Goal: Information Seeking & Learning: Learn about a topic

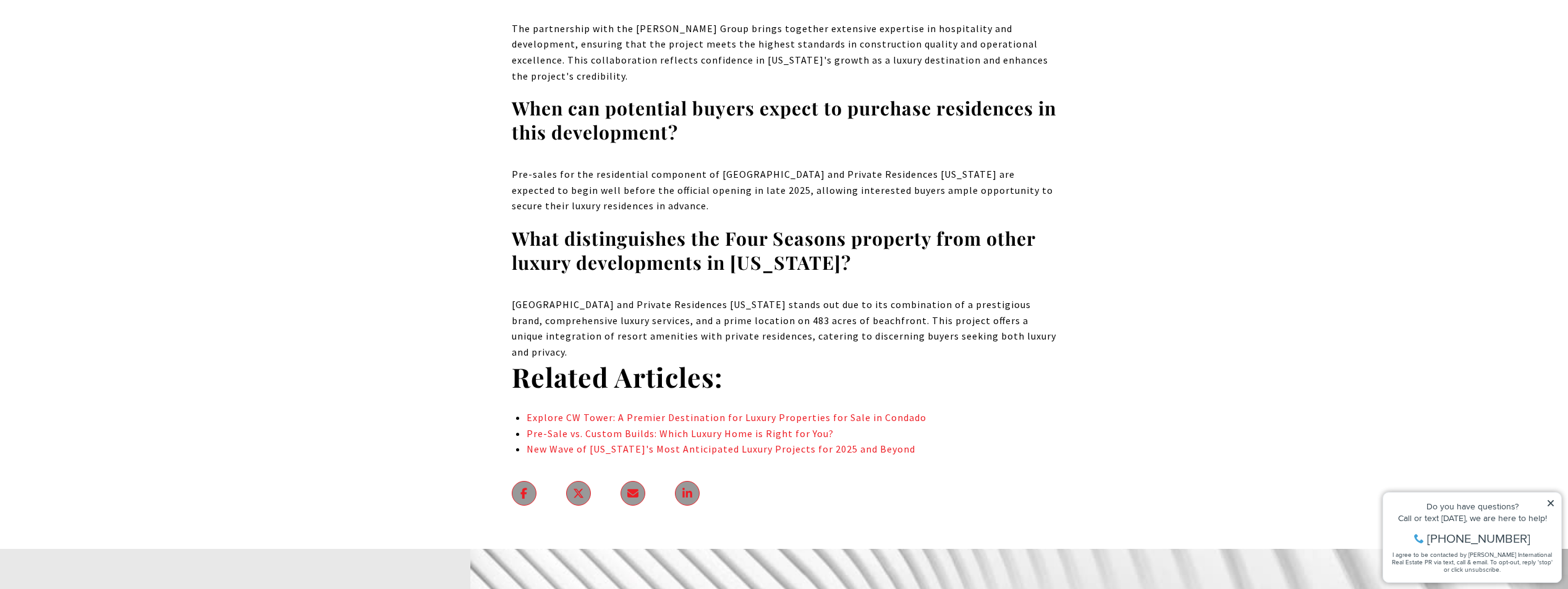
scroll to position [8773, 0]
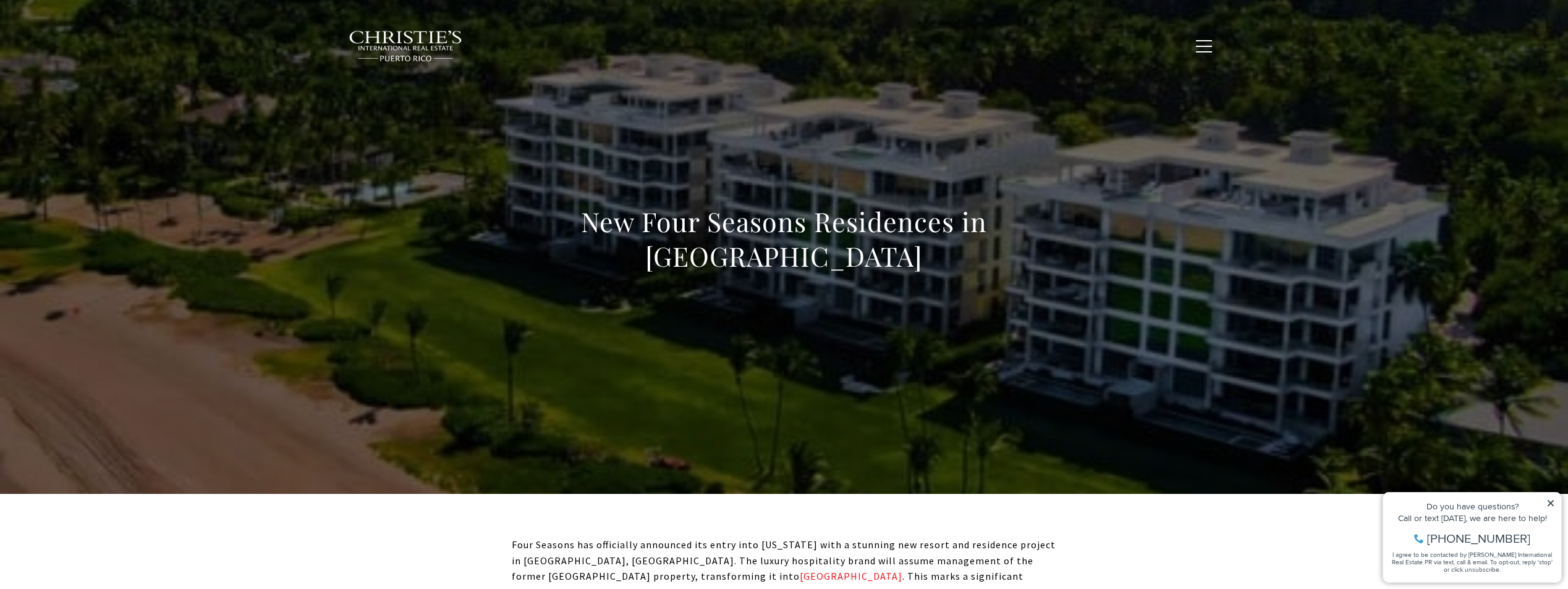
click at [754, 50] on span "Exclusive Properties" at bounding box center [715, 45] width 107 height 11
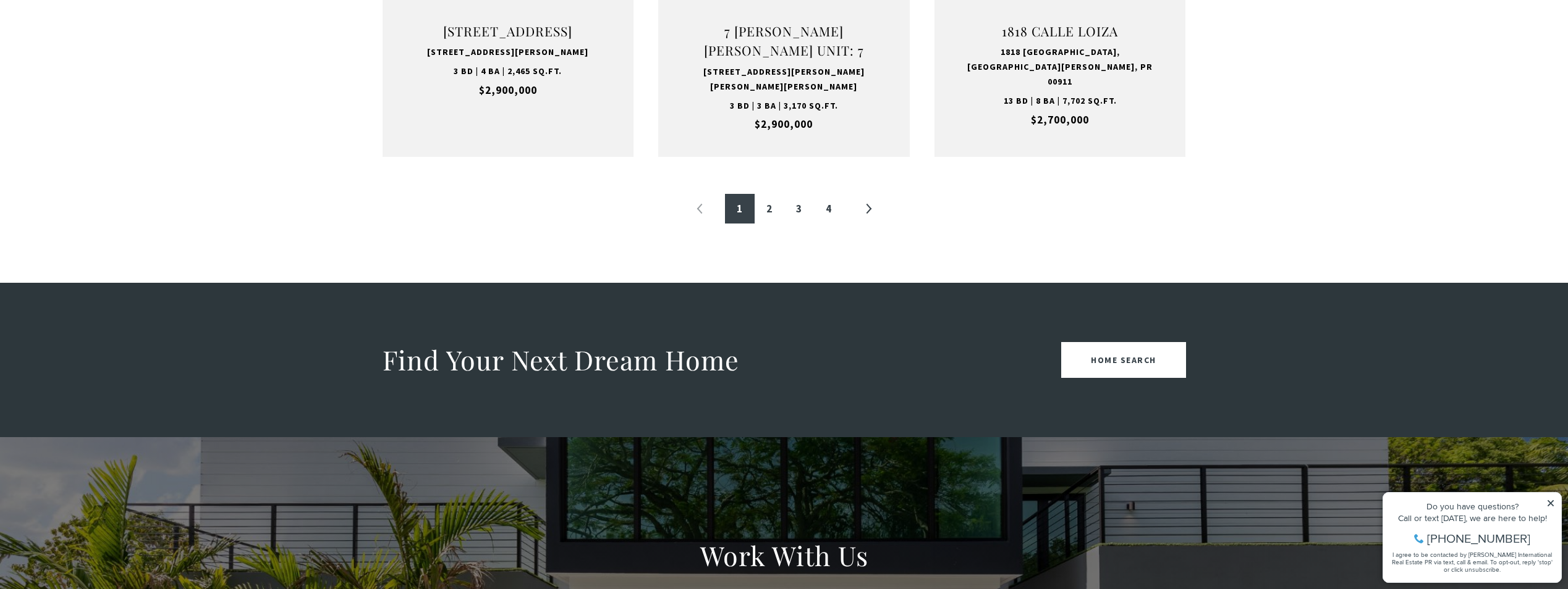
scroll to position [1483, 0]
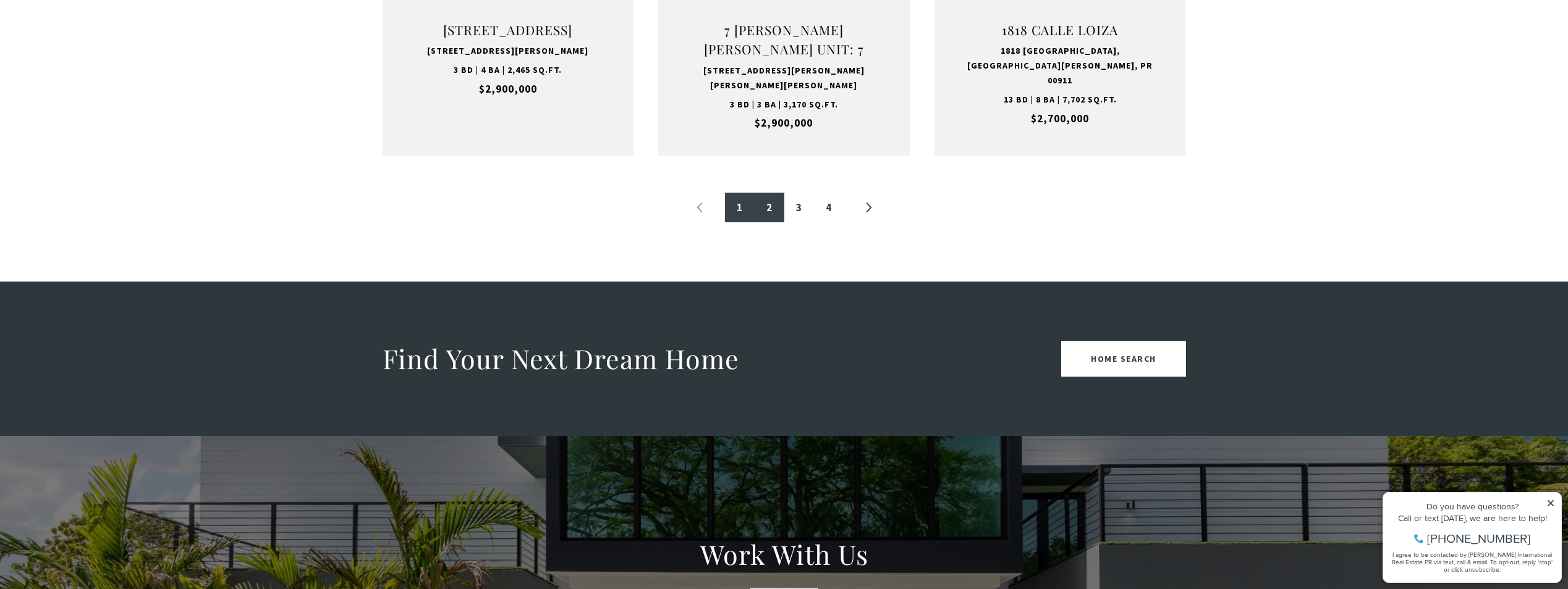
click at [768, 207] on link "2" at bounding box center [769, 207] width 30 height 30
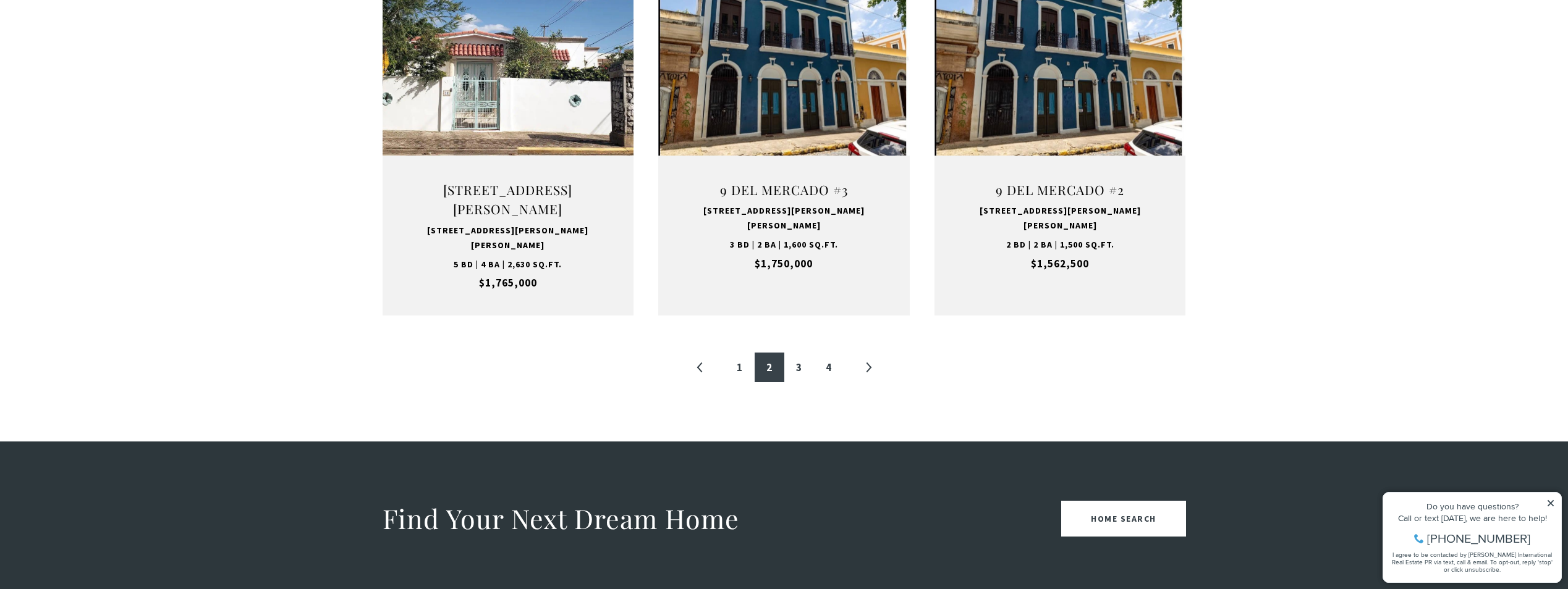
scroll to position [1359, 0]
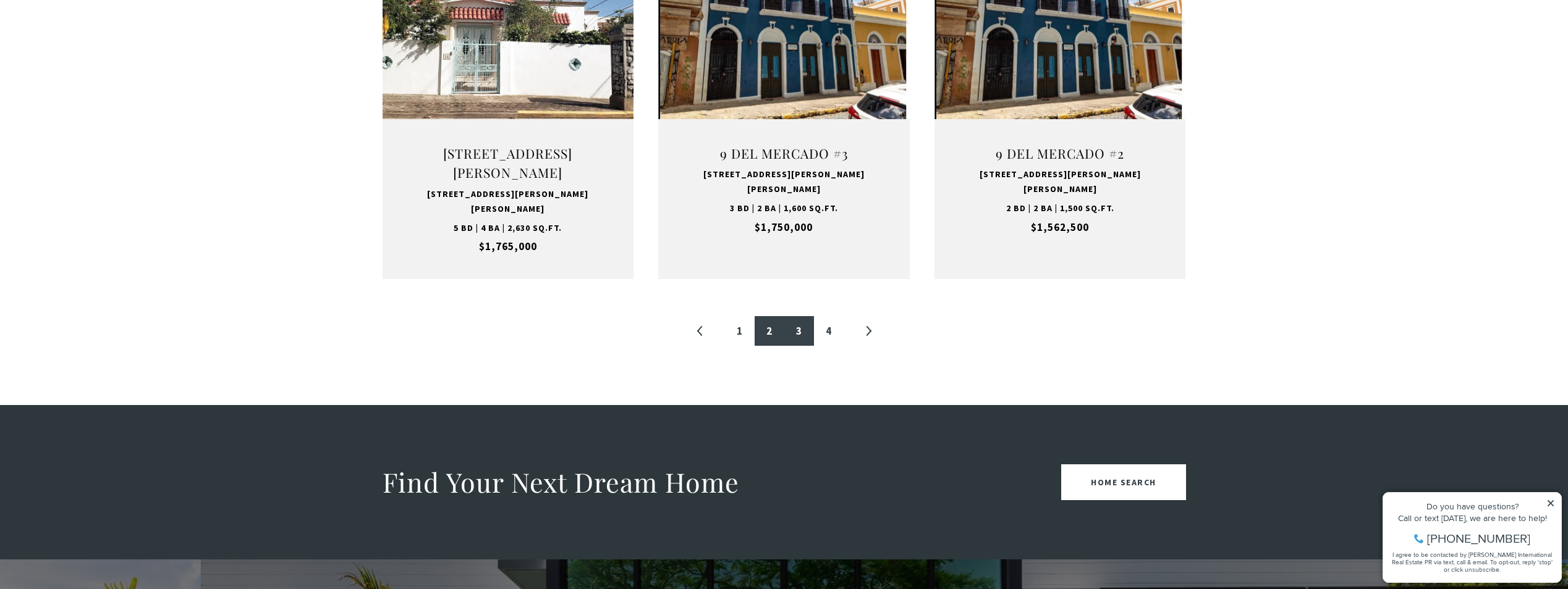
click at [802, 316] on link "3" at bounding box center [799, 331] width 30 height 30
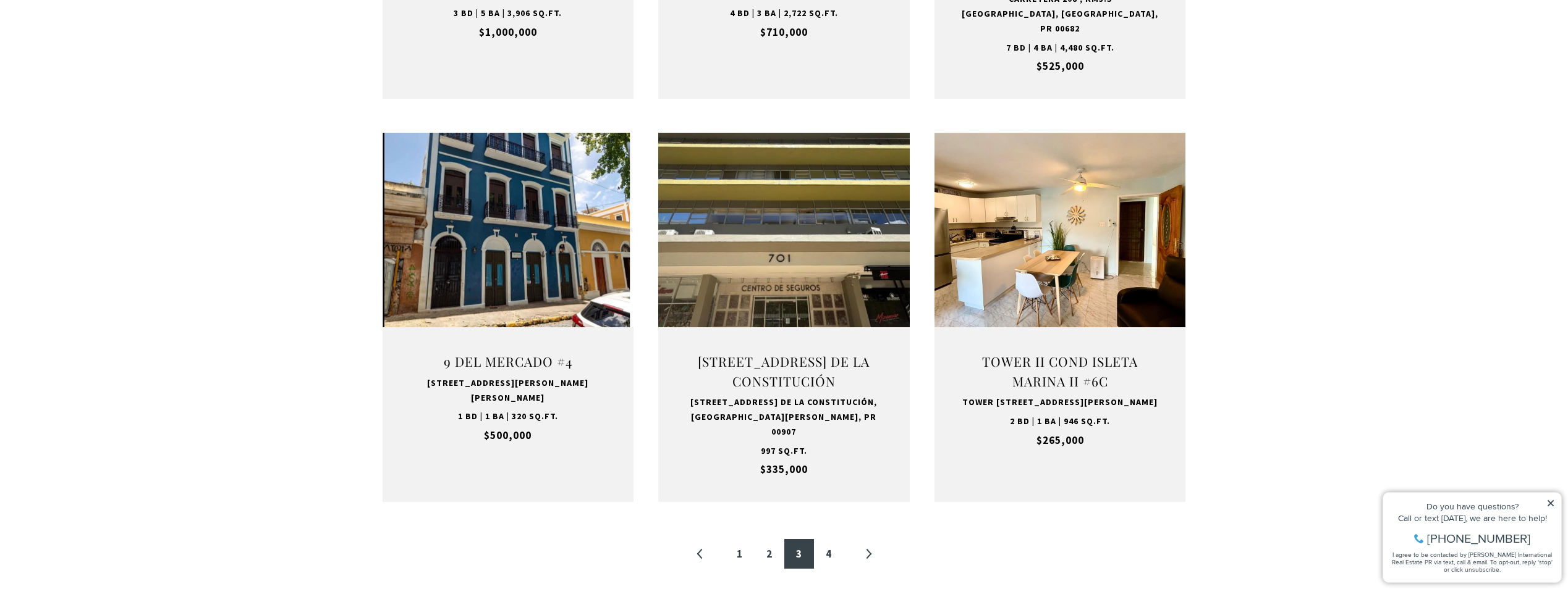
scroll to position [1174, 0]
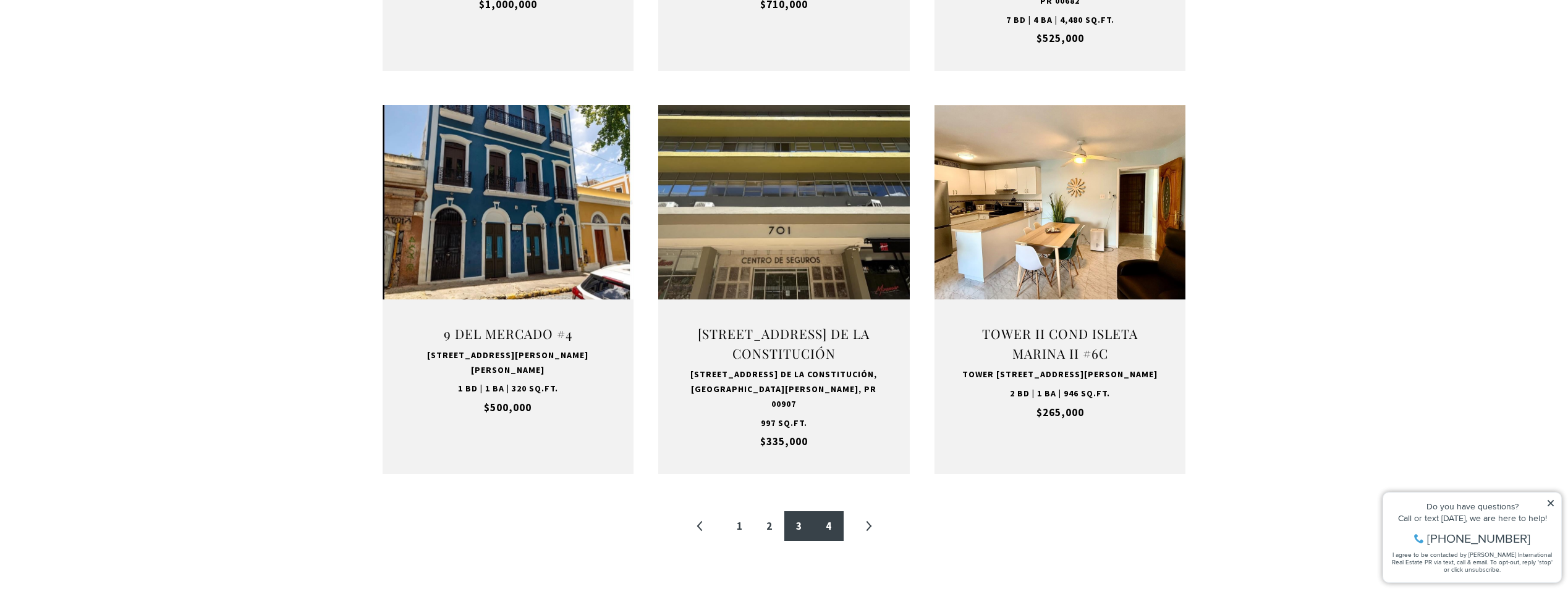
click at [830, 516] on link "4" at bounding box center [828, 526] width 30 height 30
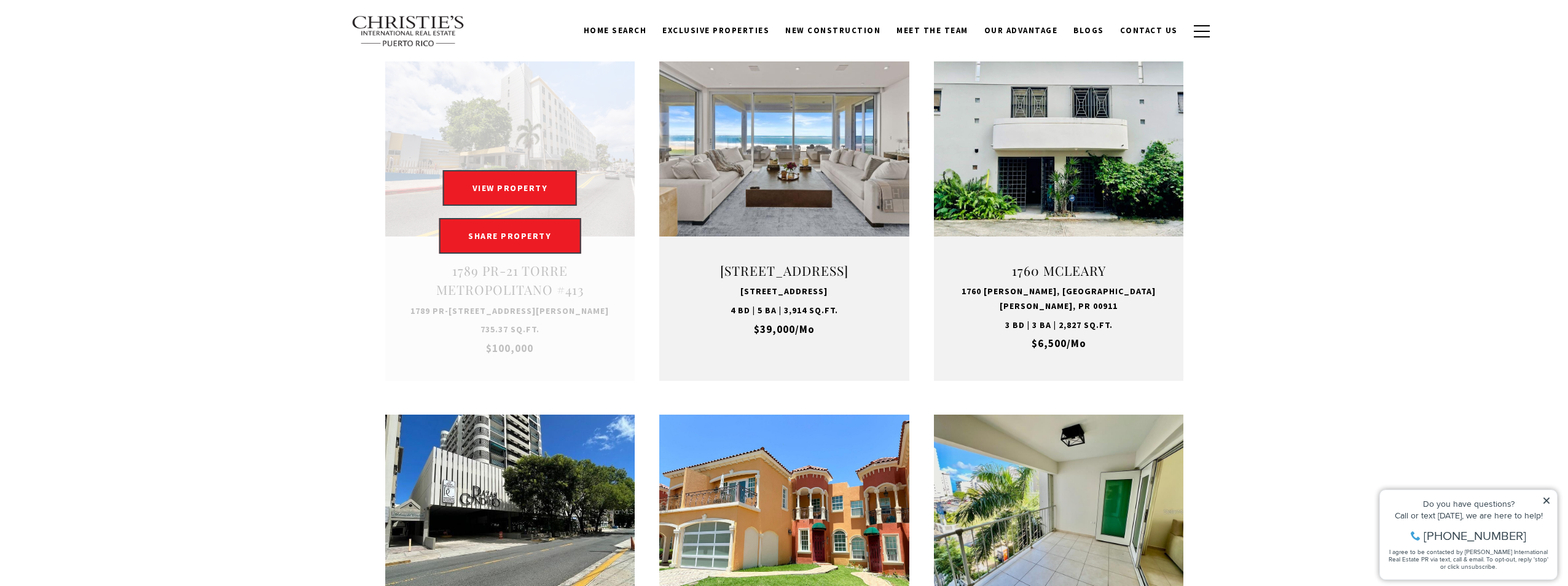
scroll to position [430, 0]
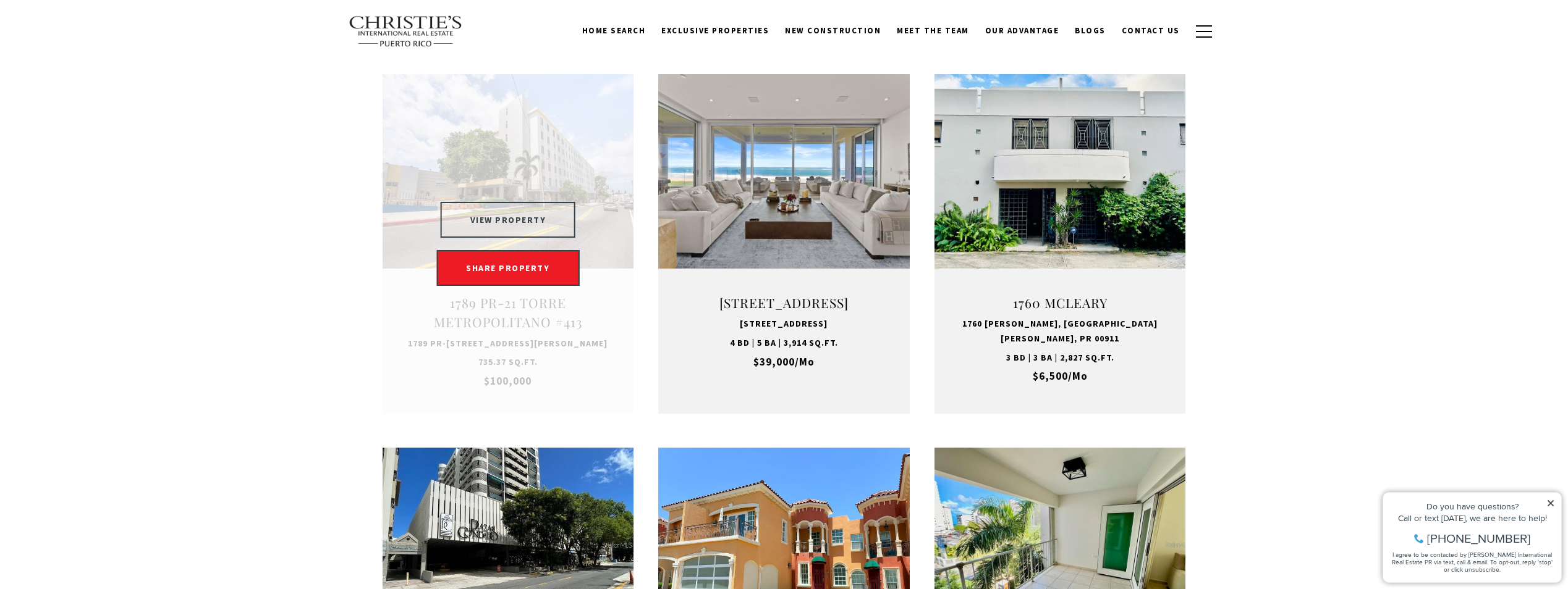
click at [500, 228] on button "VIEW PROPERTY" at bounding box center [509, 219] width 136 height 35
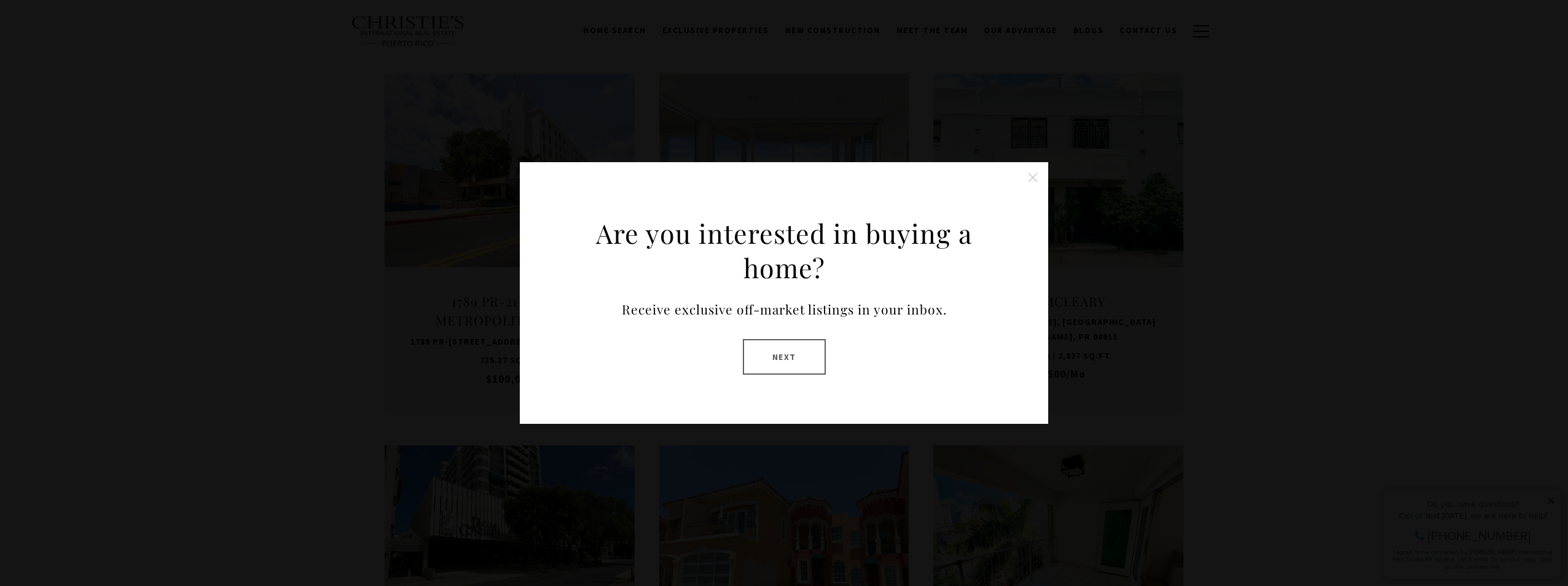
click at [806, 361] on button "Next" at bounding box center [784, 357] width 83 height 35
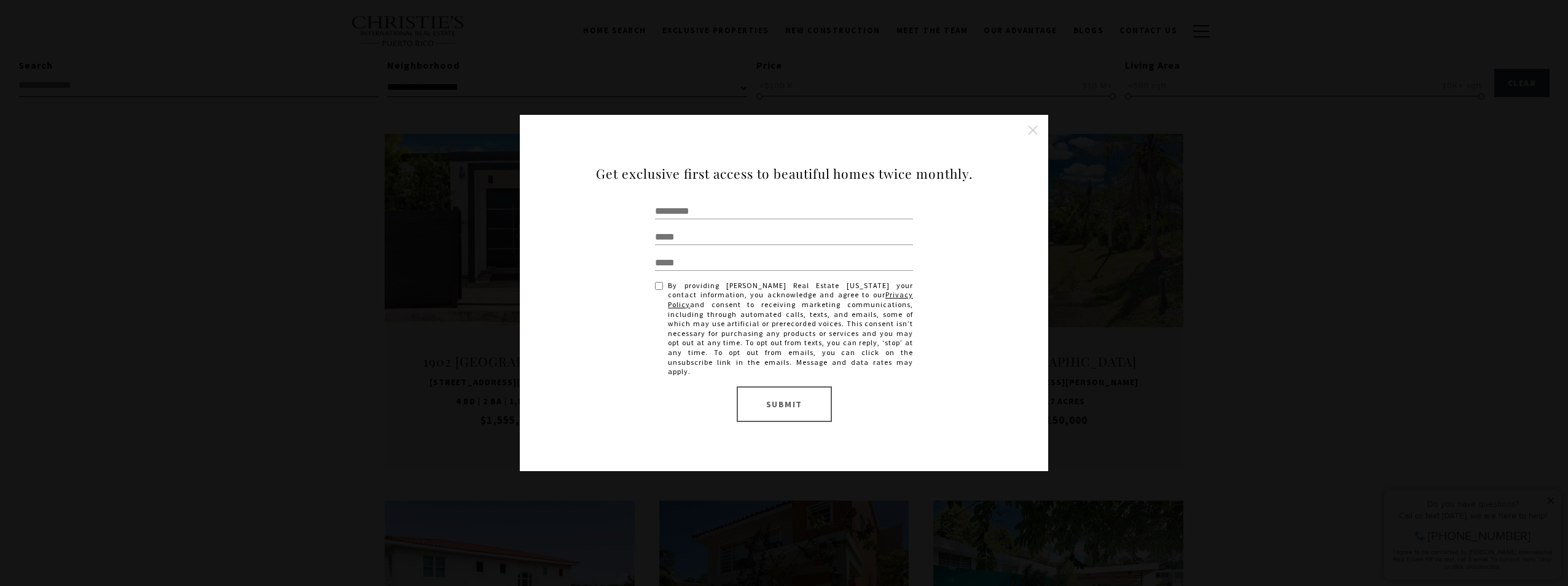
scroll to position [369, 0]
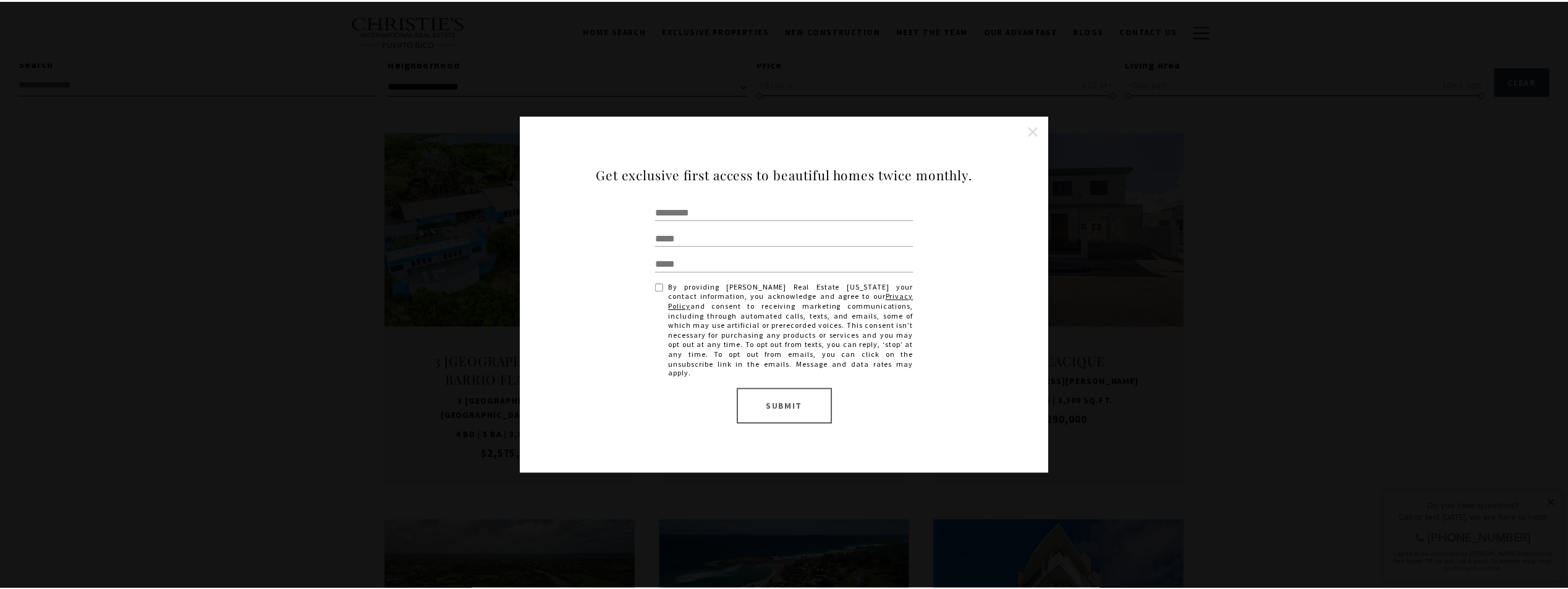
scroll to position [371, 0]
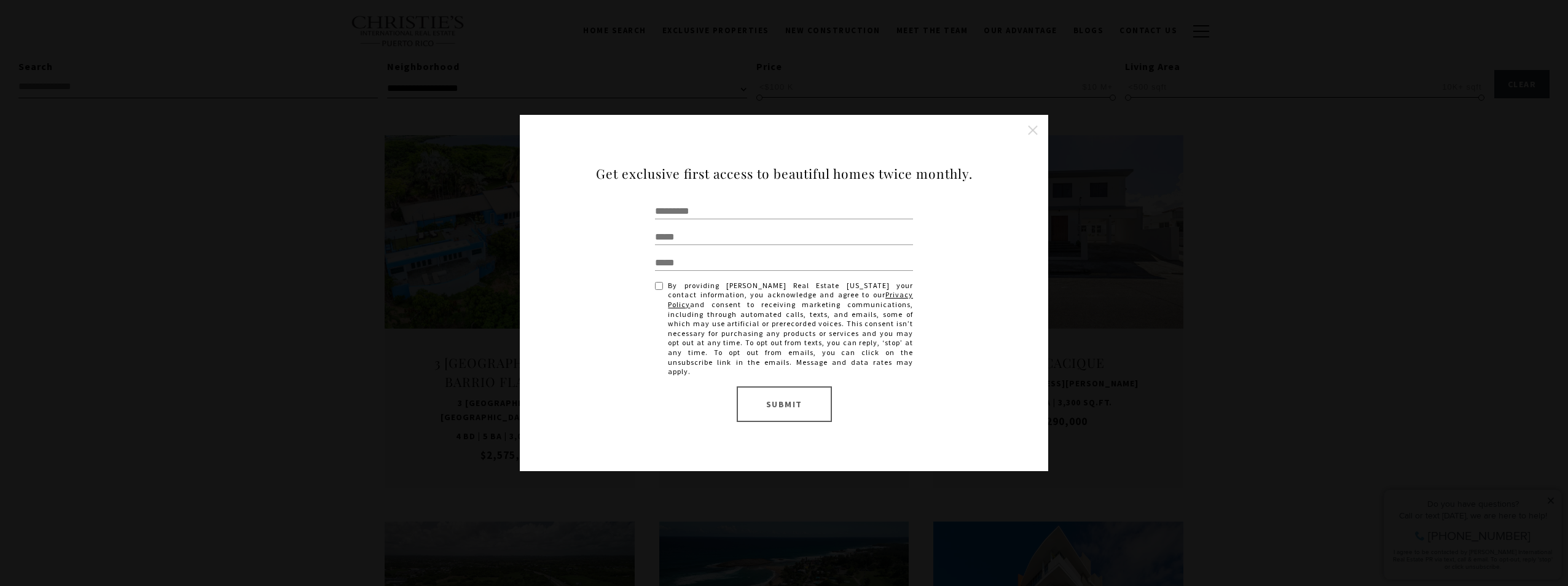
click at [1038, 134] on button "Close this option" at bounding box center [1033, 130] width 25 height 25
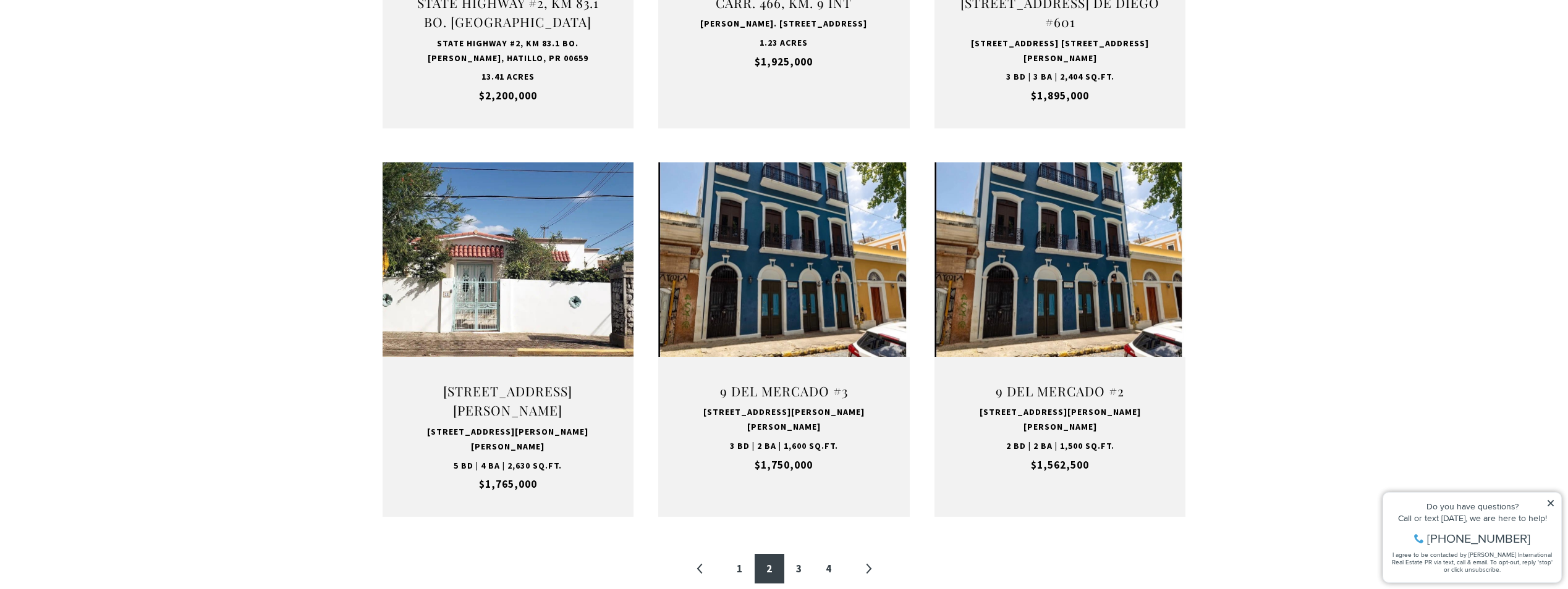
scroll to position [1174, 0]
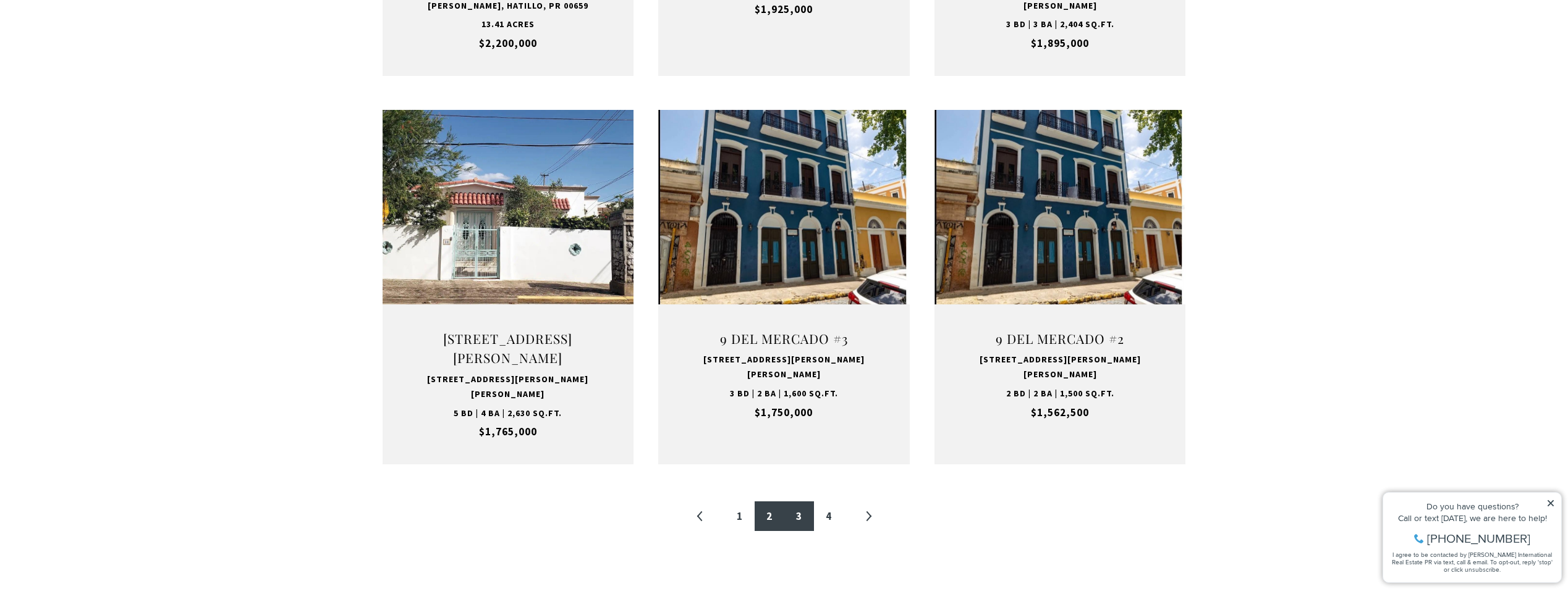
click at [801, 502] on link "3" at bounding box center [799, 516] width 30 height 30
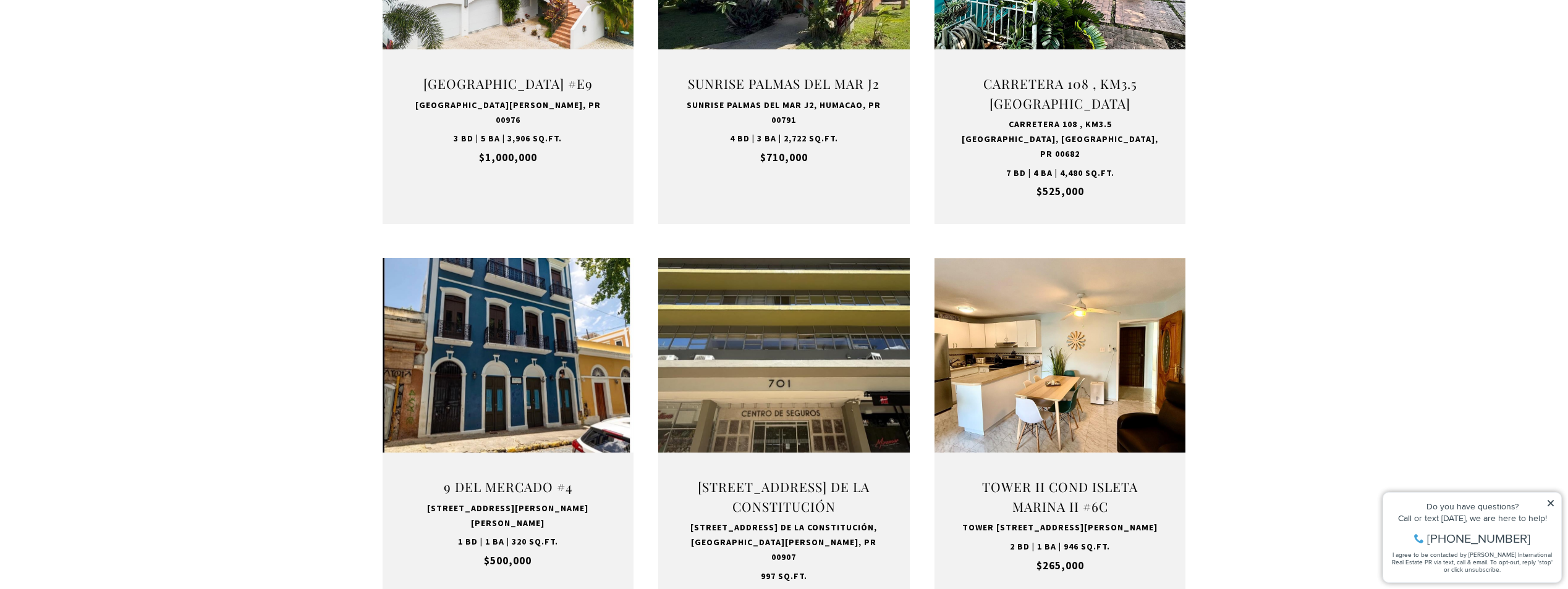
scroll to position [1050, 0]
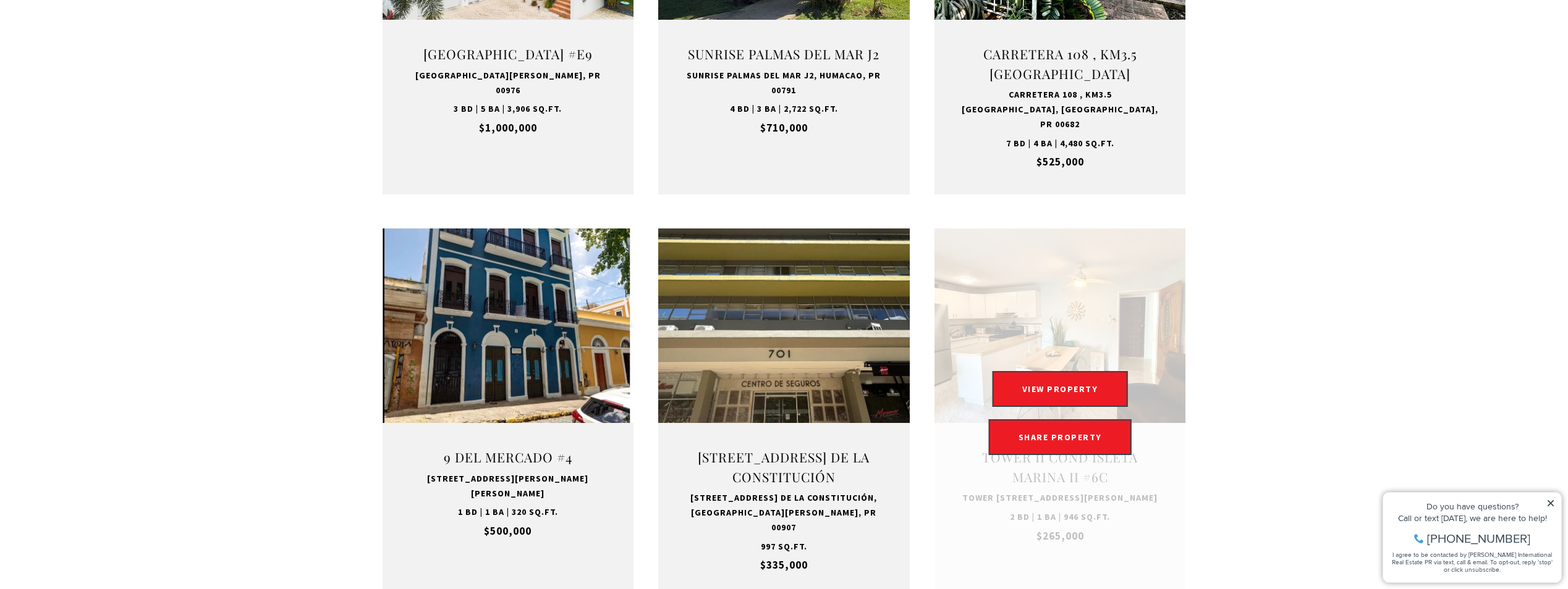
click at [1048, 312] on link "Open this option" at bounding box center [1060, 413] width 252 height 369
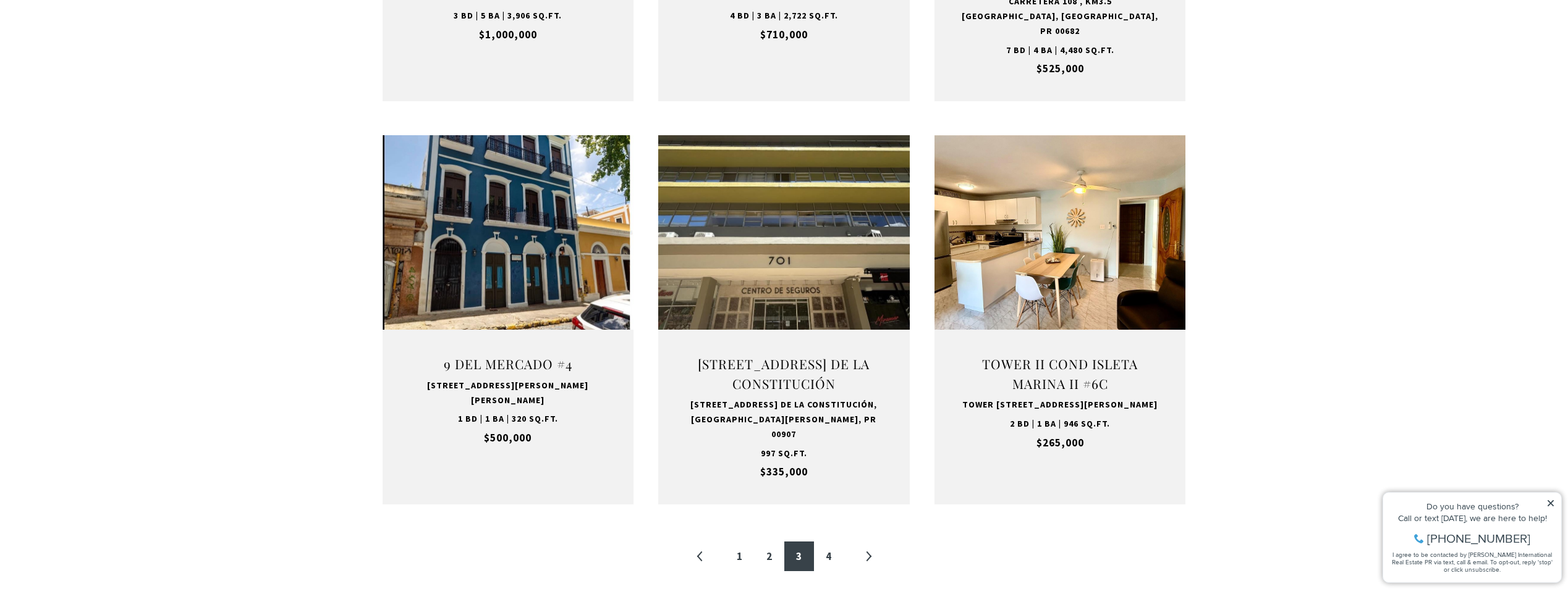
scroll to position [1174, 0]
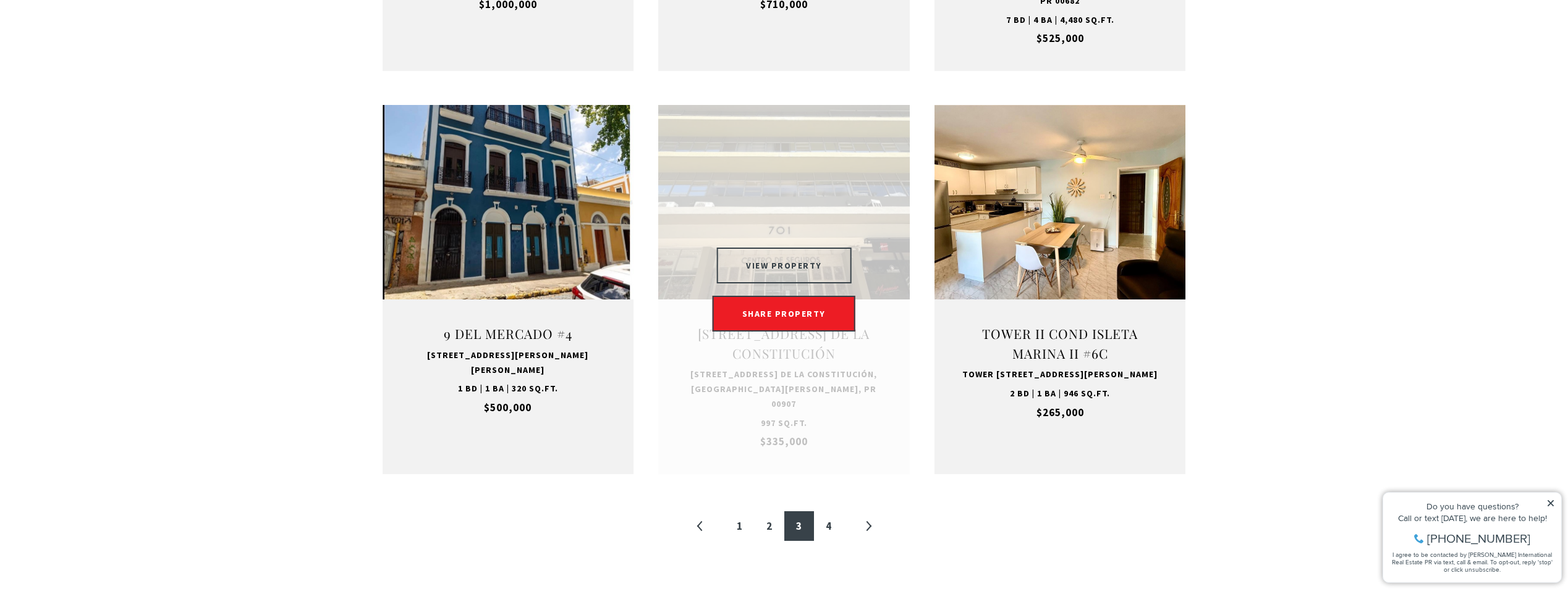
click at [775, 254] on button "VIEW PROPERTY" at bounding box center [784, 265] width 136 height 35
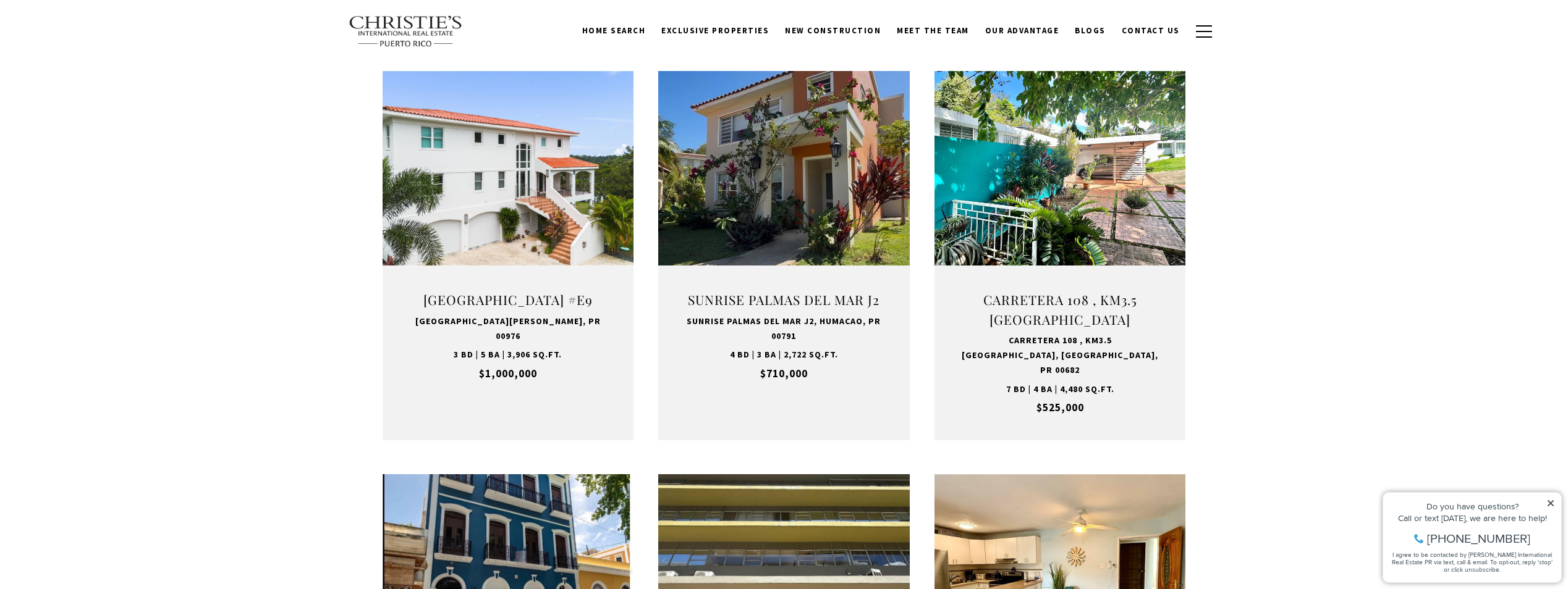
scroll to position [803, 0]
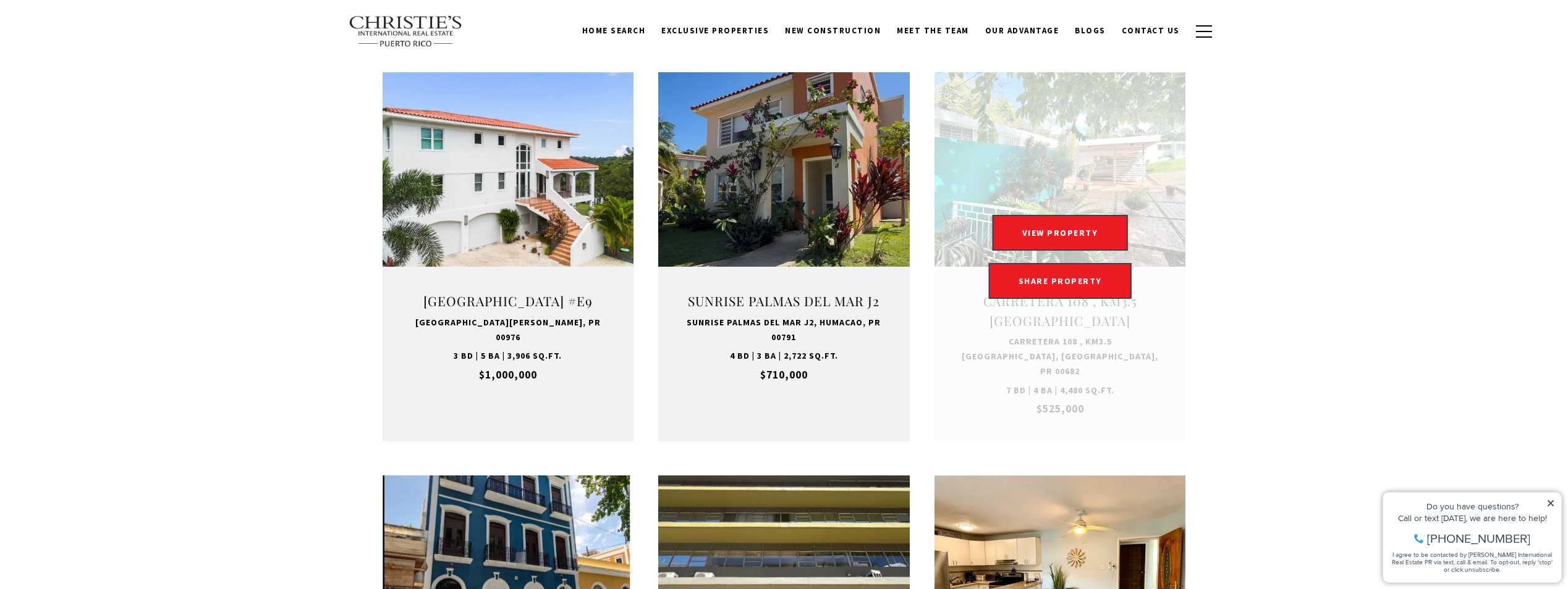
click at [1124, 187] on link "Open this option" at bounding box center [1060, 257] width 252 height 369
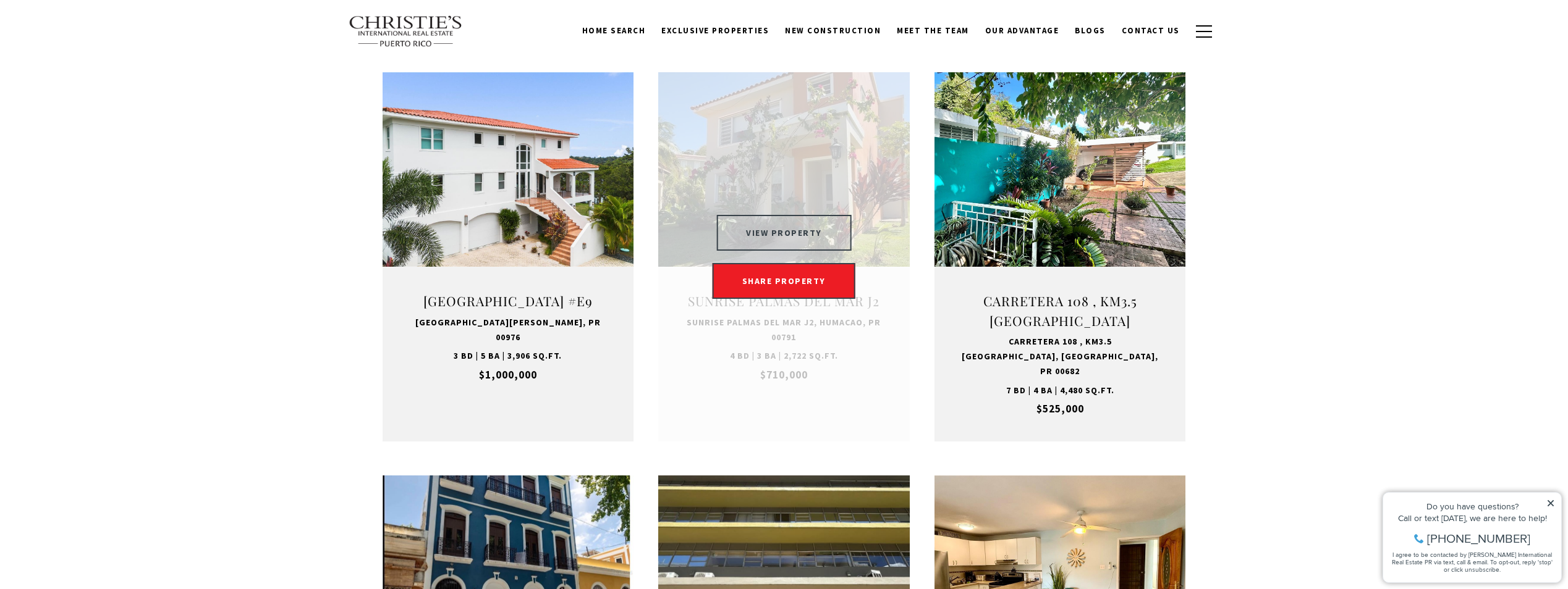
click at [799, 247] on button "VIEW PROPERTY" at bounding box center [784, 232] width 136 height 35
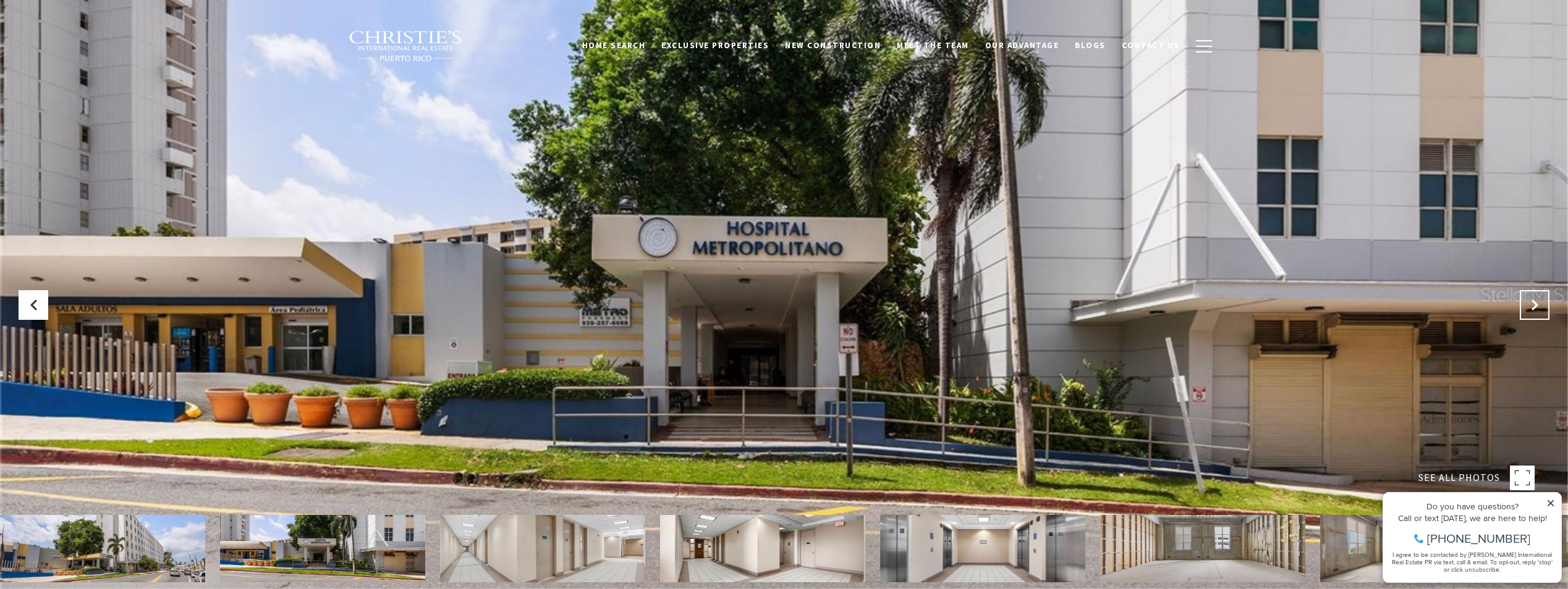
click at [1525, 299] on button "Next Slide" at bounding box center [1535, 305] width 30 height 30
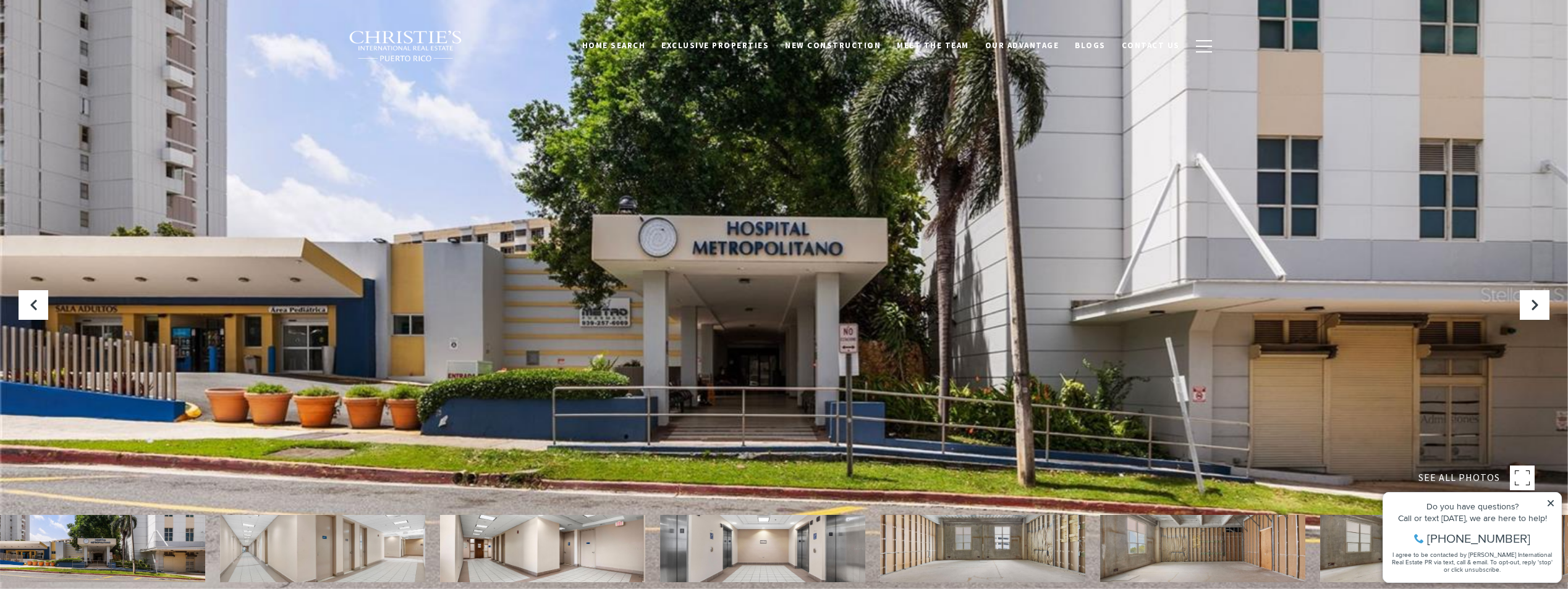
drag, startPoint x: 285, startPoint y: 560, endPoint x: 292, endPoint y: 559, distance: 7.1
click at [291, 559] on img at bounding box center [322, 549] width 206 height 67
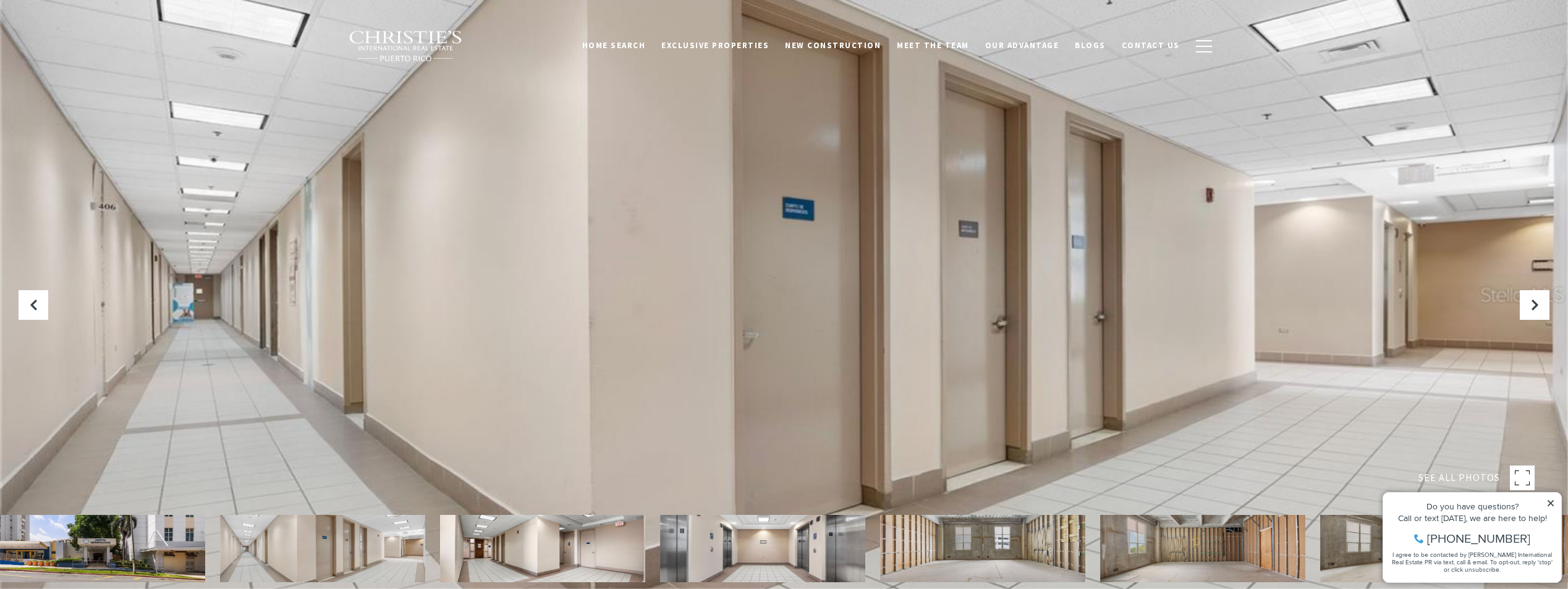
click at [360, 555] on img at bounding box center [322, 549] width 206 height 67
click at [788, 546] on img at bounding box center [762, 549] width 206 height 67
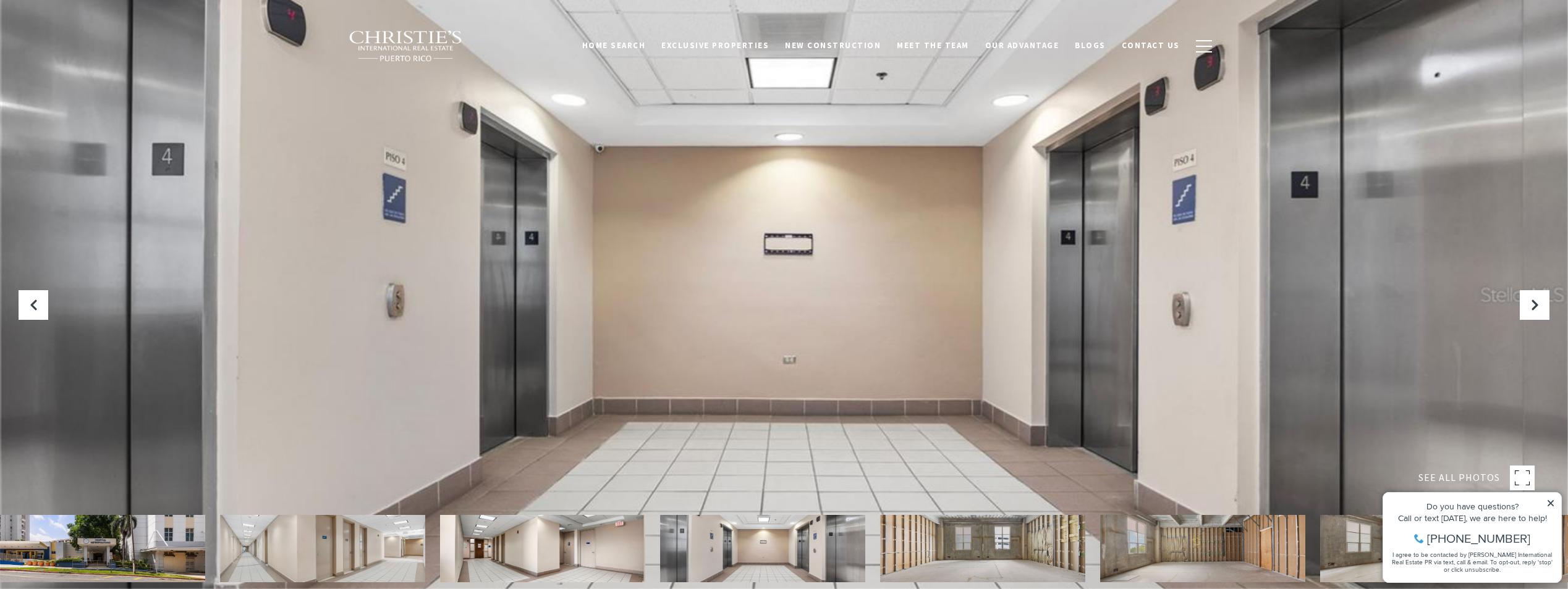
click at [971, 547] on img at bounding box center [983, 549] width 206 height 67
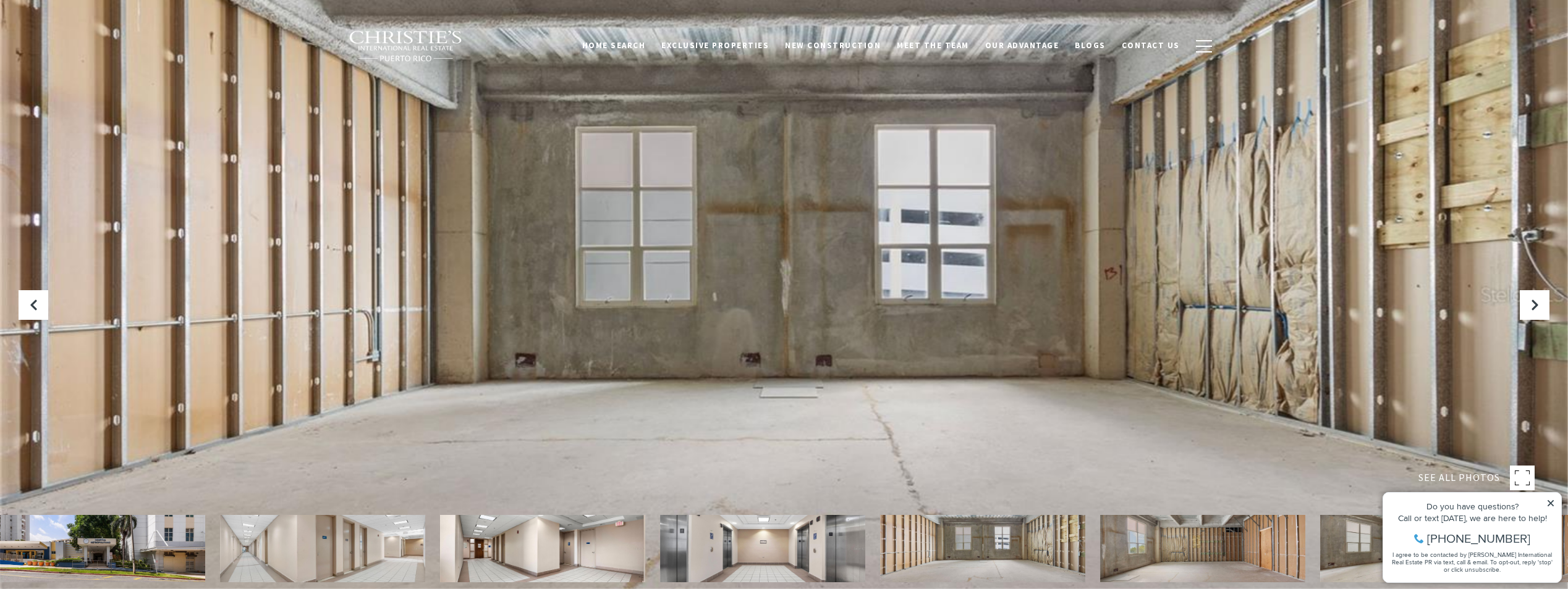
click at [1160, 540] on img at bounding box center [1203, 549] width 206 height 67
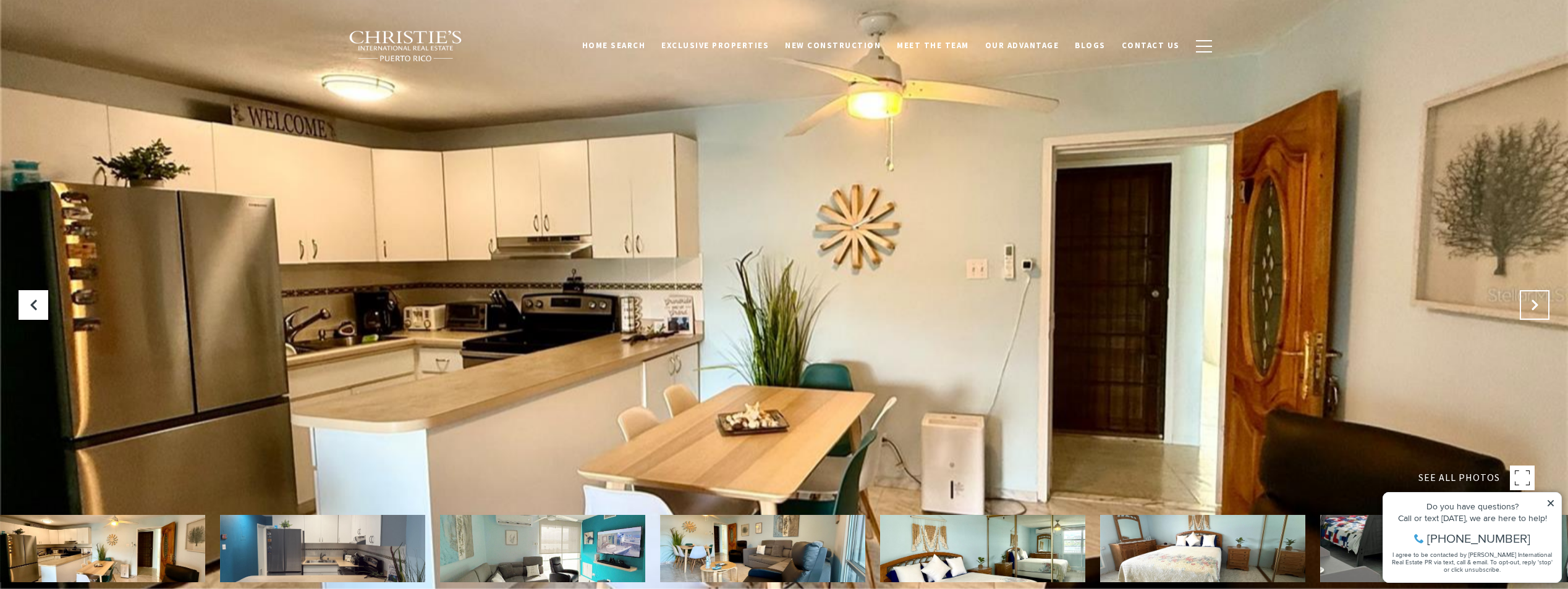
click at [1533, 300] on icon "Next Slide" at bounding box center [1535, 305] width 12 height 12
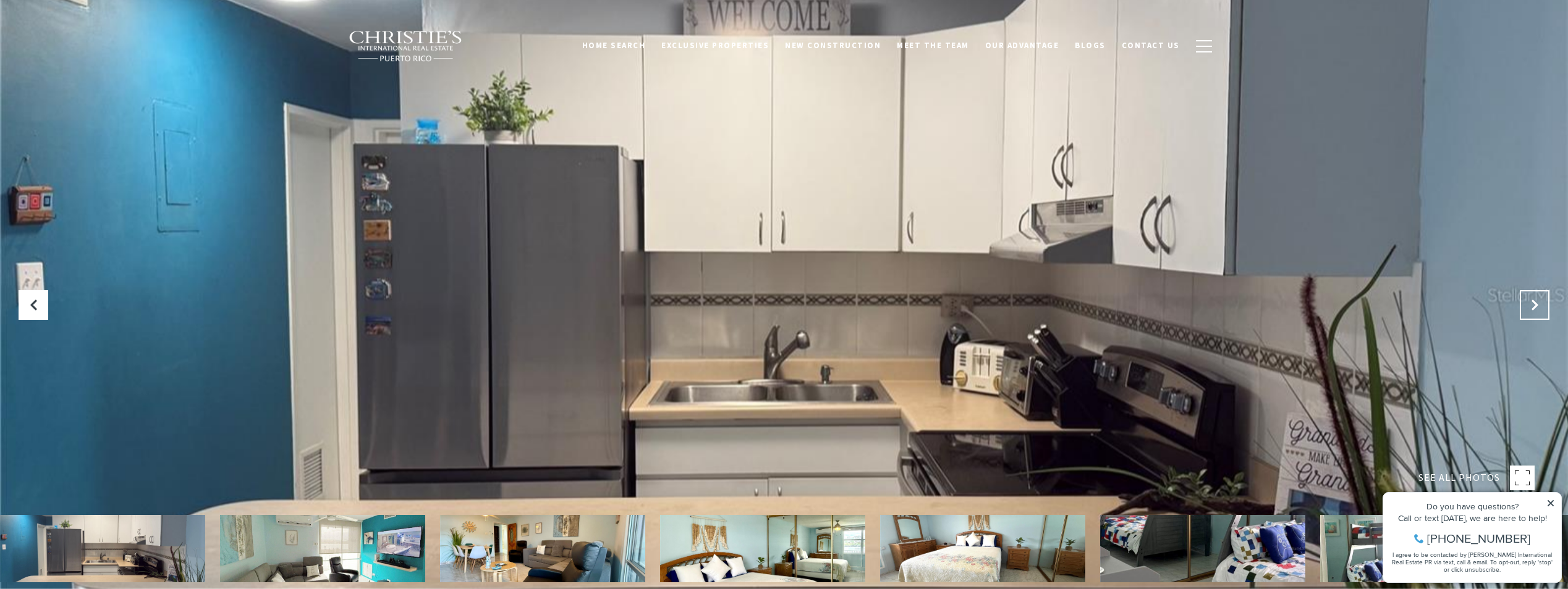
click at [1533, 300] on icon "Next Slide" at bounding box center [1535, 305] width 12 height 12
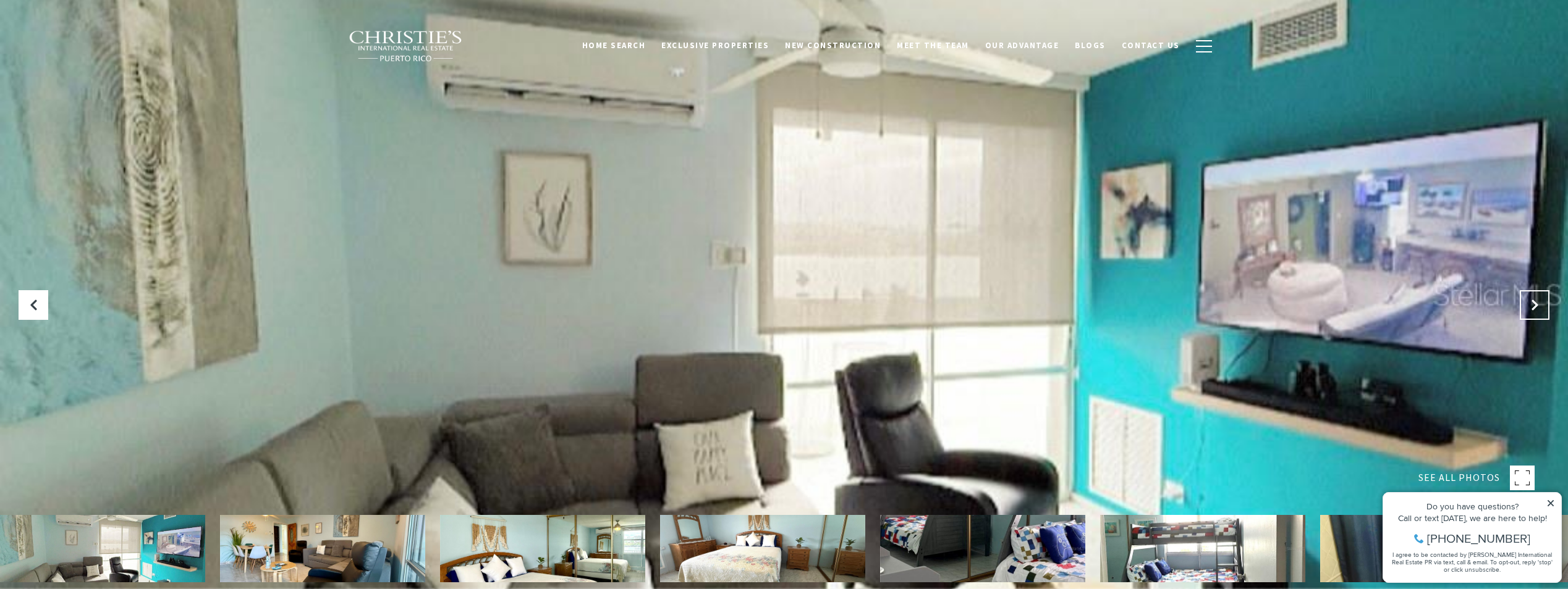
click at [1533, 300] on icon "Next Slide" at bounding box center [1535, 305] width 12 height 12
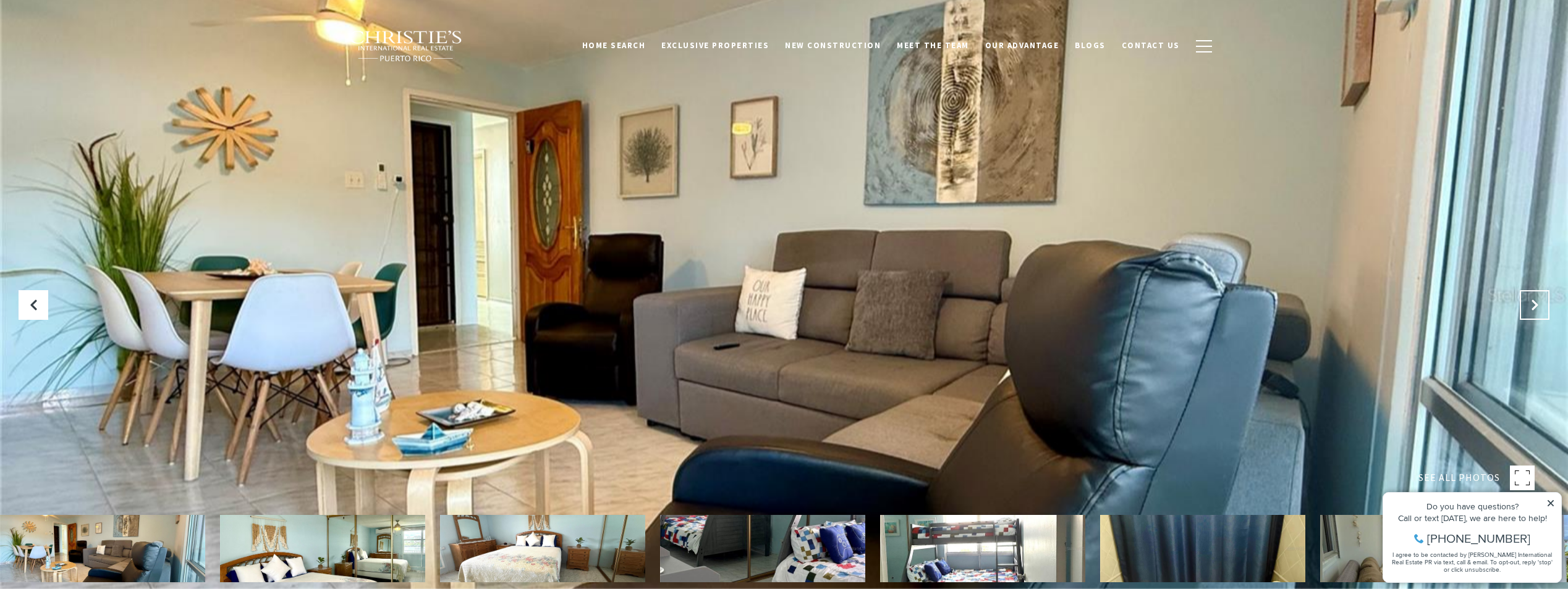
click at [1533, 300] on icon "Next Slide" at bounding box center [1535, 305] width 12 height 12
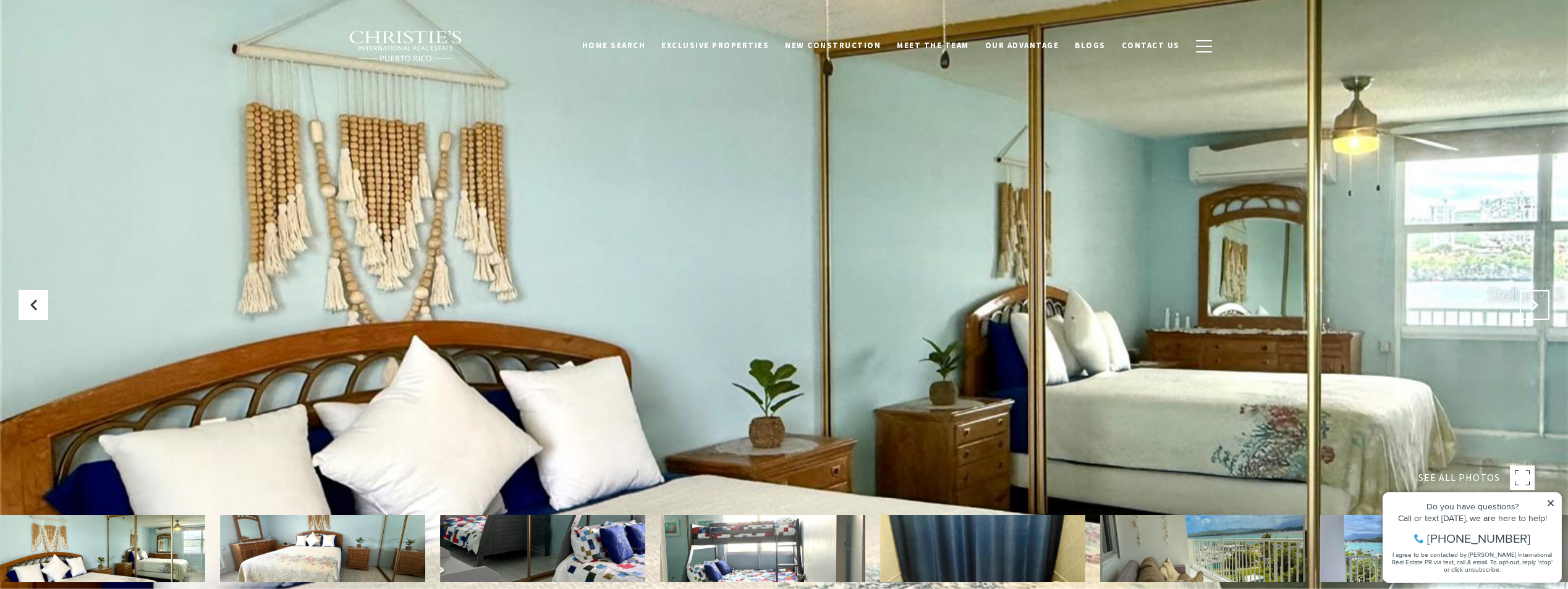
click at [1531, 299] on icon "Next Slide" at bounding box center [1535, 305] width 12 height 12
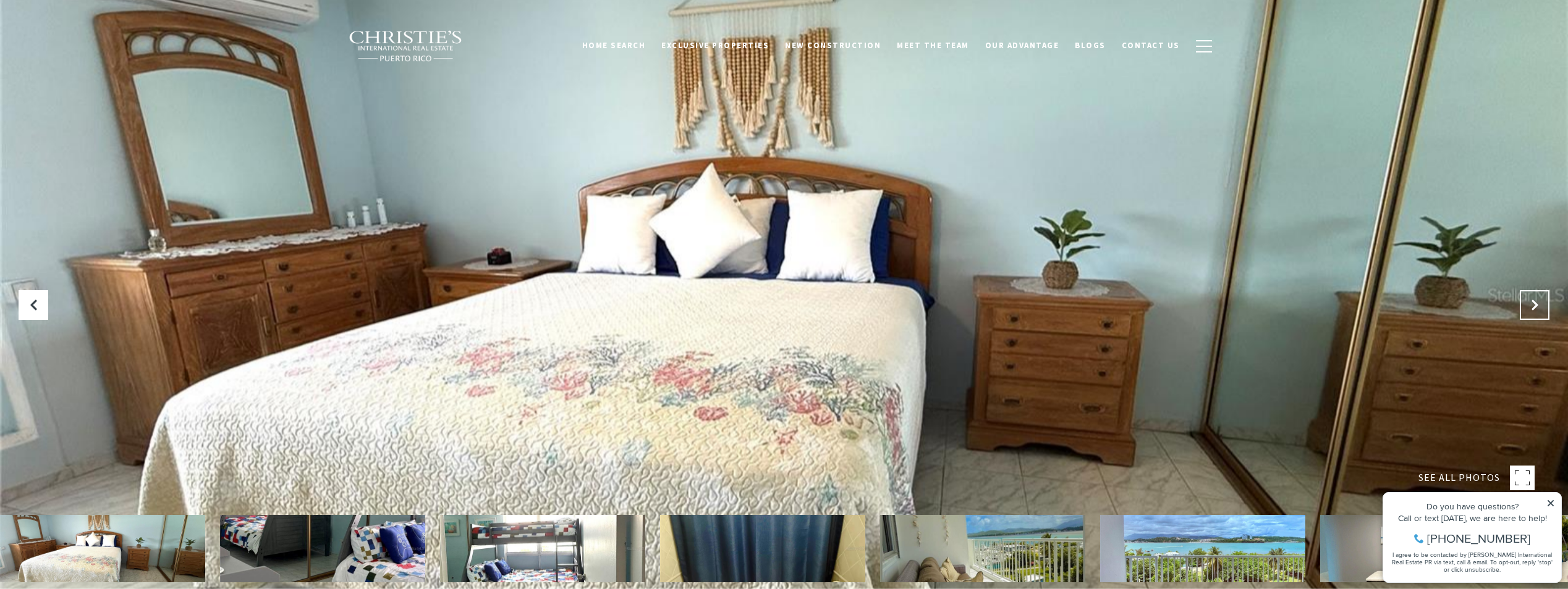
click at [1530, 299] on icon "Next Slide" at bounding box center [1535, 305] width 12 height 12
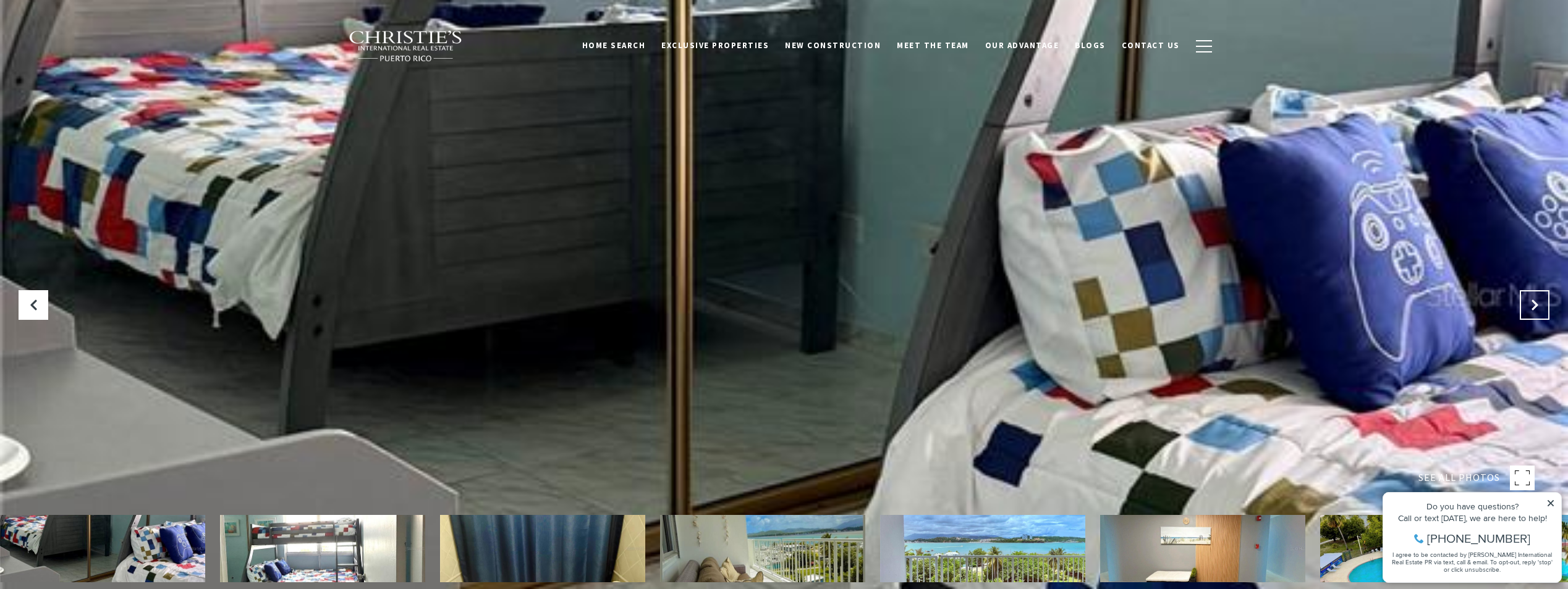
click at [1530, 298] on button "Next Slide" at bounding box center [1535, 305] width 30 height 30
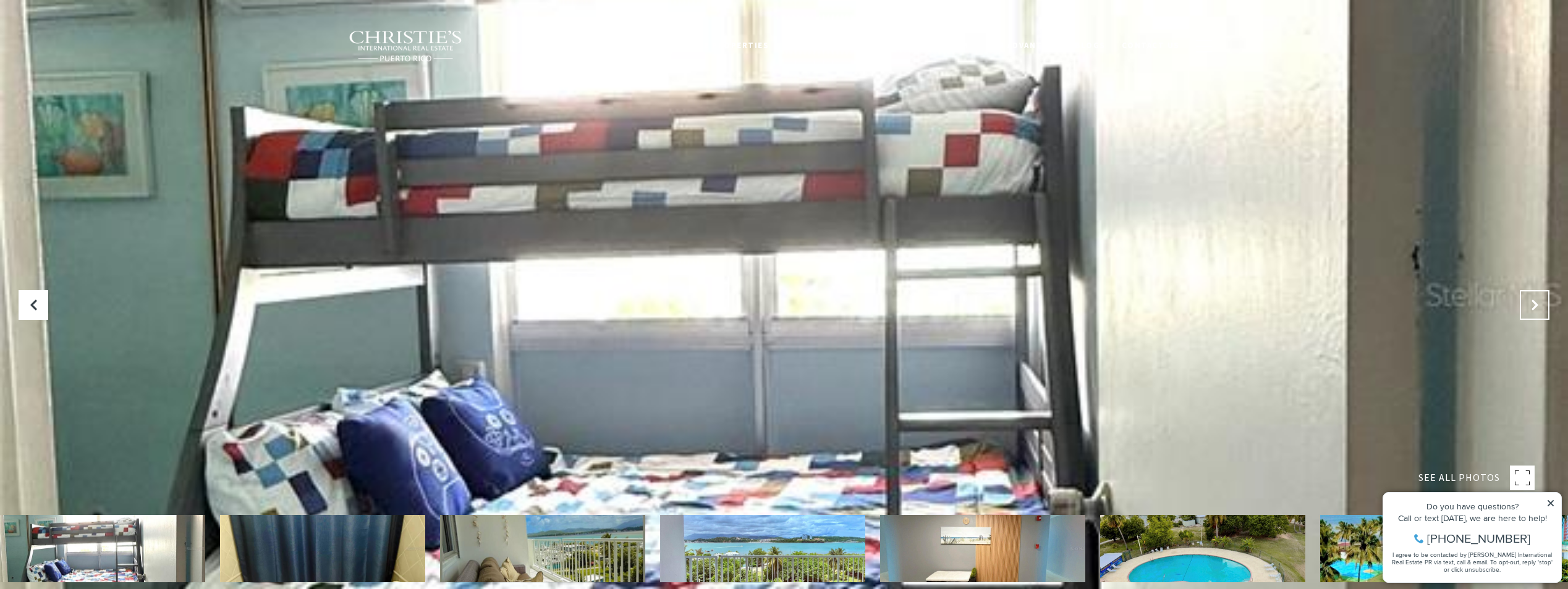
click at [1526, 302] on button "Next Slide" at bounding box center [1535, 305] width 30 height 30
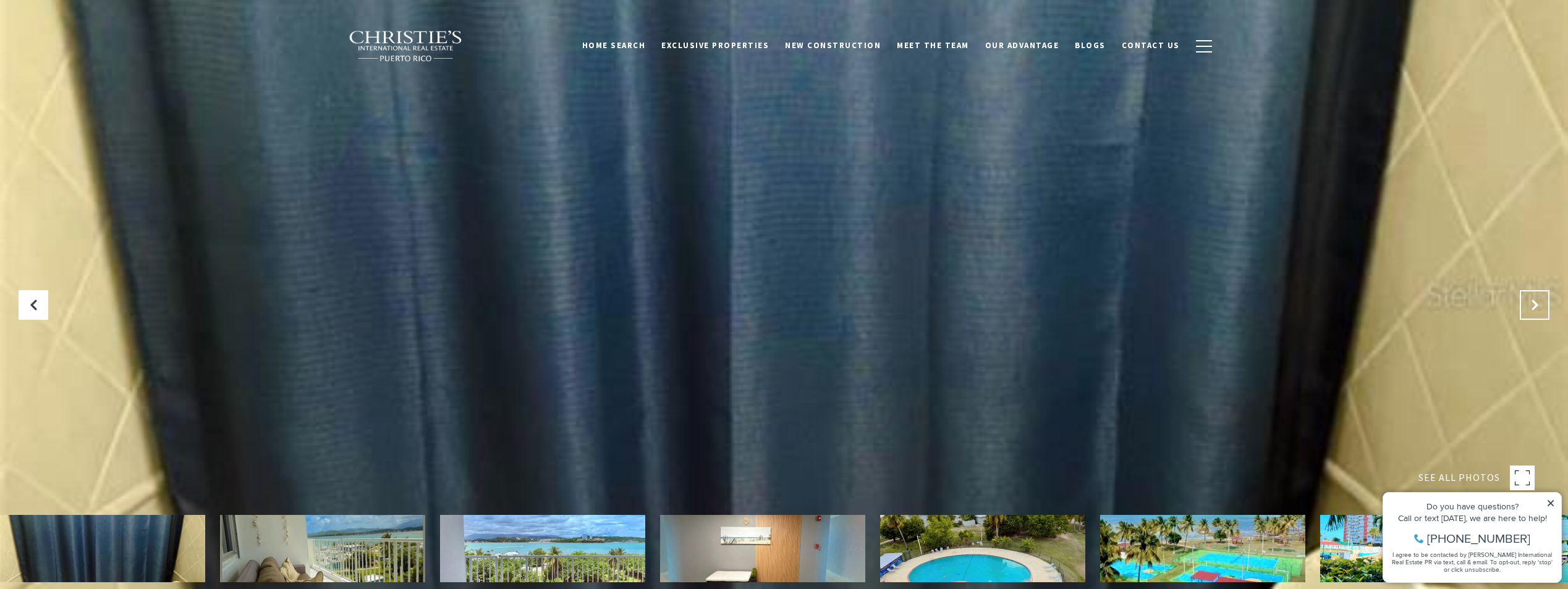
click at [1531, 301] on icon "Next Slide" at bounding box center [1535, 305] width 12 height 12
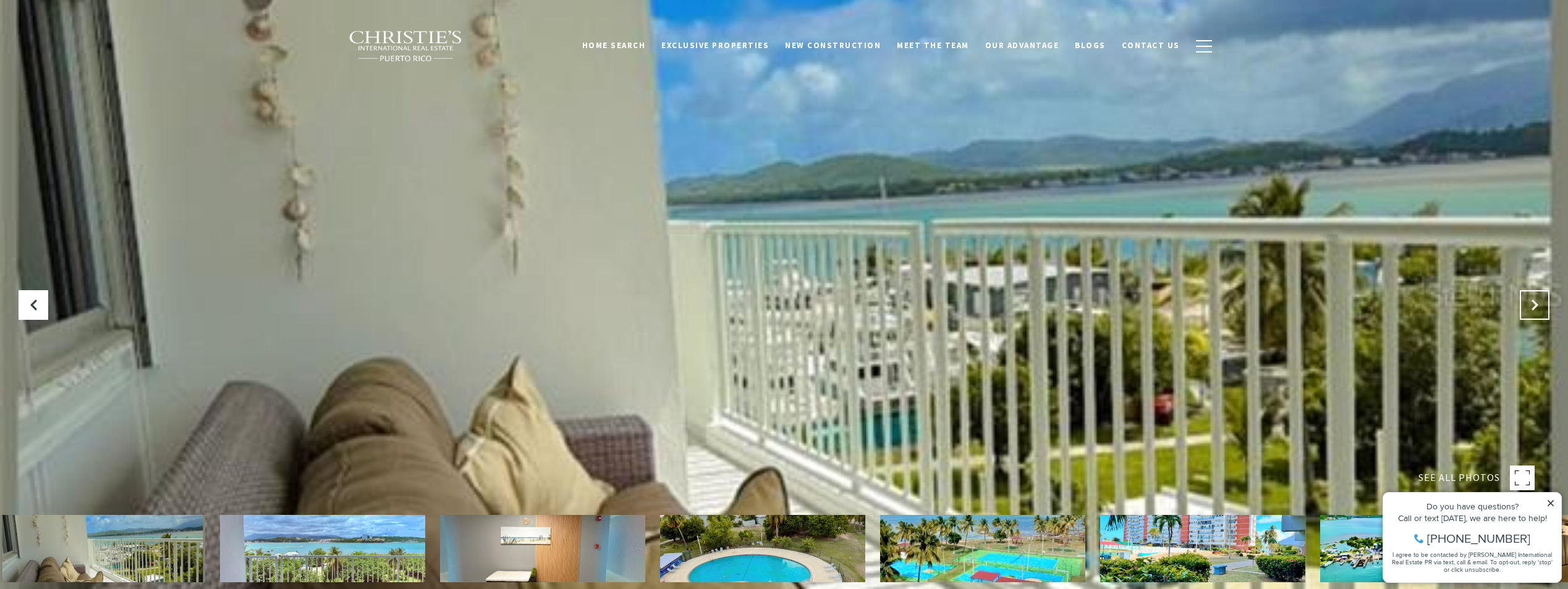
click at [1530, 305] on icon "Next Slide" at bounding box center [1535, 305] width 12 height 12
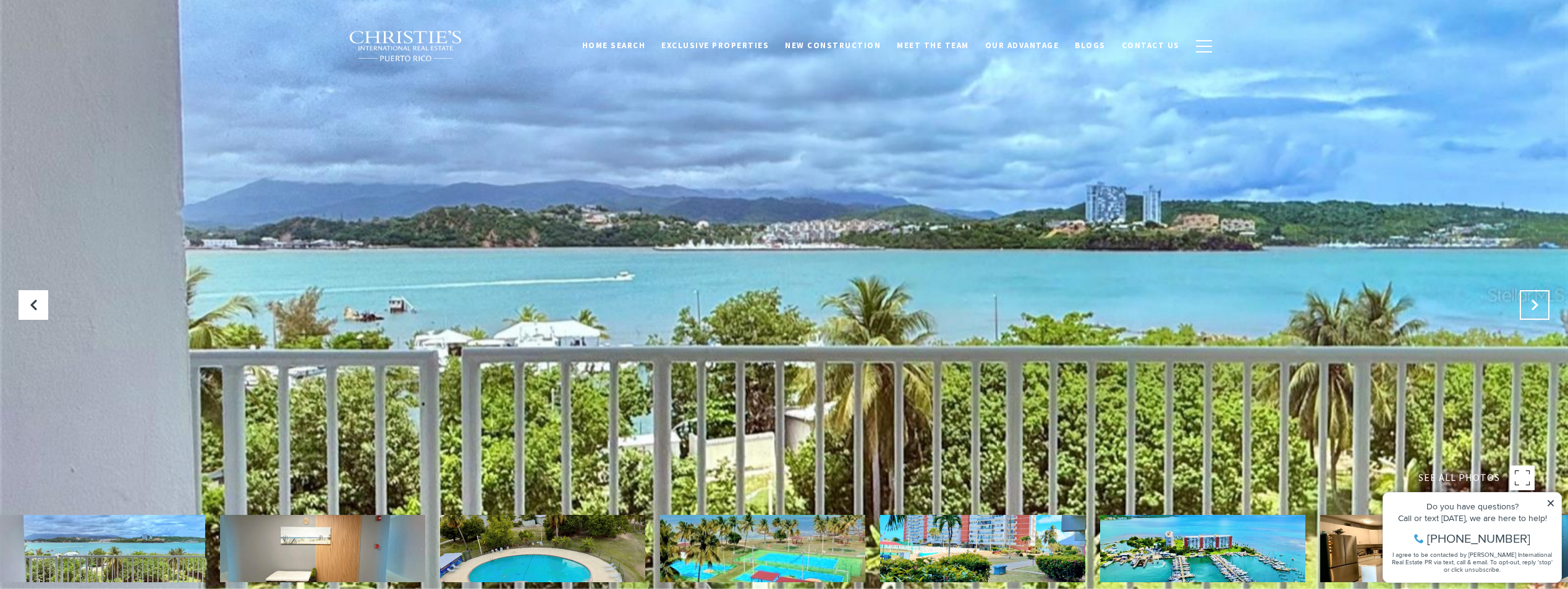
click at [1530, 305] on icon "Next Slide" at bounding box center [1535, 305] width 12 height 12
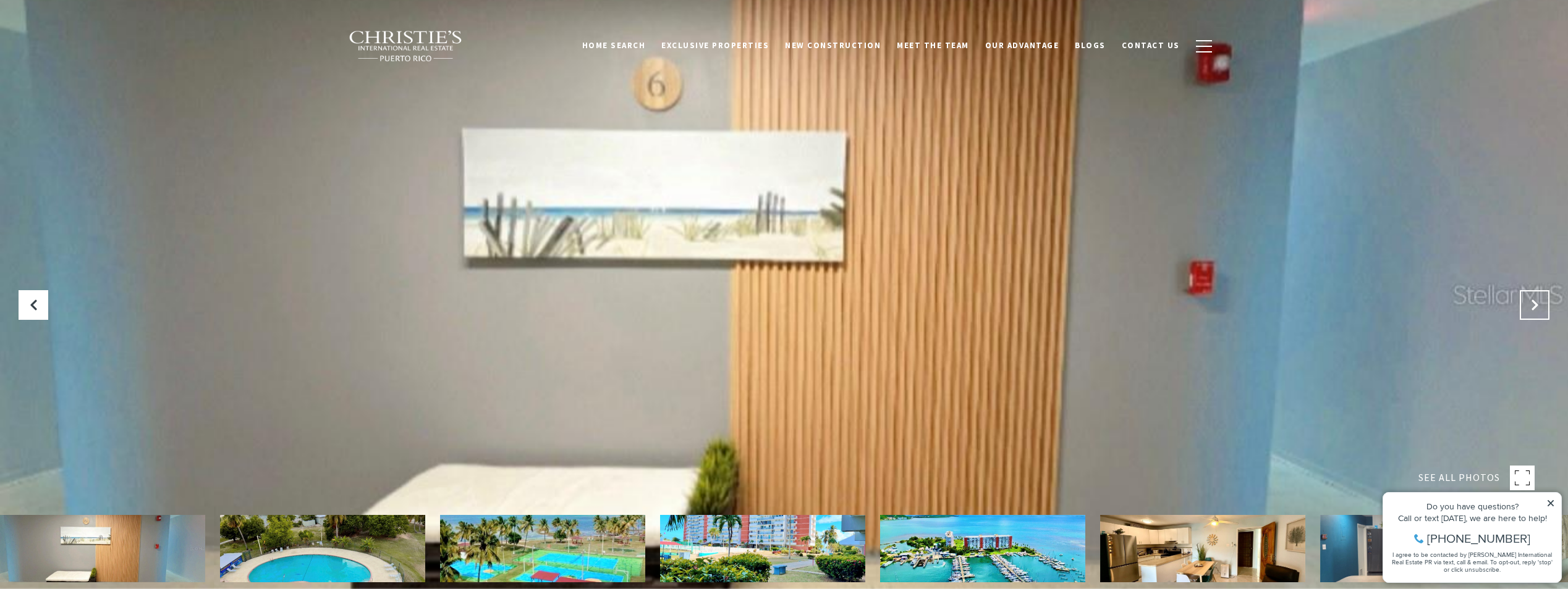
click at [1530, 305] on icon "Next Slide" at bounding box center [1535, 305] width 12 height 12
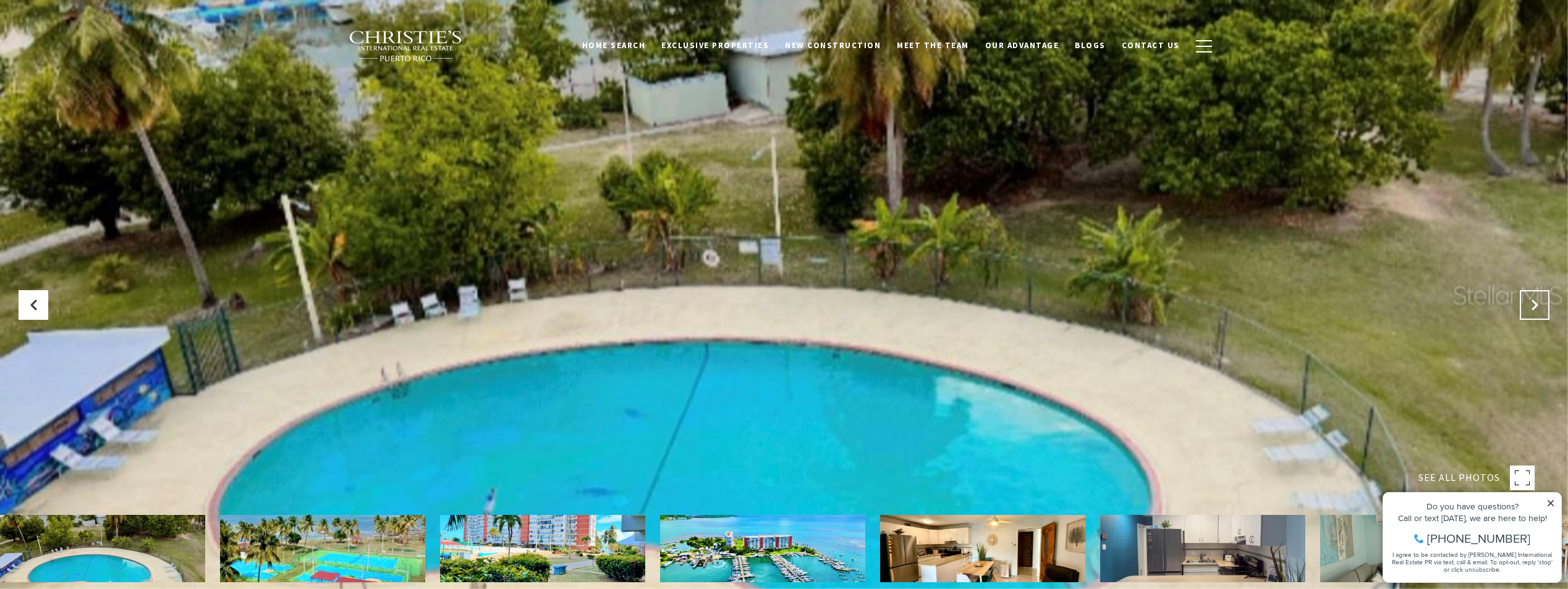
click at [1530, 305] on icon "Next Slide" at bounding box center [1535, 305] width 12 height 12
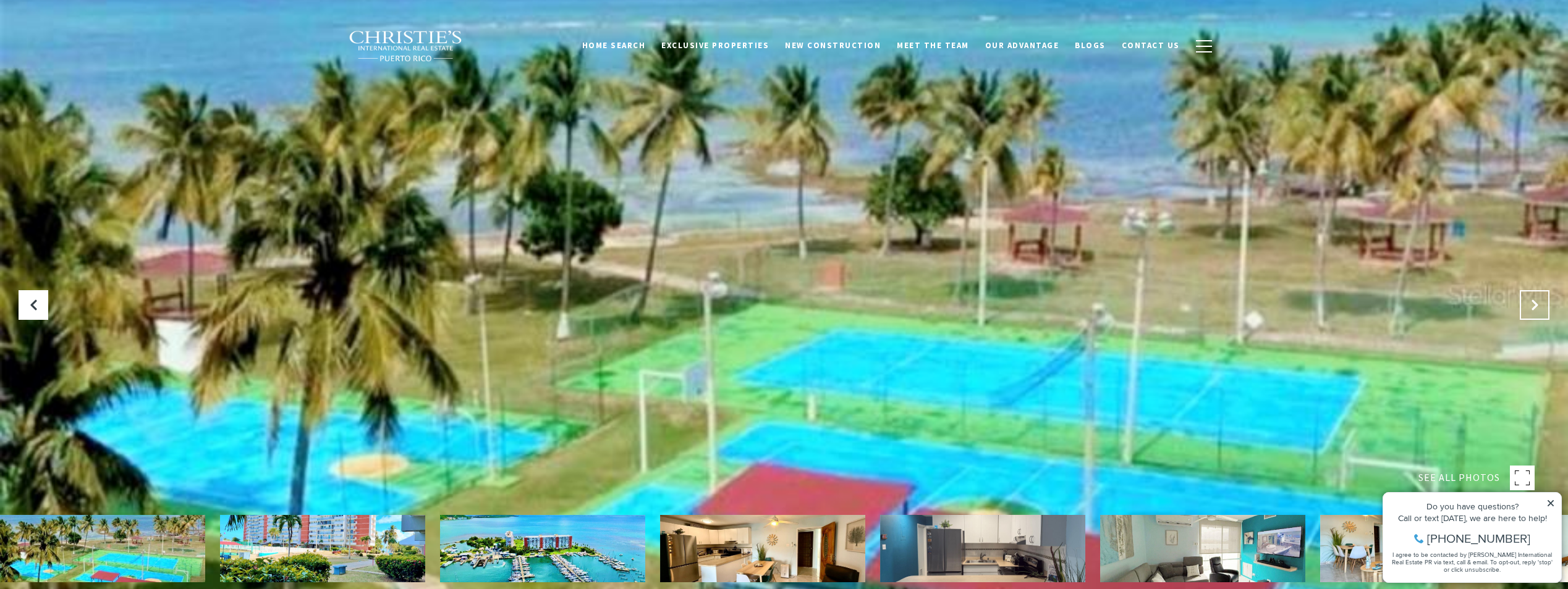
click at [1530, 305] on icon "Next Slide" at bounding box center [1535, 305] width 12 height 12
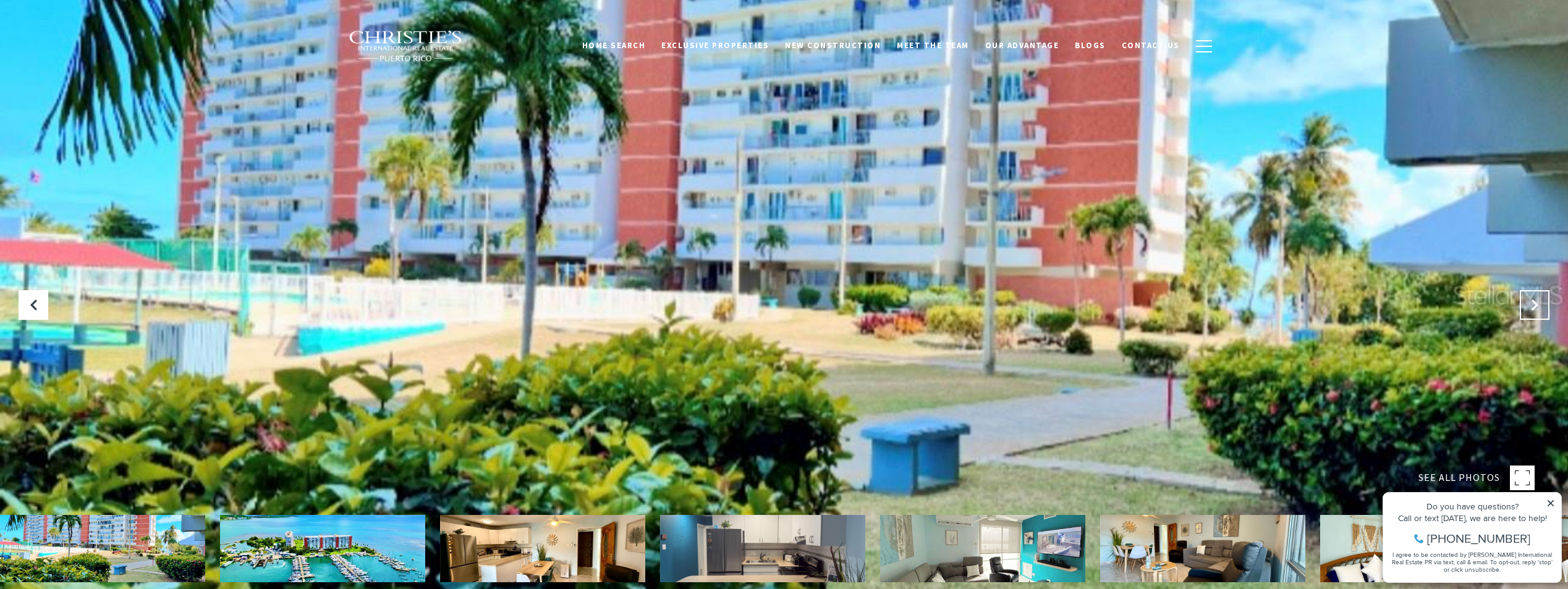
click at [1530, 305] on icon "Next Slide" at bounding box center [1535, 305] width 12 height 12
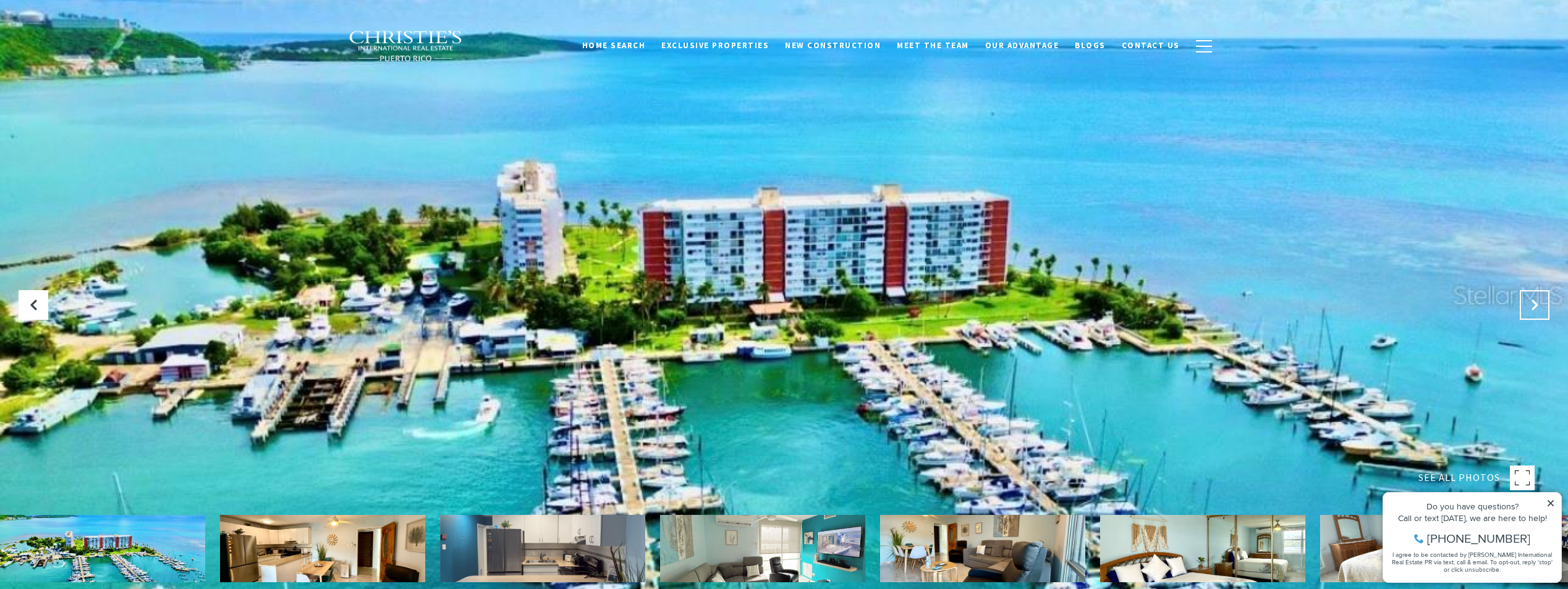
click at [1530, 305] on icon "Next Slide" at bounding box center [1535, 305] width 12 height 12
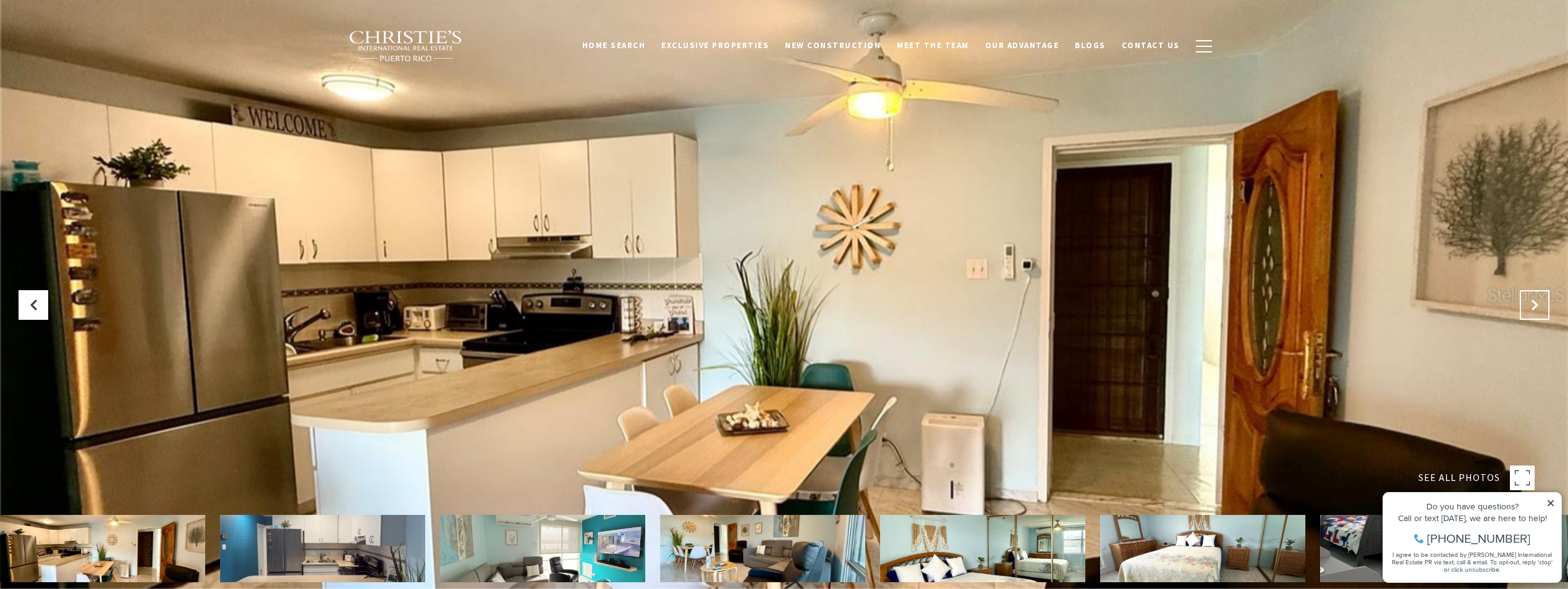
click at [1530, 305] on icon "Next Slide" at bounding box center [1535, 305] width 12 height 12
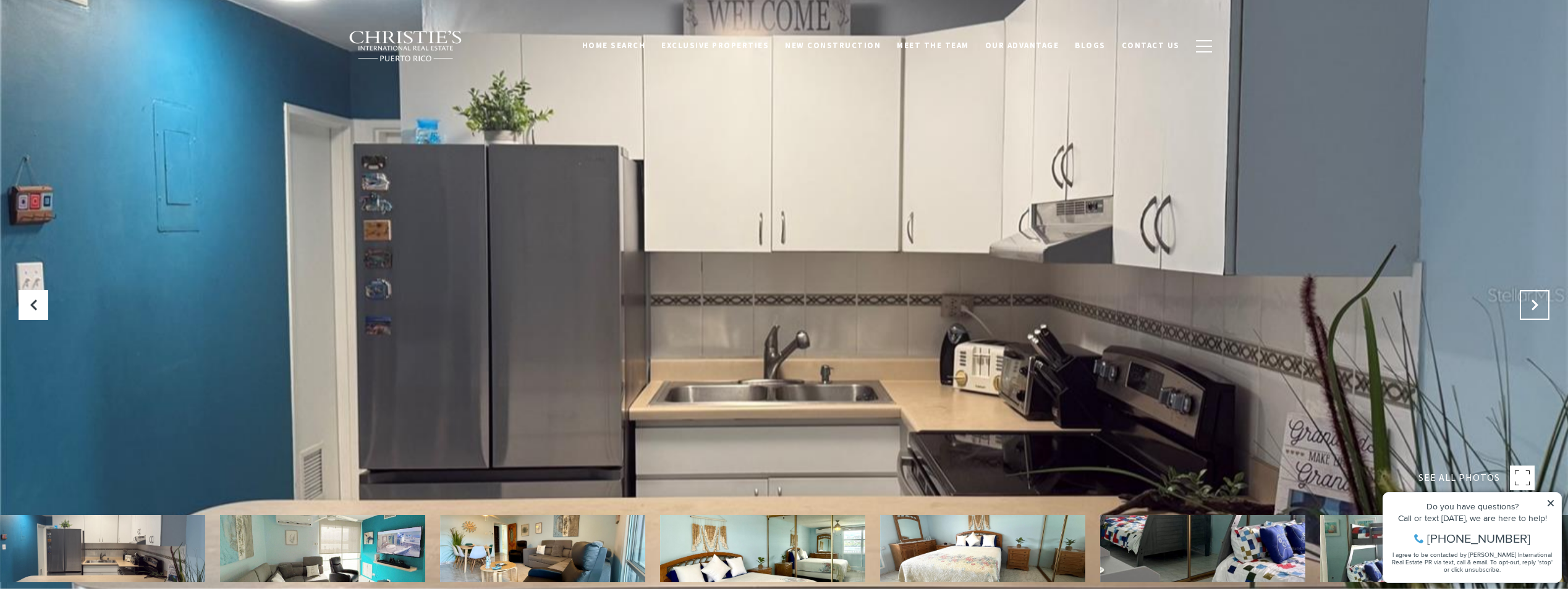
click at [1530, 305] on icon "Next Slide" at bounding box center [1535, 305] width 12 height 12
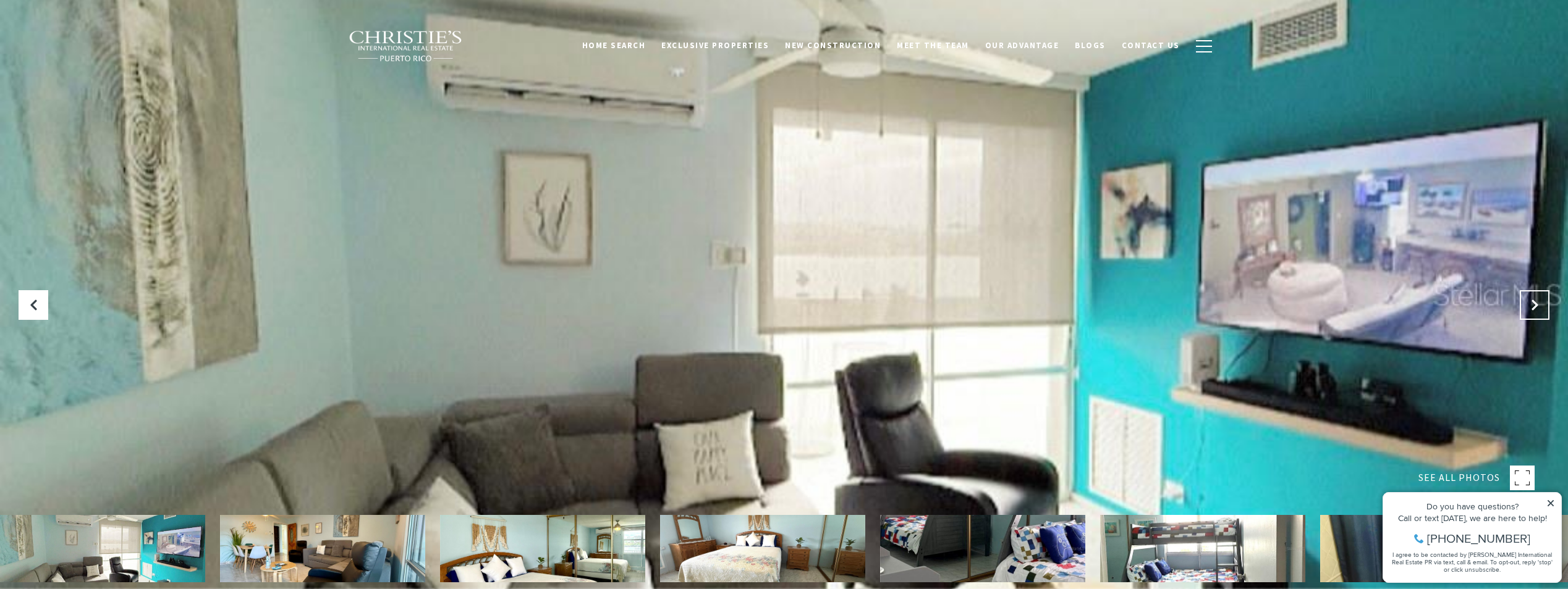
click at [1530, 305] on icon "Next Slide" at bounding box center [1535, 305] width 12 height 12
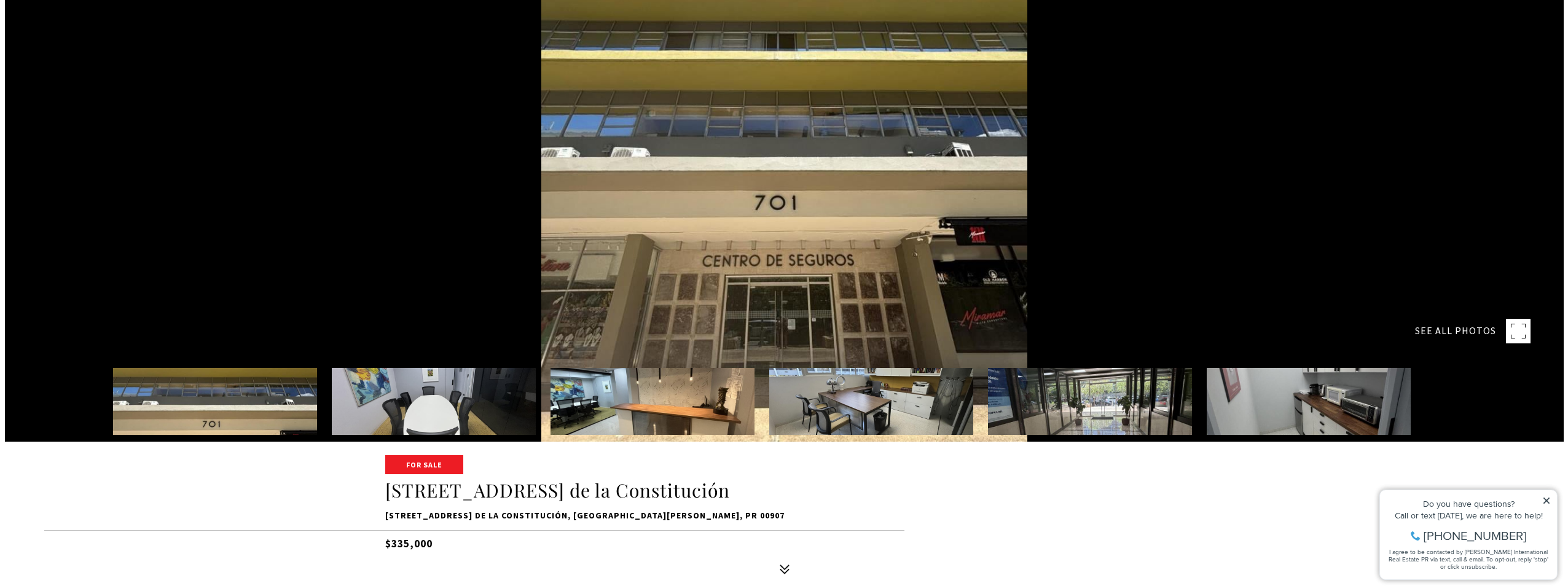
scroll to position [123, 0]
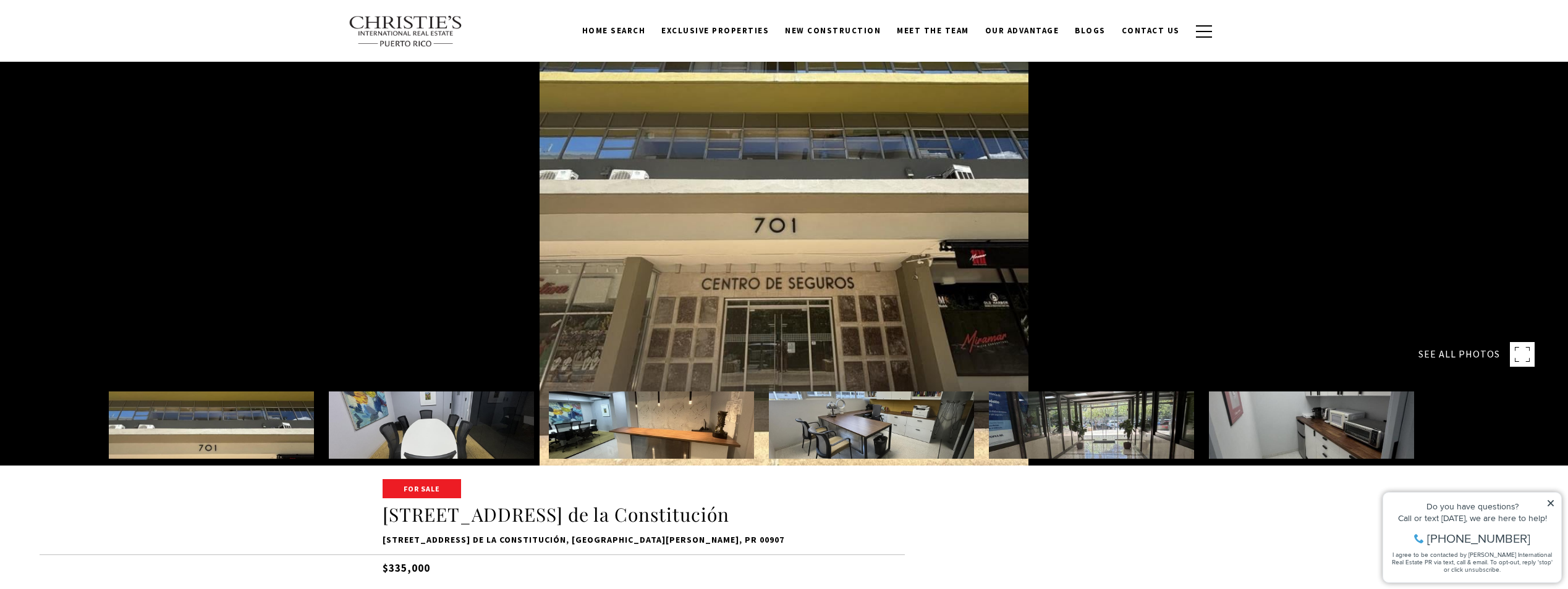
click at [1530, 352] on rect at bounding box center [1522, 355] width 25 height 25
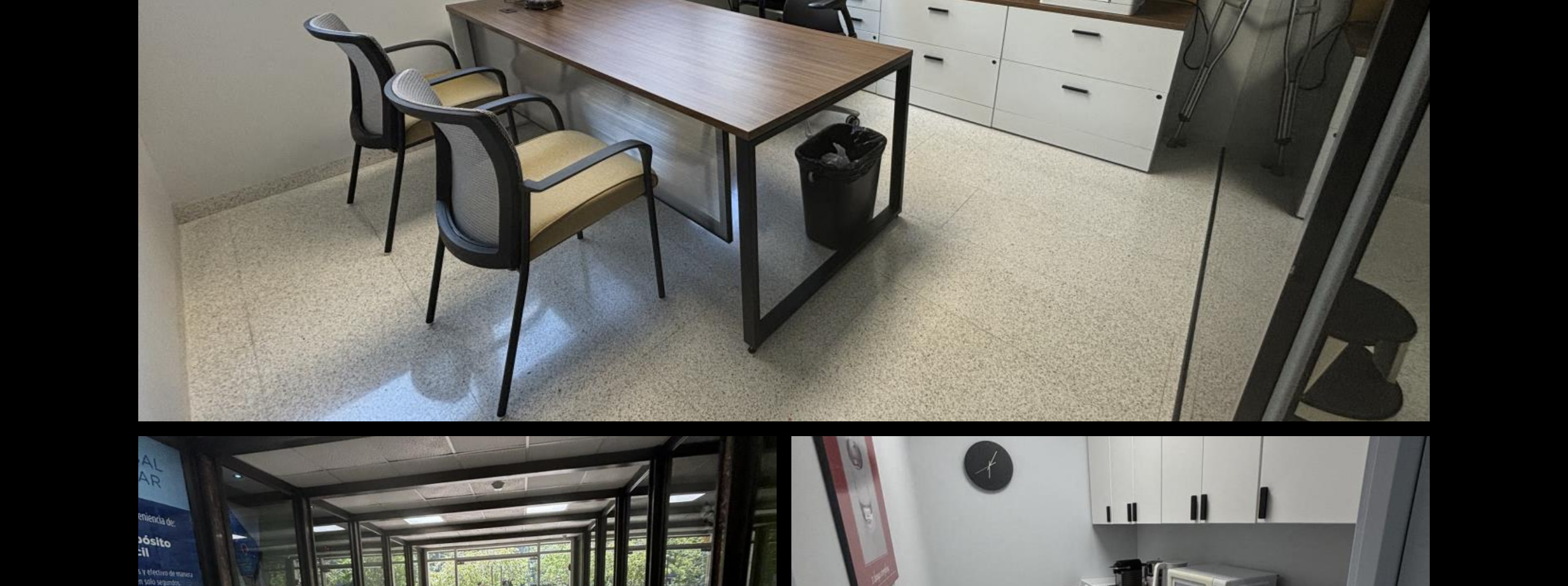
scroll to position [1211, 0]
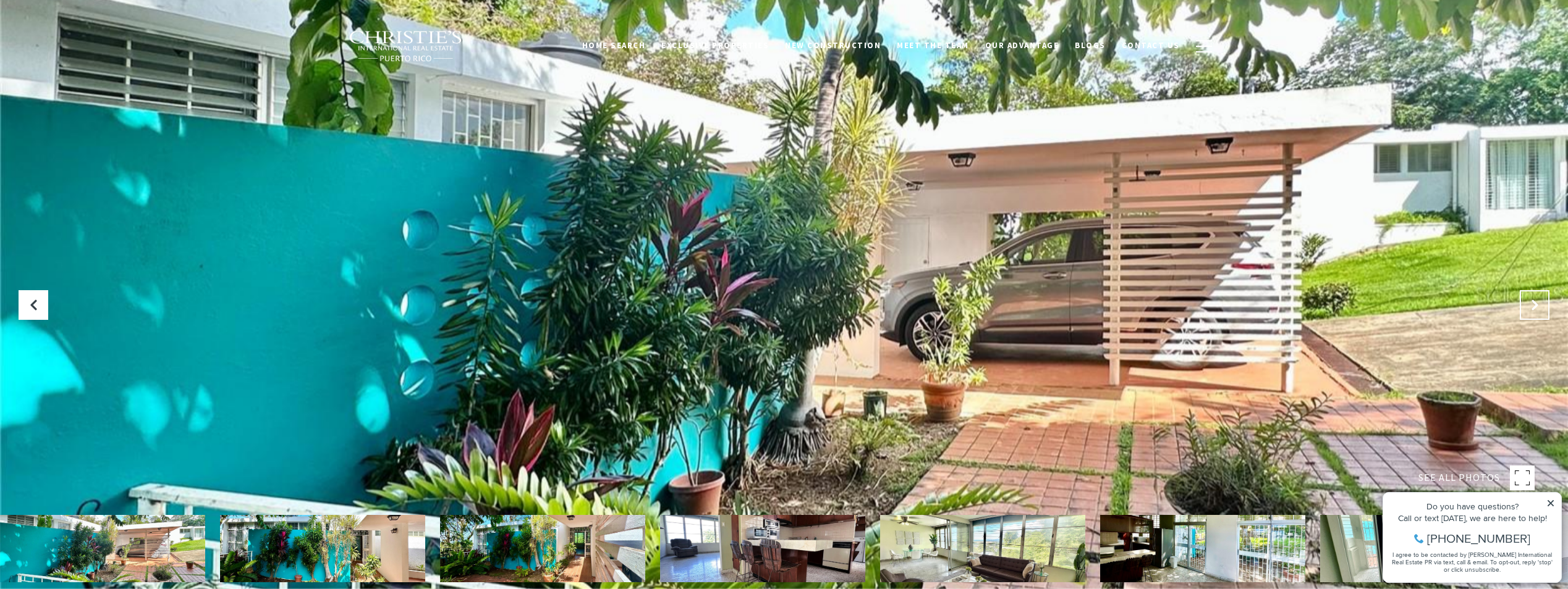
click at [1540, 301] on icon at bounding box center [1535, 305] width 12 height 12
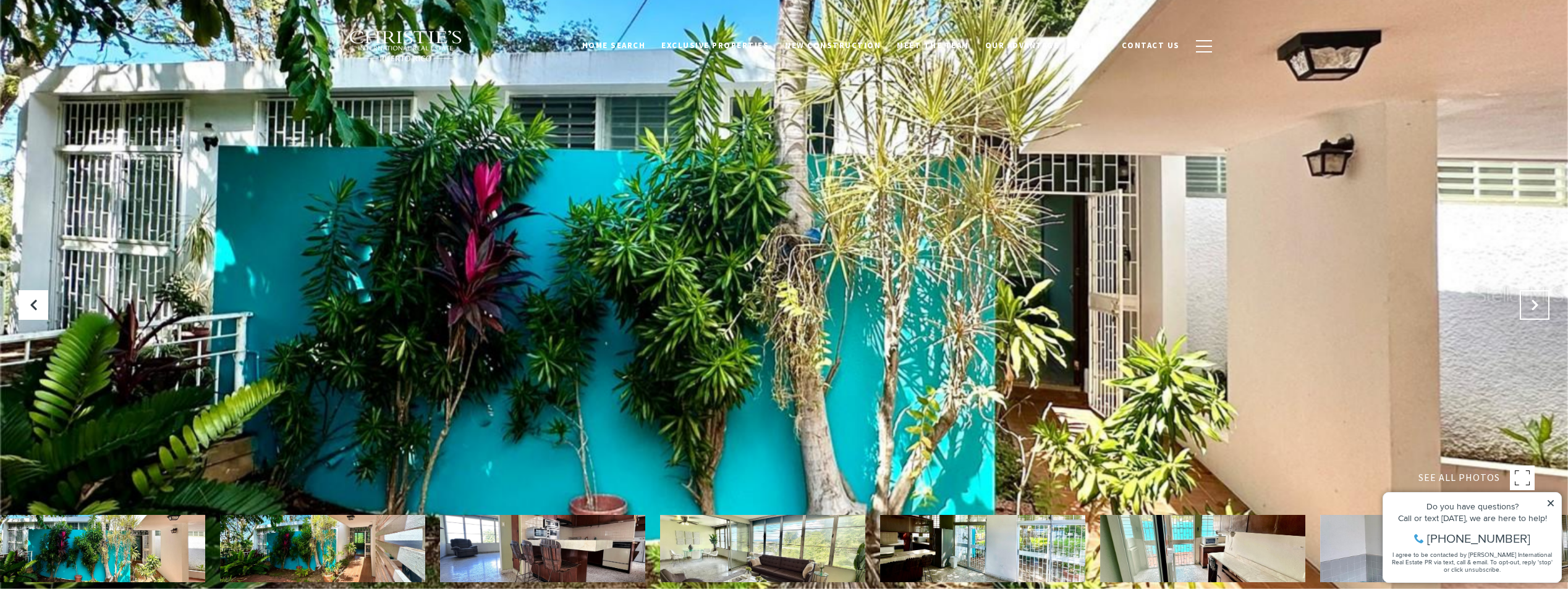
click at [1540, 301] on icon at bounding box center [1535, 305] width 12 height 12
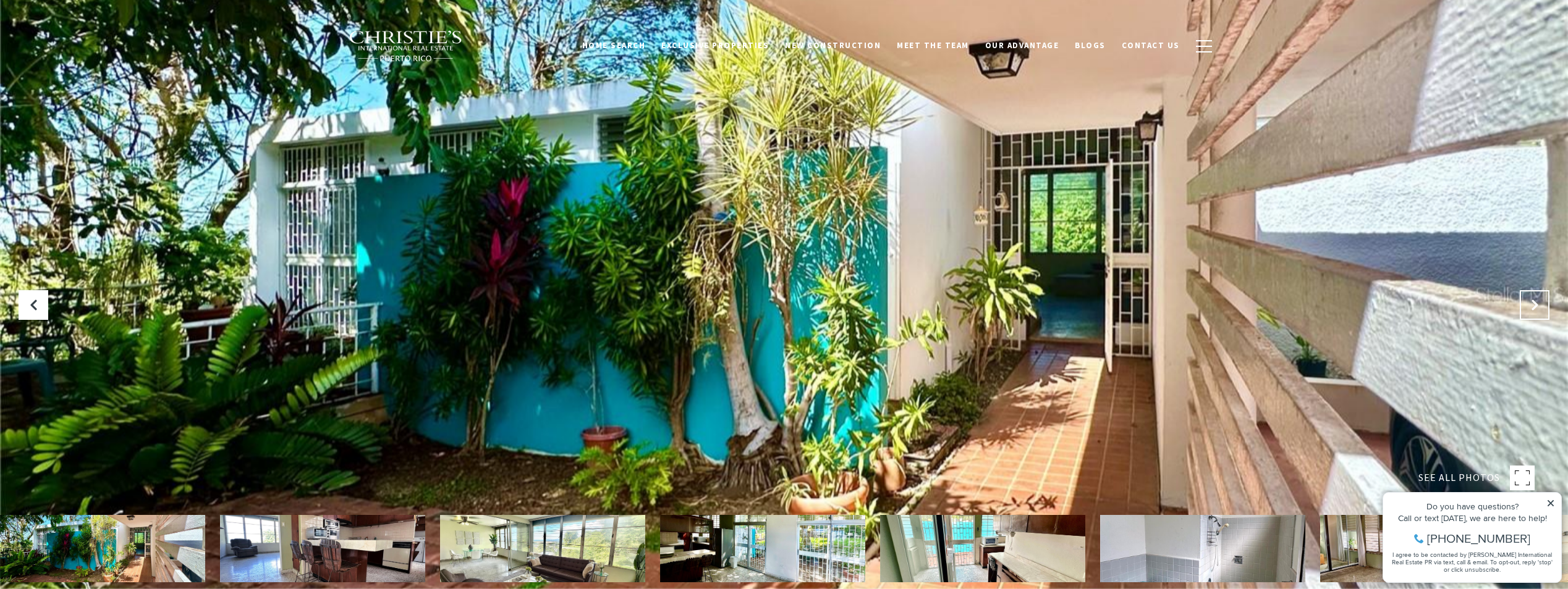
click at [1540, 301] on icon "Next Slide" at bounding box center [1535, 305] width 12 height 12
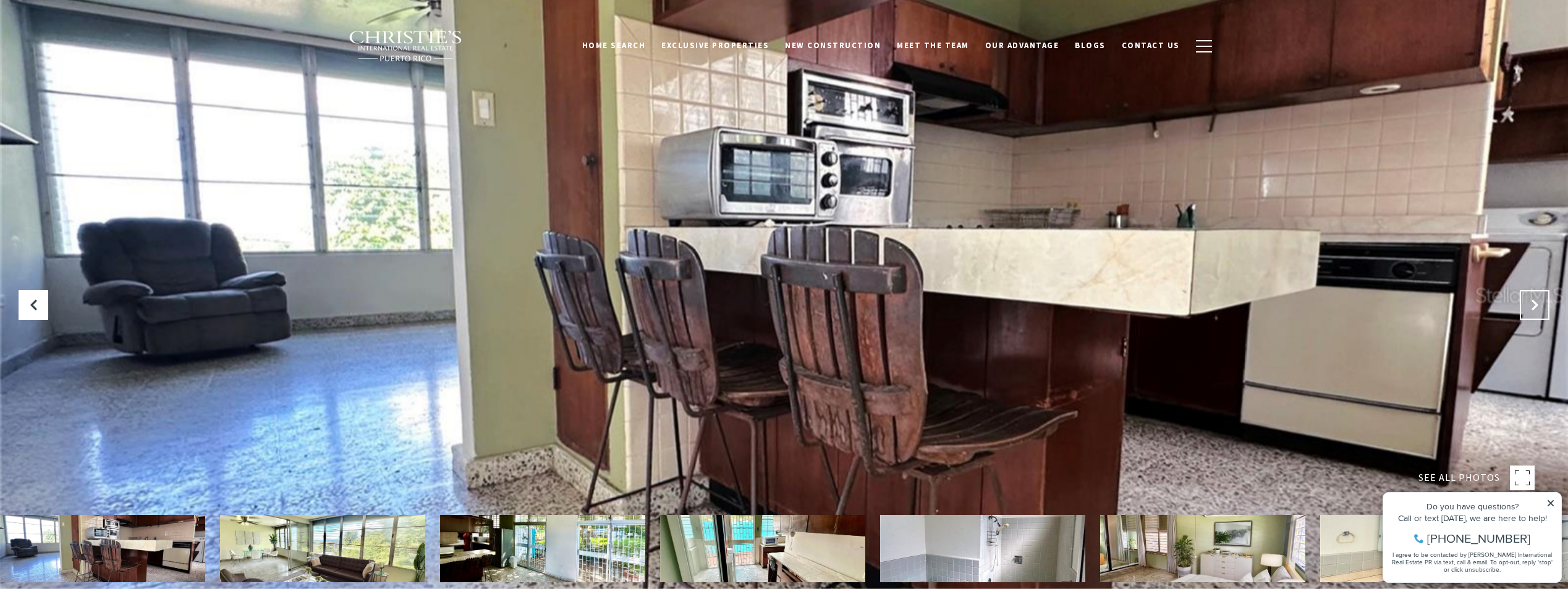
click at [1540, 301] on icon "Next Slide" at bounding box center [1535, 305] width 12 height 12
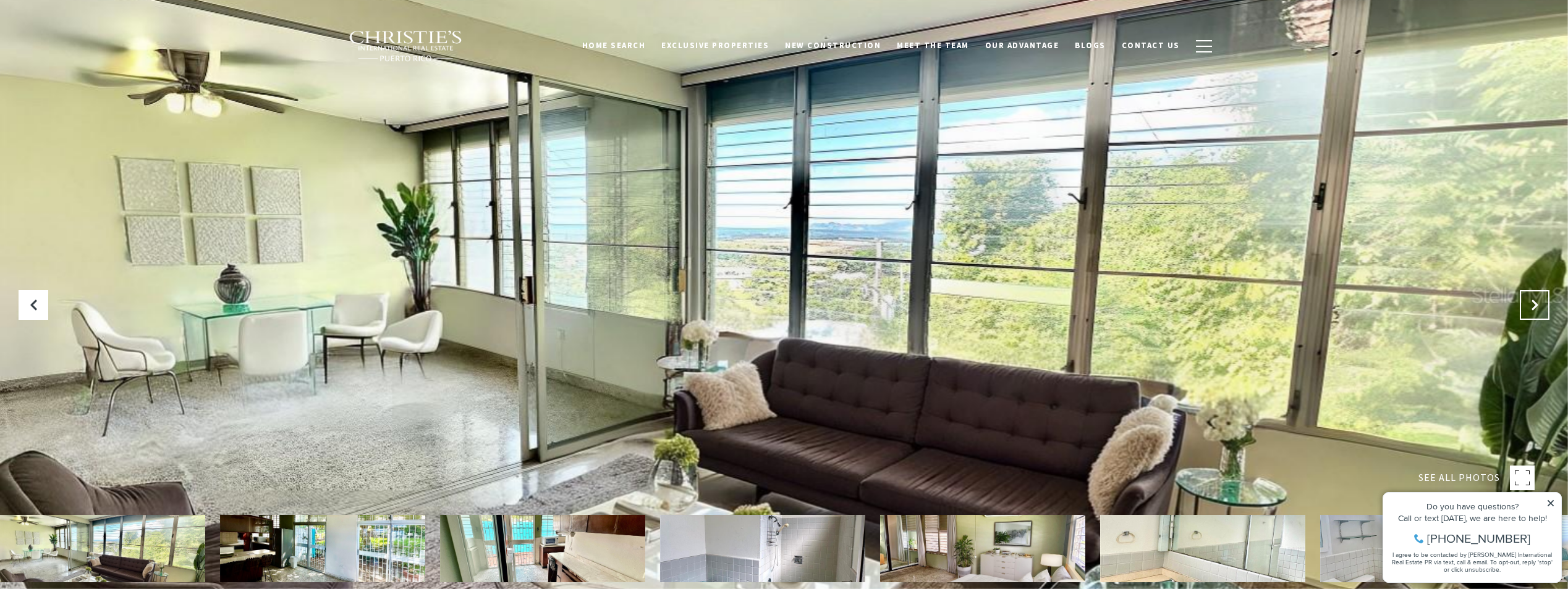
click at [1540, 301] on icon "Next Slide" at bounding box center [1535, 305] width 12 height 12
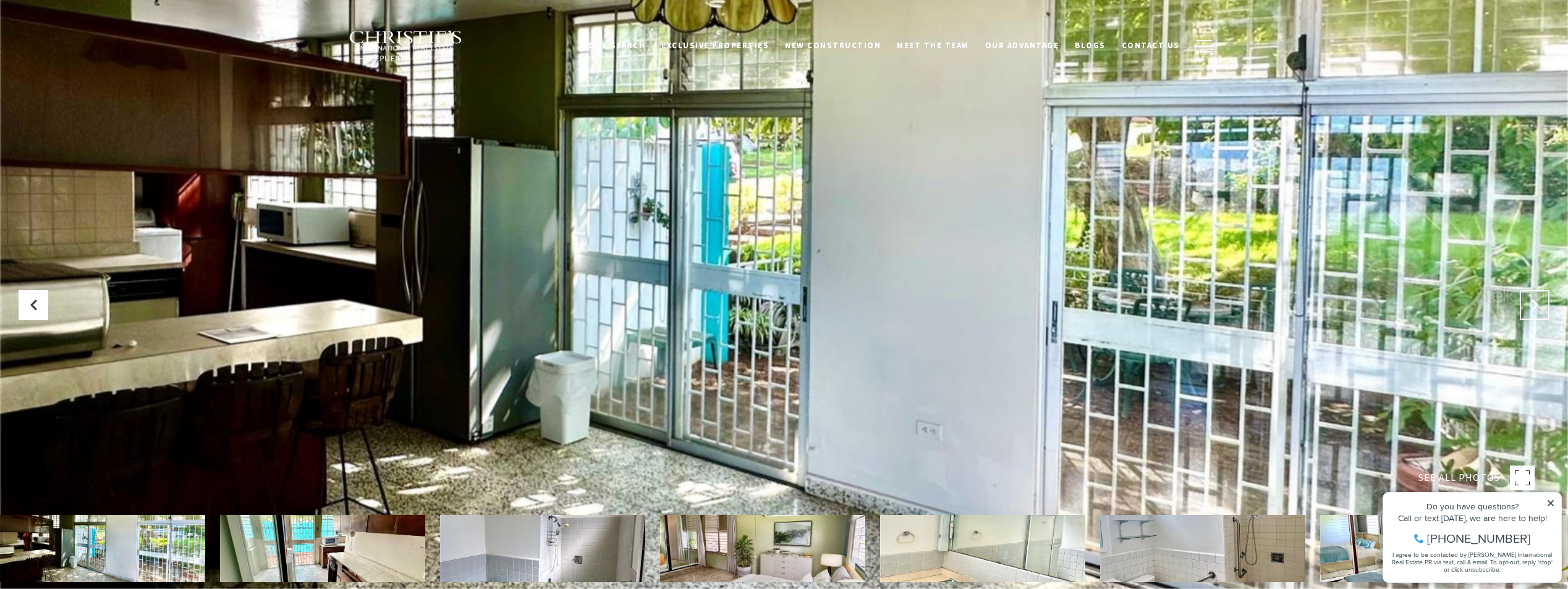
click at [1540, 301] on icon "Next Slide" at bounding box center [1535, 305] width 12 height 12
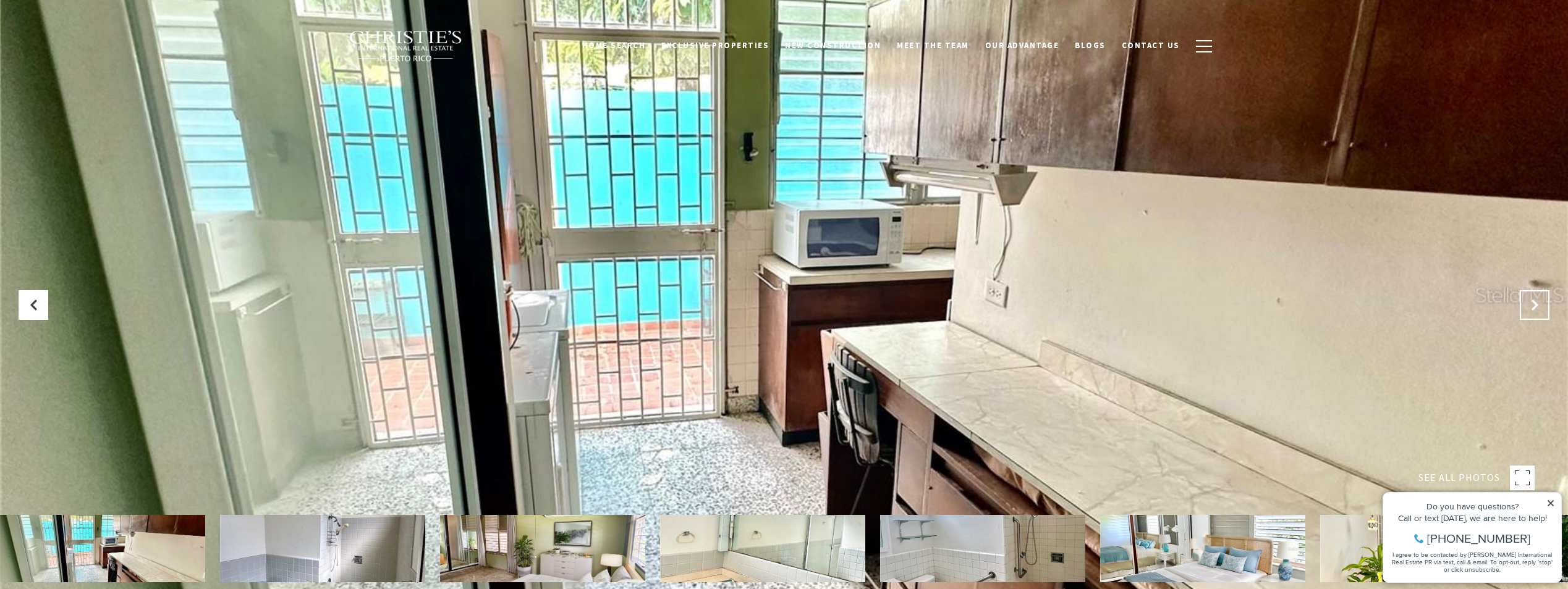
click at [1540, 301] on icon "Next Slide" at bounding box center [1535, 305] width 12 height 12
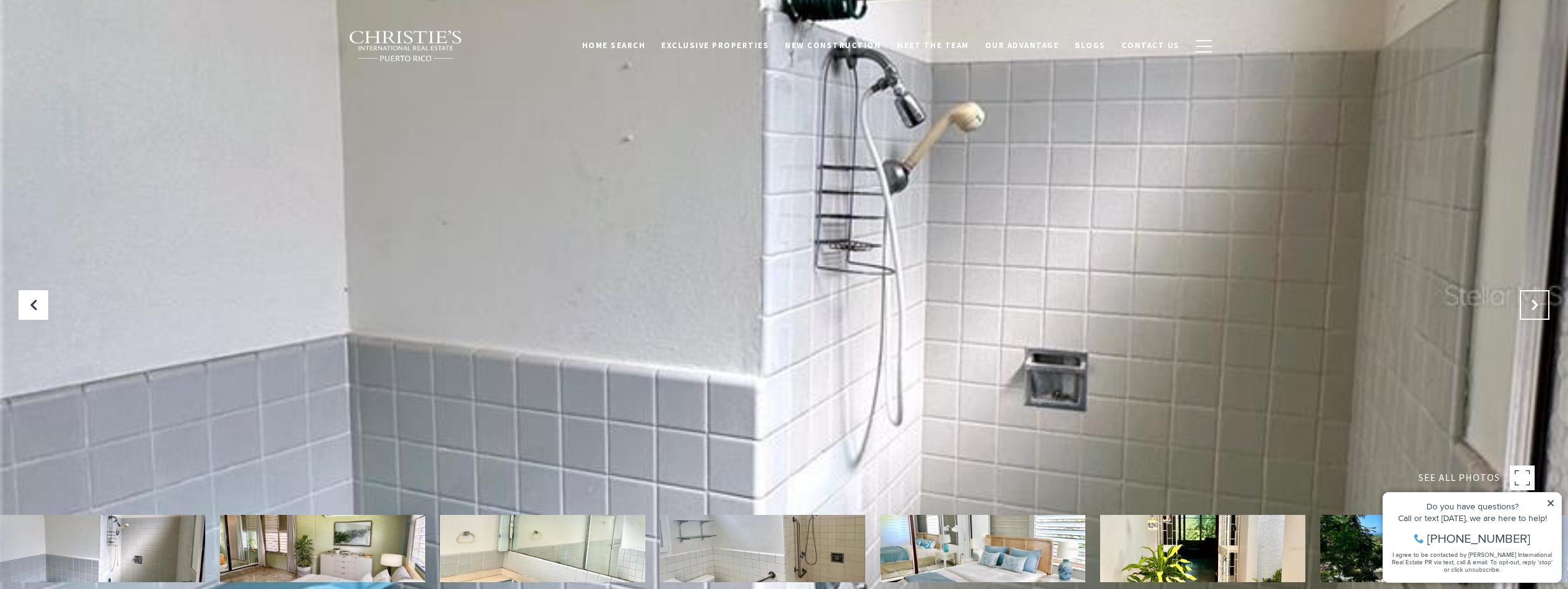
click at [1540, 301] on icon "Next Slide" at bounding box center [1535, 305] width 12 height 12
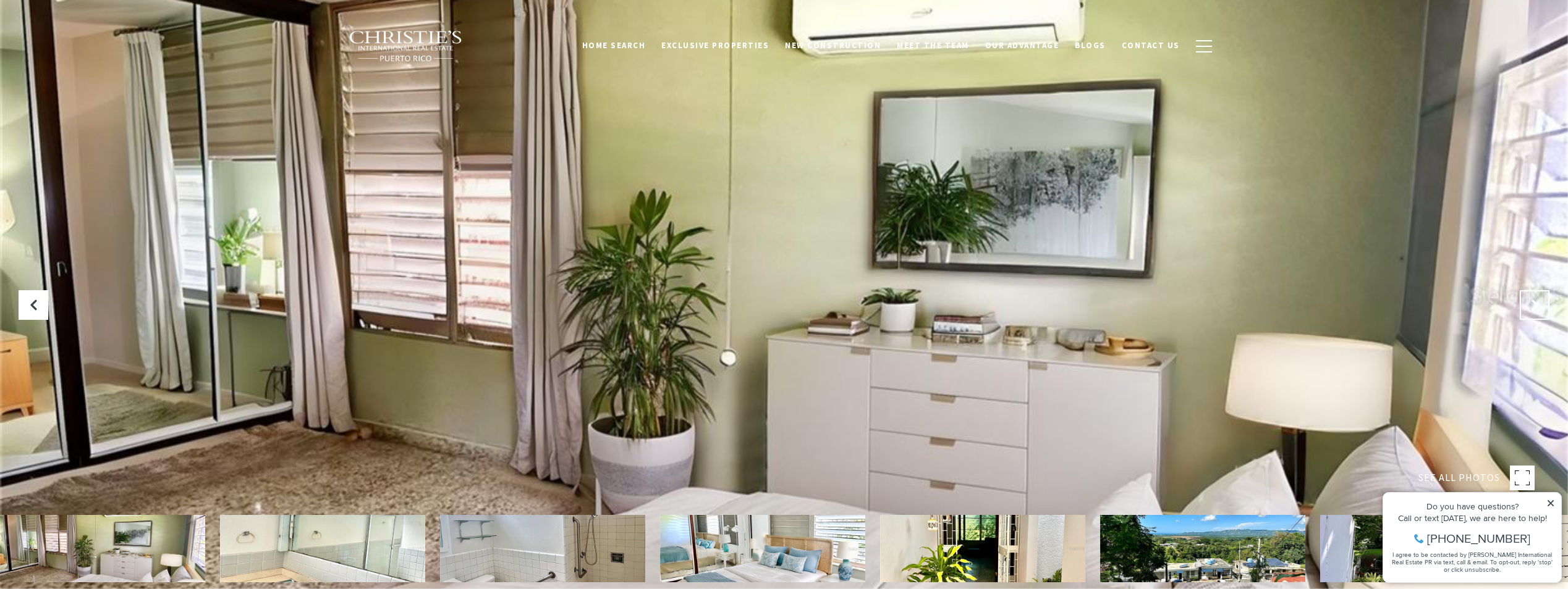
click at [1540, 301] on icon "Next Slide" at bounding box center [1535, 305] width 12 height 12
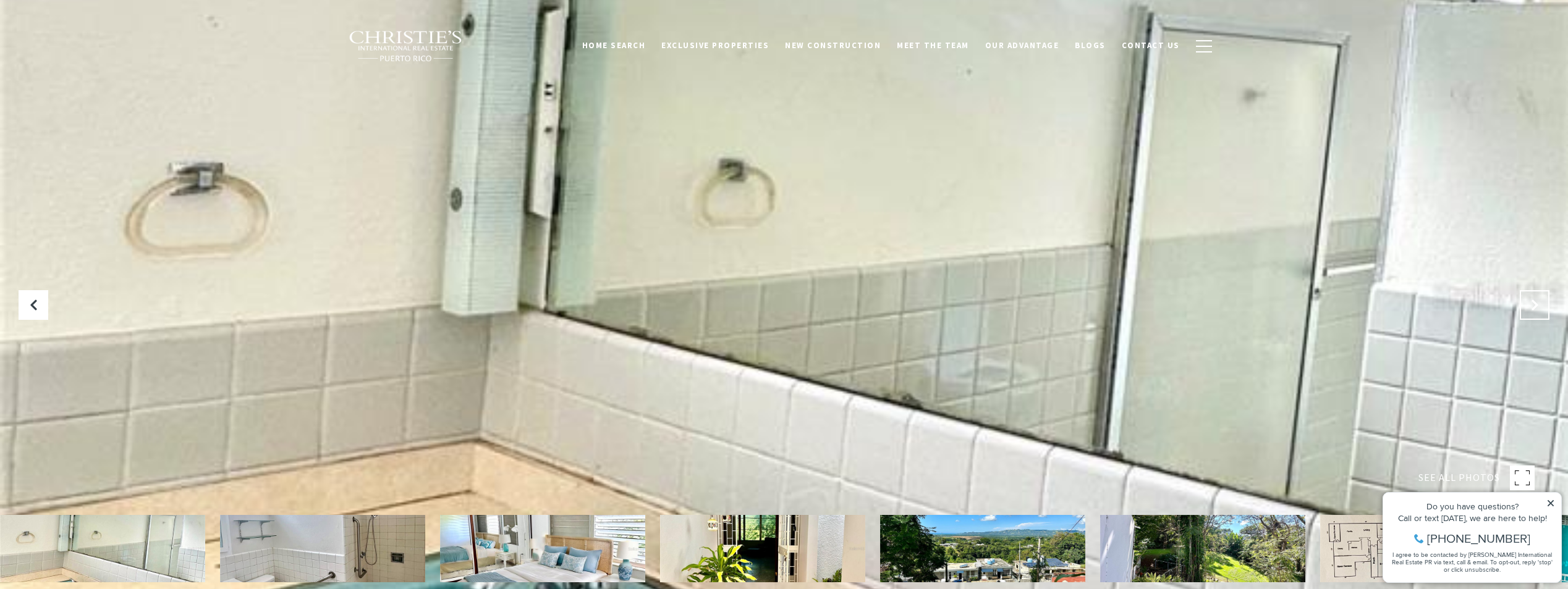
click at [1540, 301] on icon "Next Slide" at bounding box center [1535, 305] width 12 height 12
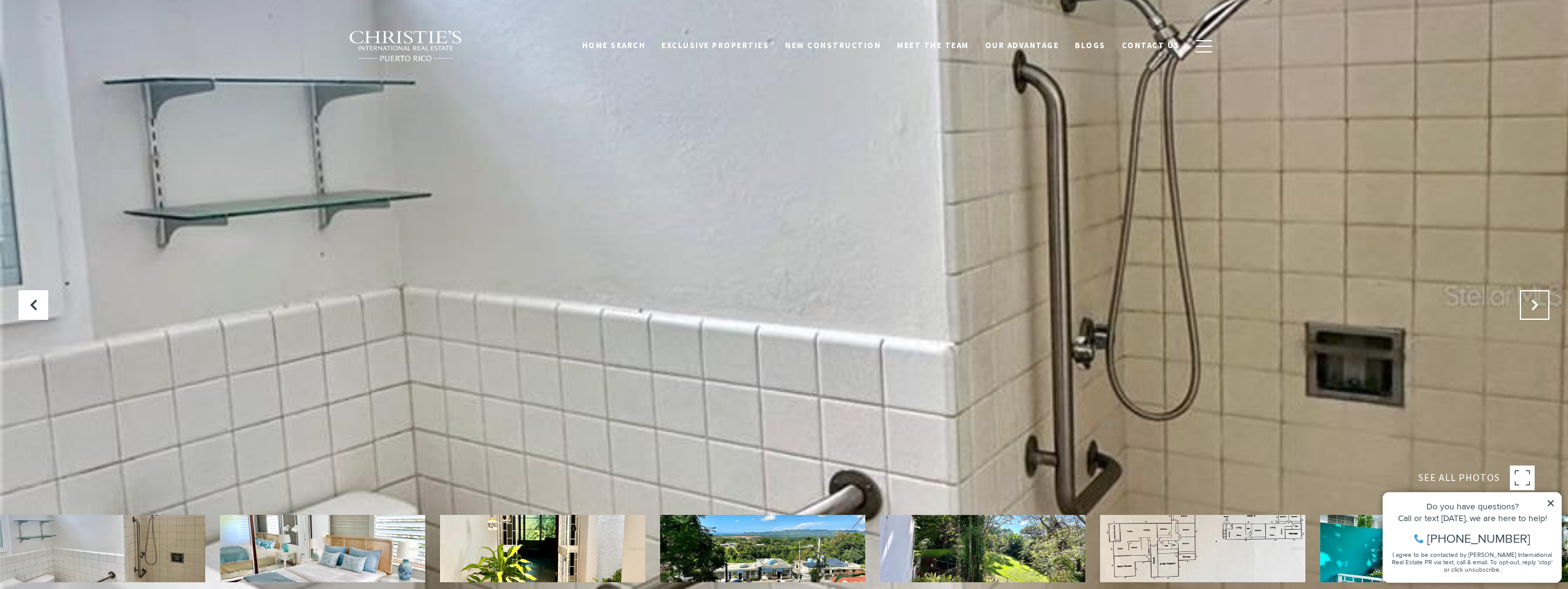
click at [1540, 301] on icon "Next Slide" at bounding box center [1535, 305] width 12 height 12
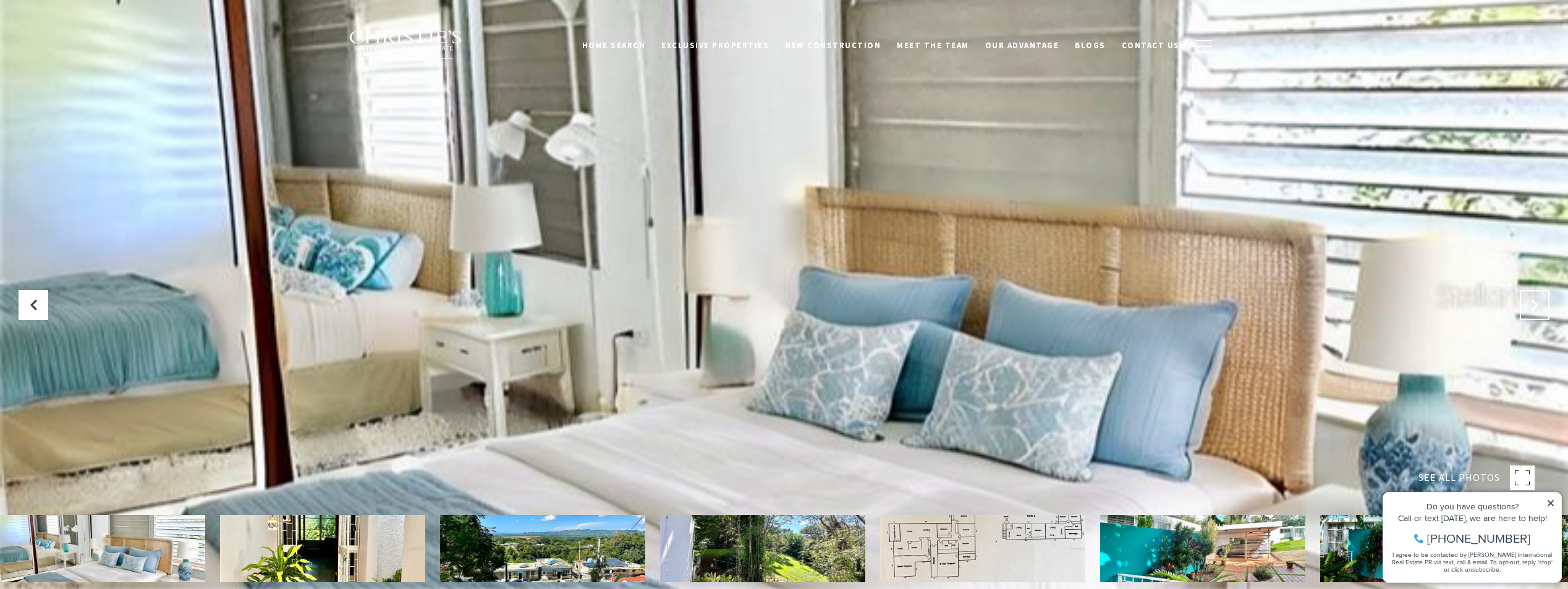
click at [1540, 301] on icon "Next Slide" at bounding box center [1535, 305] width 12 height 12
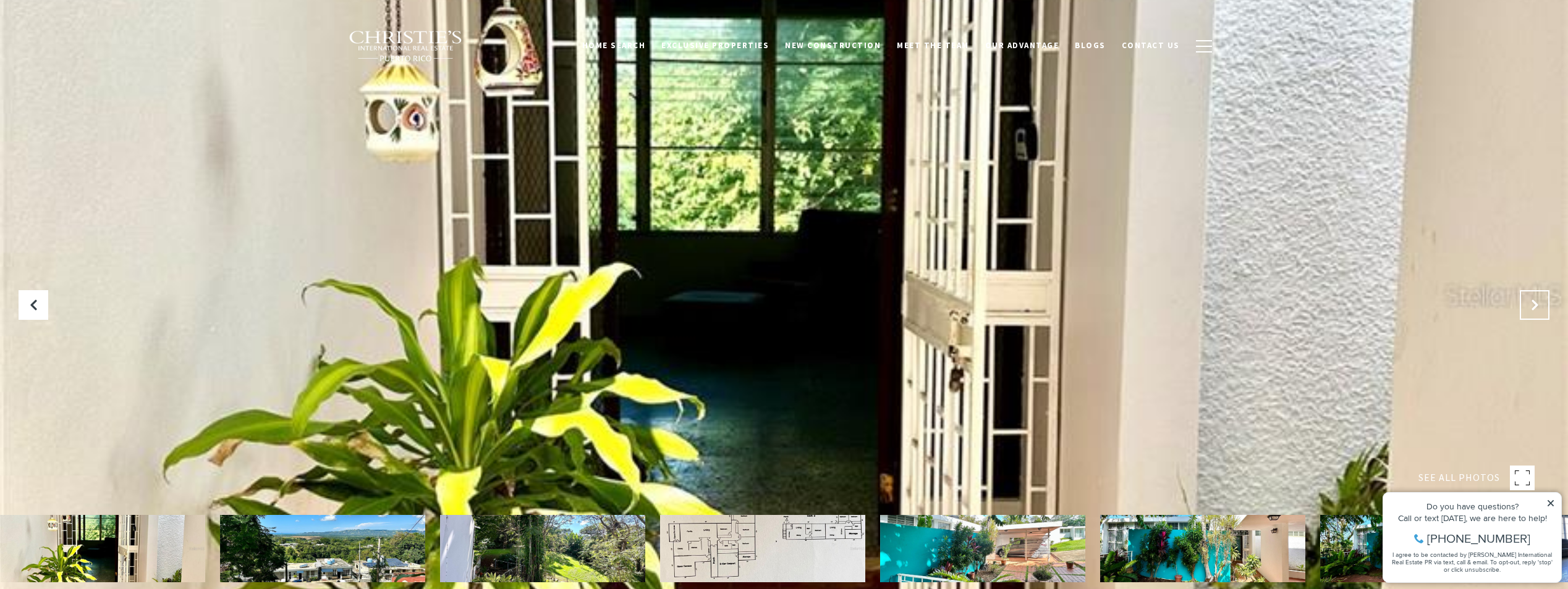
click at [1540, 301] on icon "Next Slide" at bounding box center [1535, 305] width 12 height 12
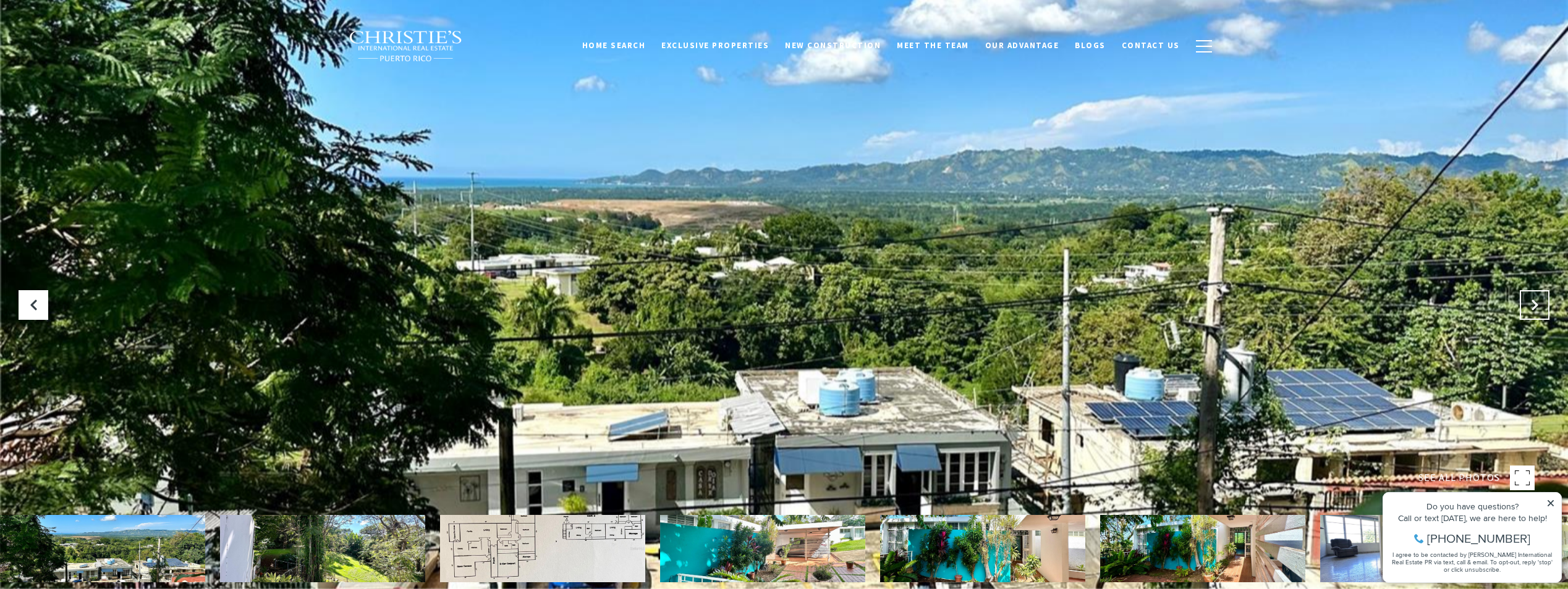
click at [1540, 301] on icon "Next Slide" at bounding box center [1535, 305] width 12 height 12
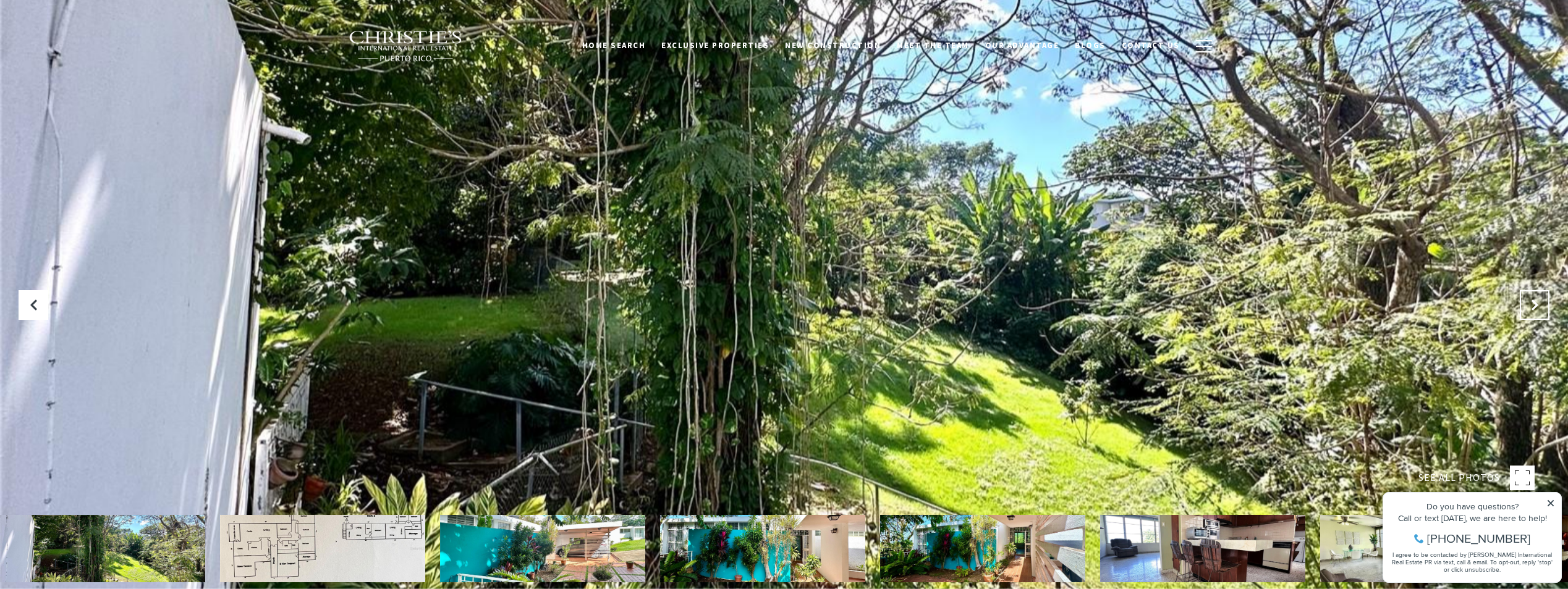
click at [1540, 301] on icon "Next Slide" at bounding box center [1535, 305] width 12 height 12
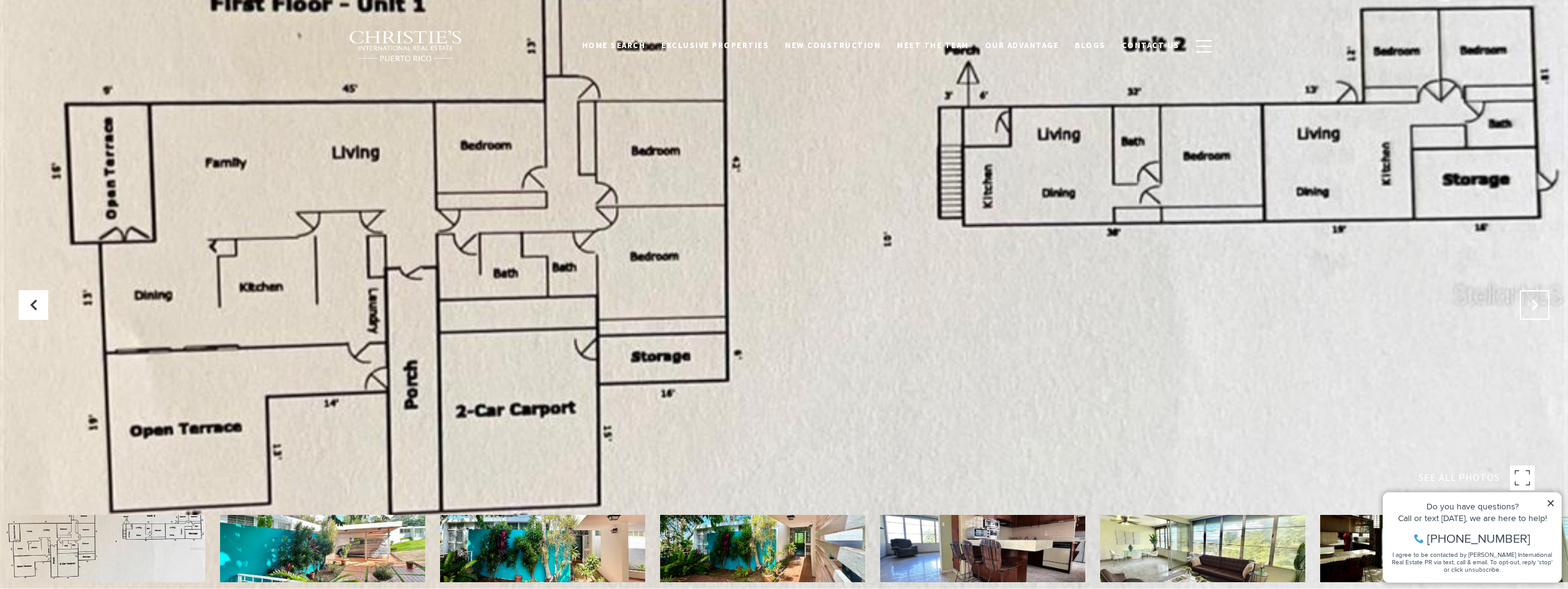
click at [1540, 300] on icon "Next Slide" at bounding box center [1535, 305] width 12 height 12
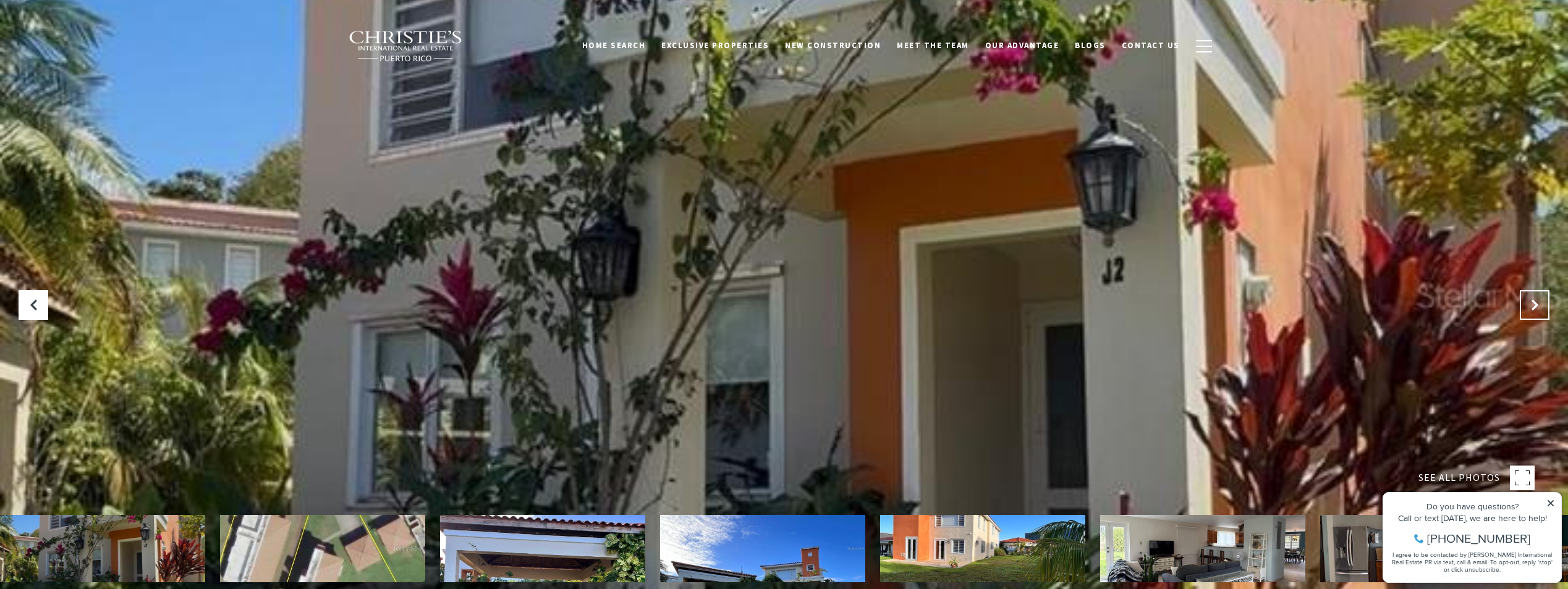
click at [1533, 304] on icon at bounding box center [1535, 305] width 12 height 12
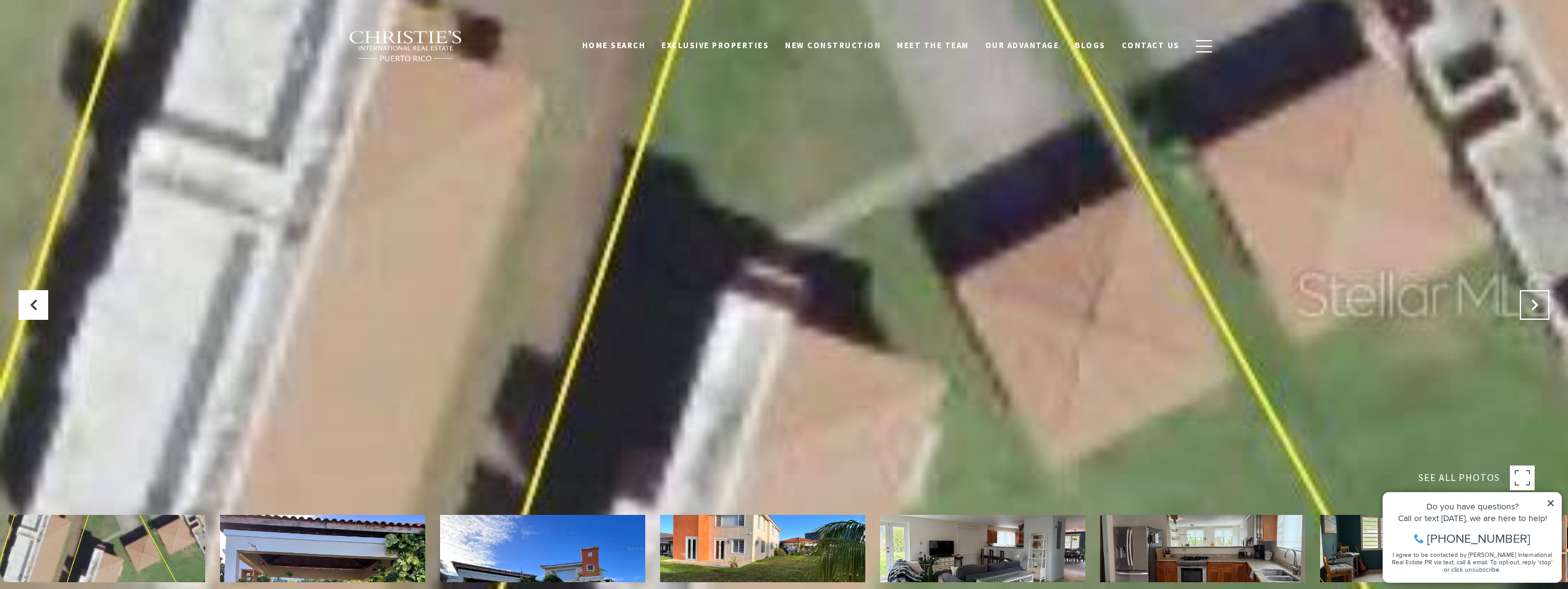
click at [1530, 304] on icon "Next Slide" at bounding box center [1535, 305] width 12 height 12
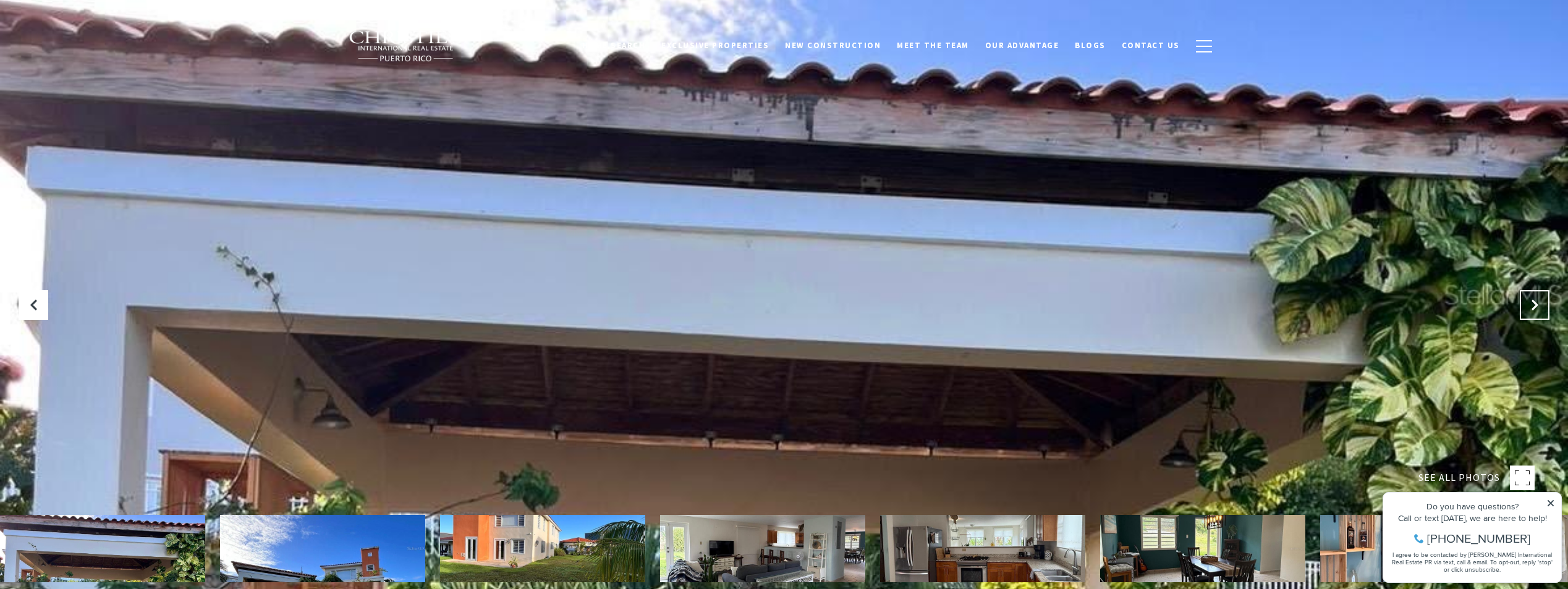
click at [1530, 304] on icon "Next Slide" at bounding box center [1535, 305] width 12 height 12
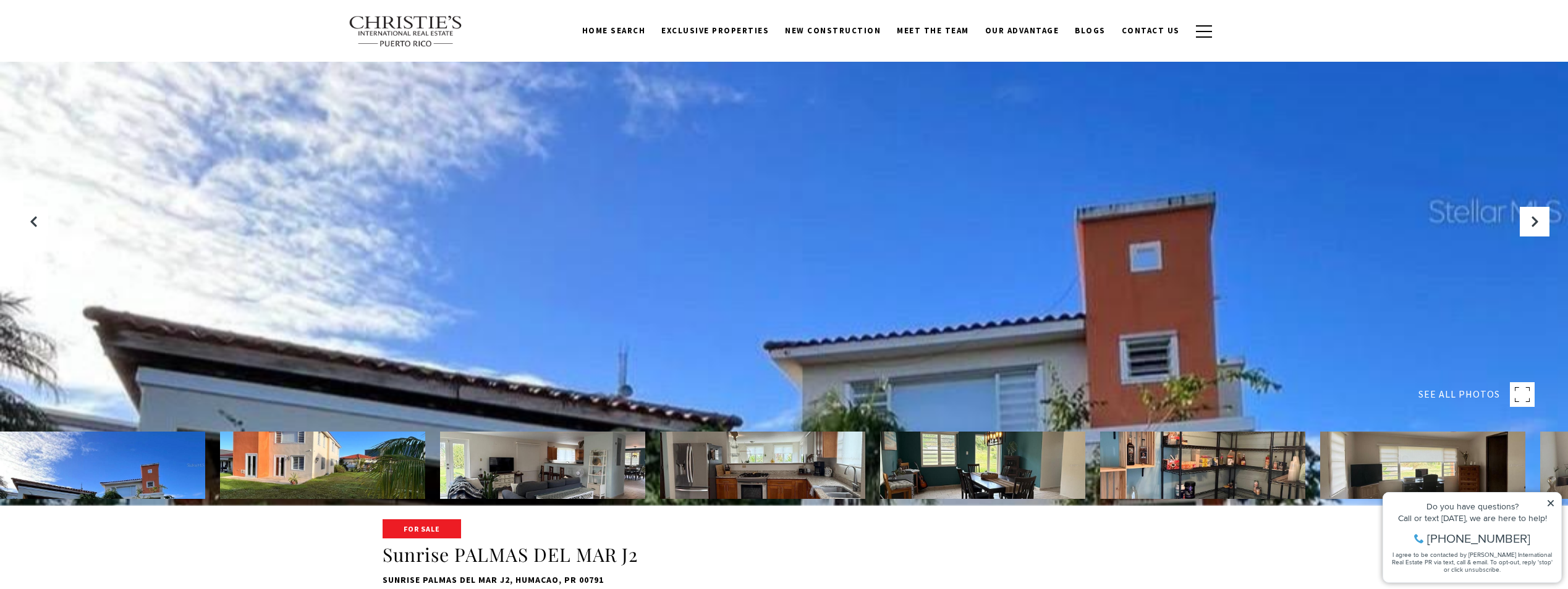
scroll to position [62, 0]
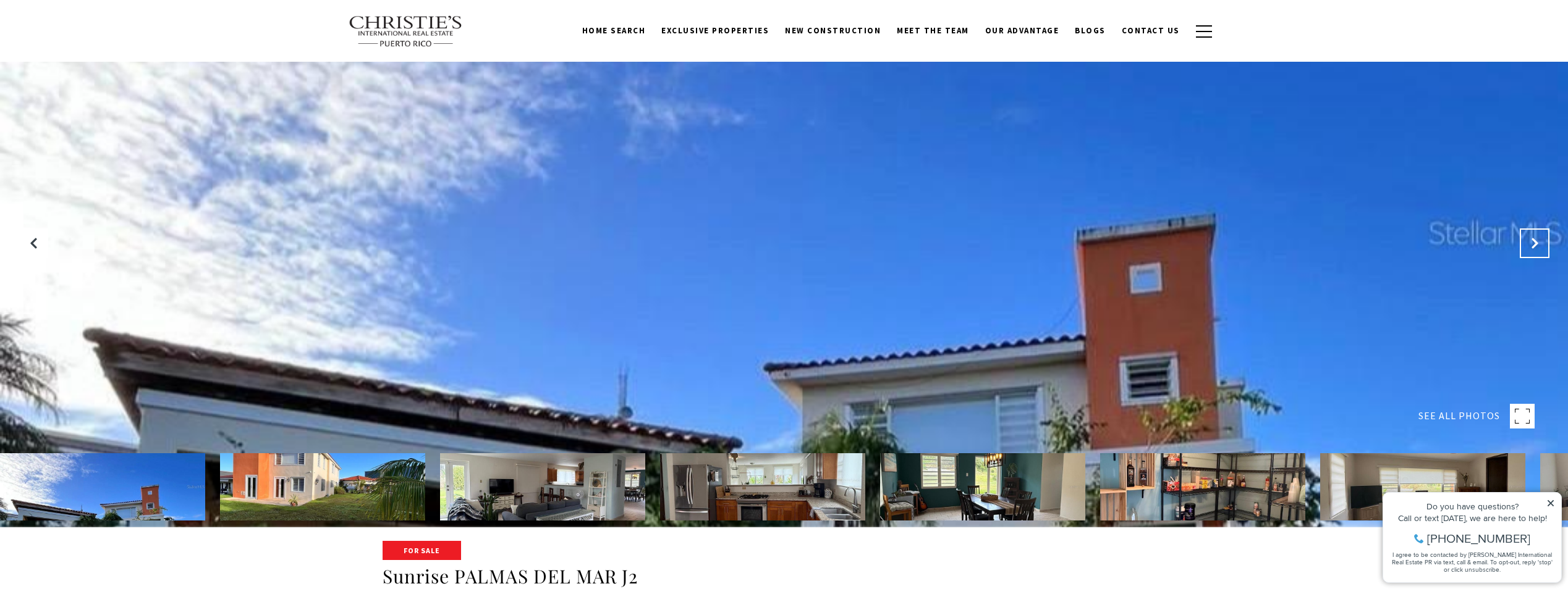
click at [1526, 244] on button "Next Slide" at bounding box center [1535, 243] width 30 height 30
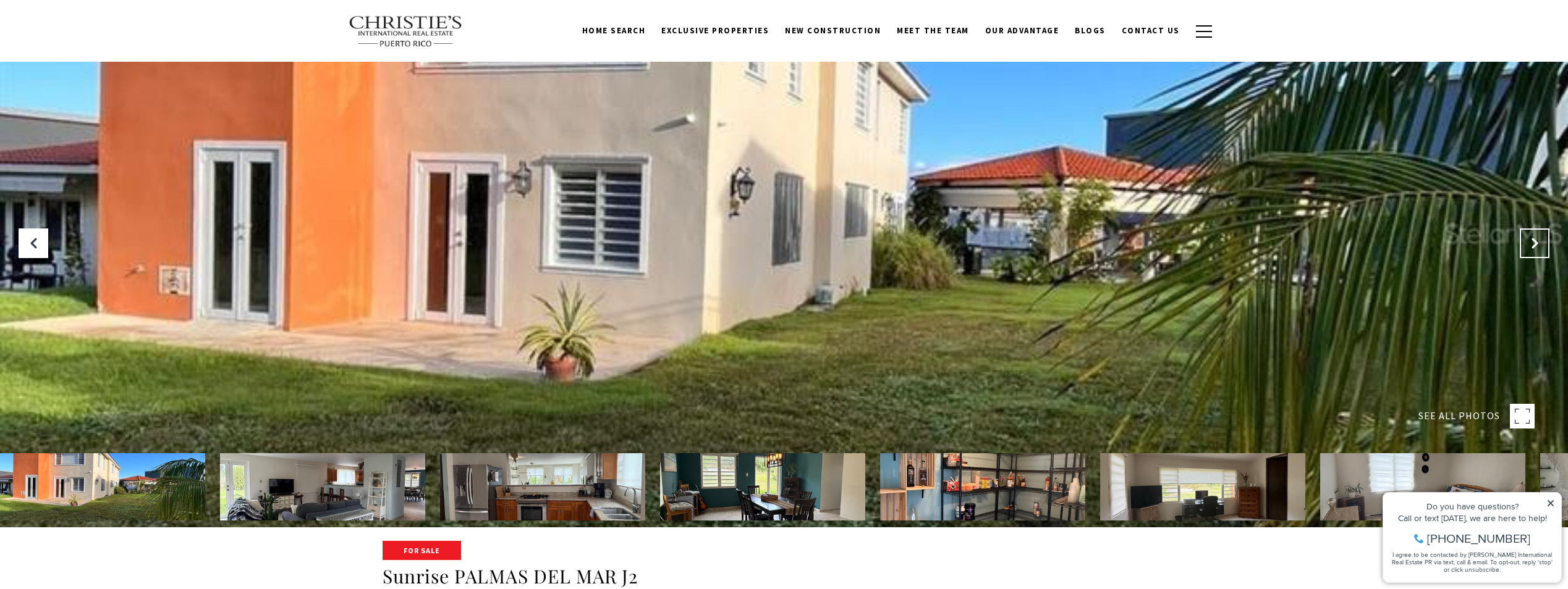
click at [1526, 244] on button "Next Slide" at bounding box center [1535, 243] width 30 height 30
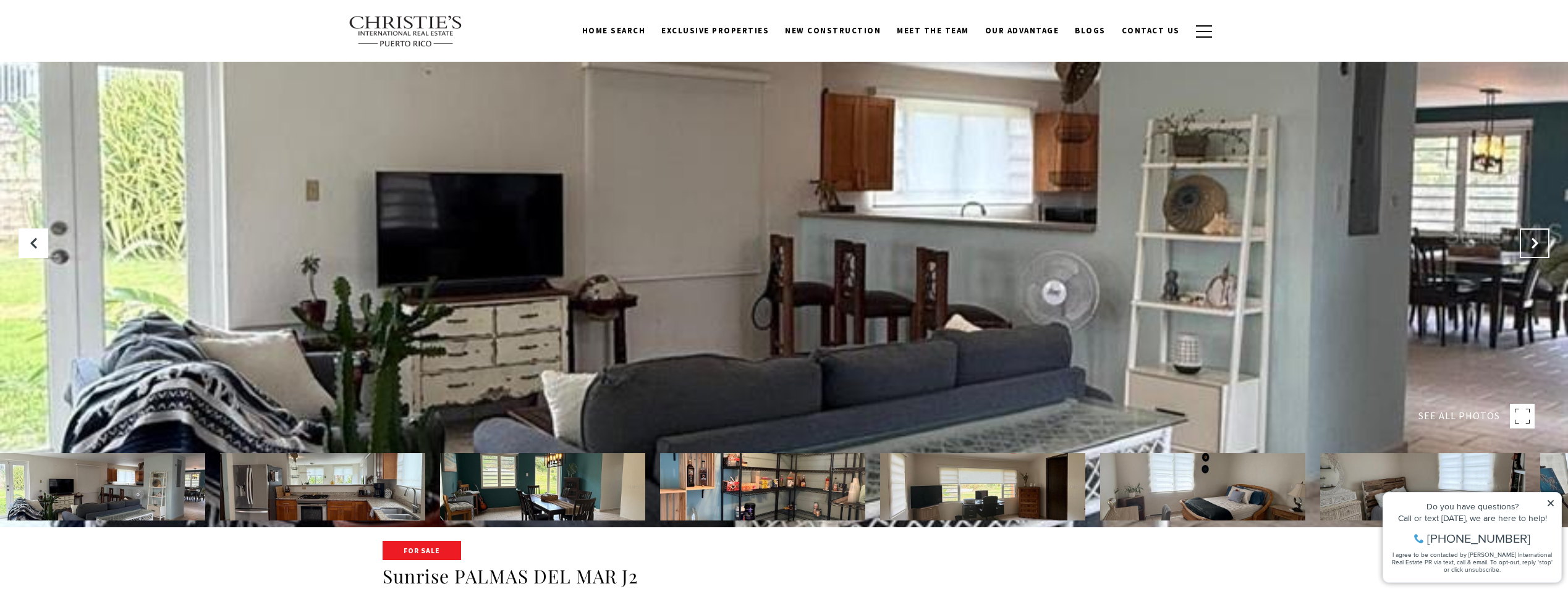
click at [1526, 244] on button "Next Slide" at bounding box center [1535, 243] width 30 height 30
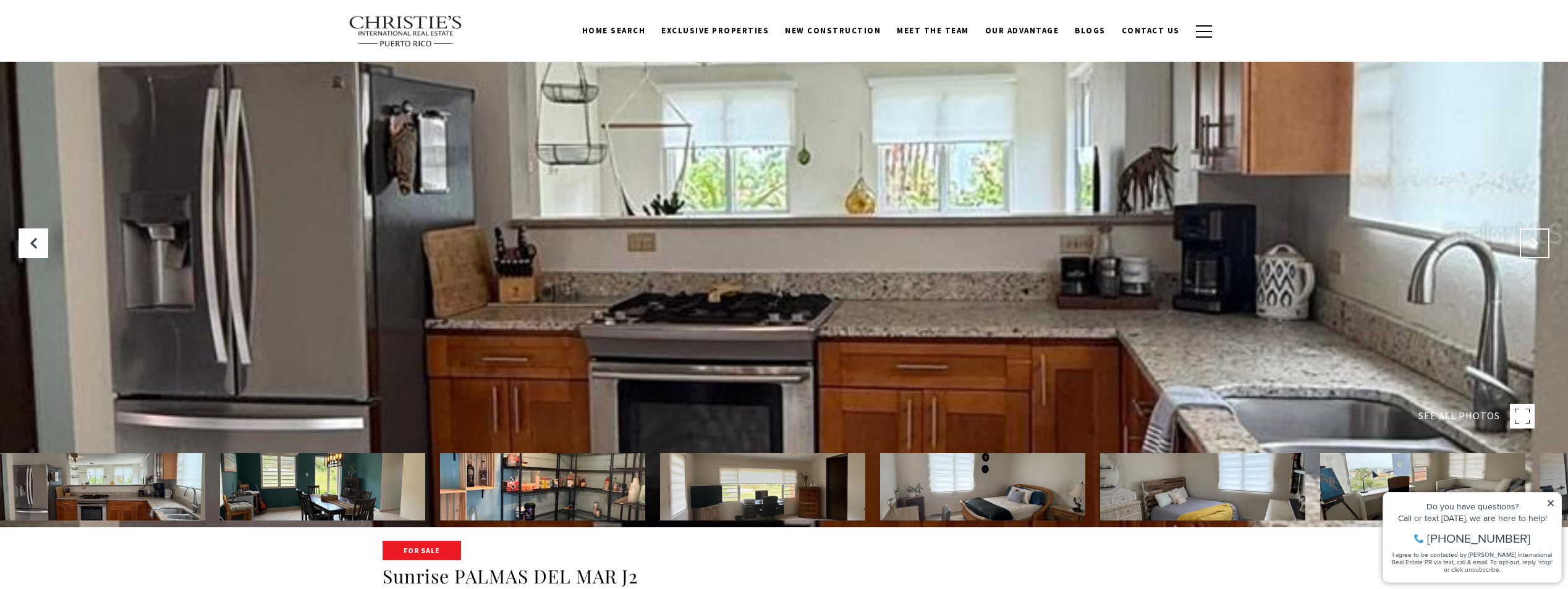
click at [1526, 244] on button "Next Slide" at bounding box center [1535, 243] width 30 height 30
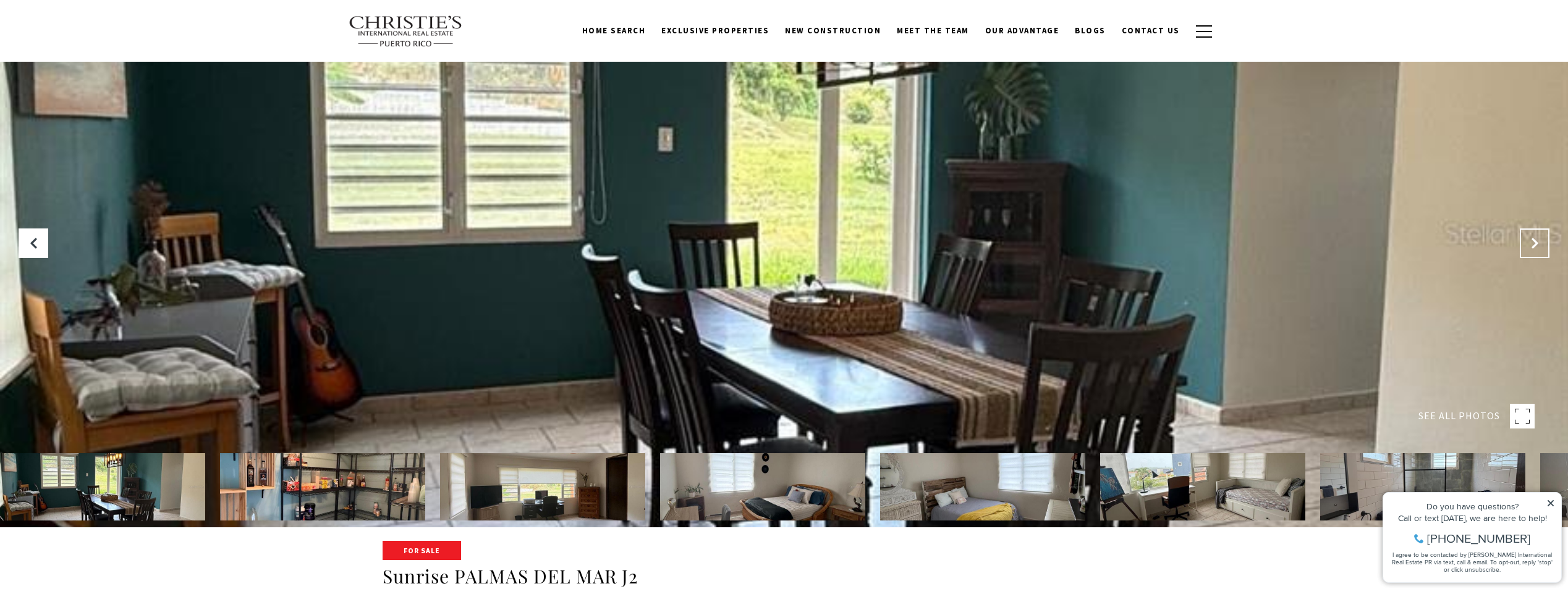
click at [1526, 244] on button "Next Slide" at bounding box center [1535, 243] width 30 height 30
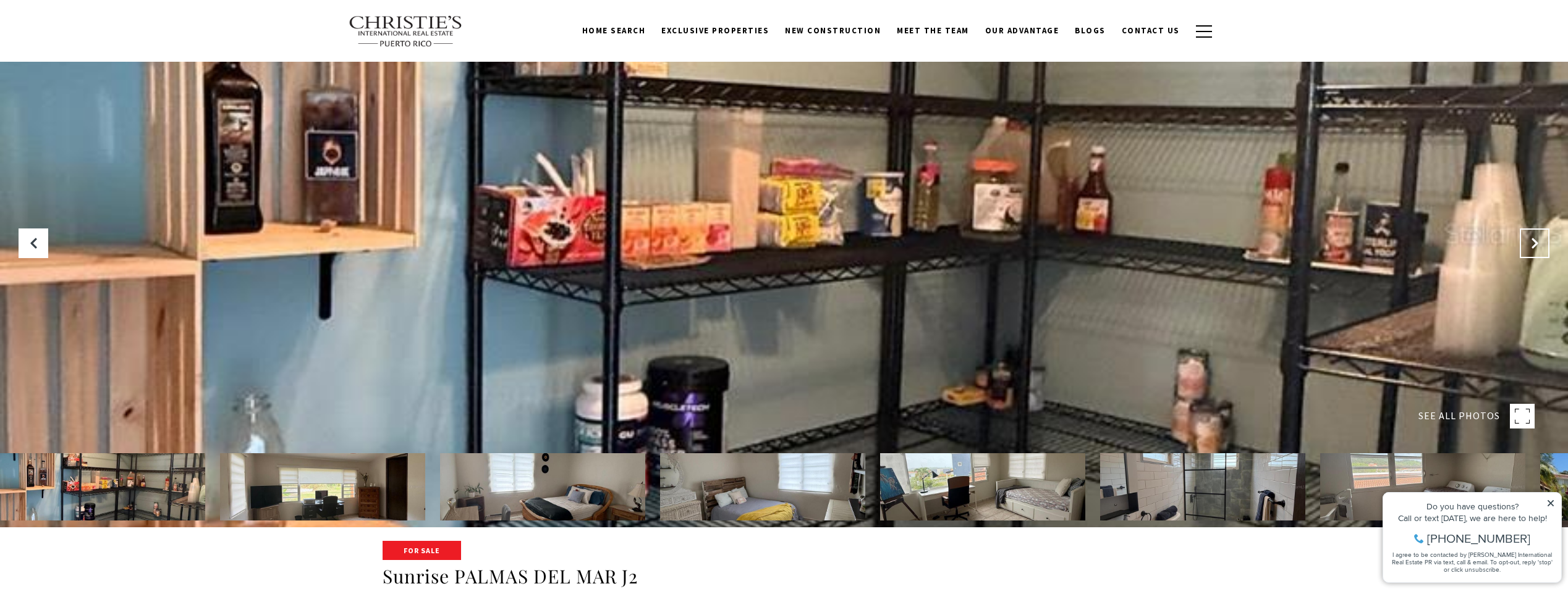
click at [1526, 244] on button "Next Slide" at bounding box center [1535, 243] width 30 height 30
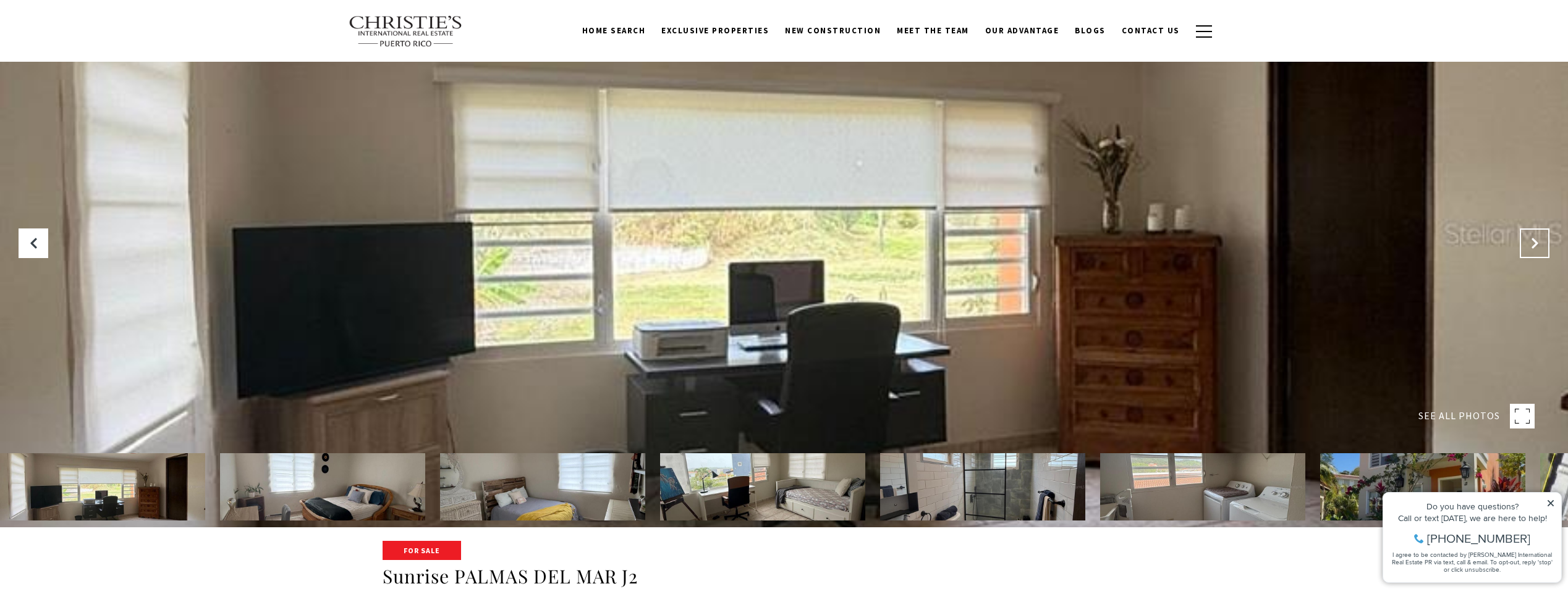
click at [1526, 244] on button "Next Slide" at bounding box center [1535, 243] width 30 height 30
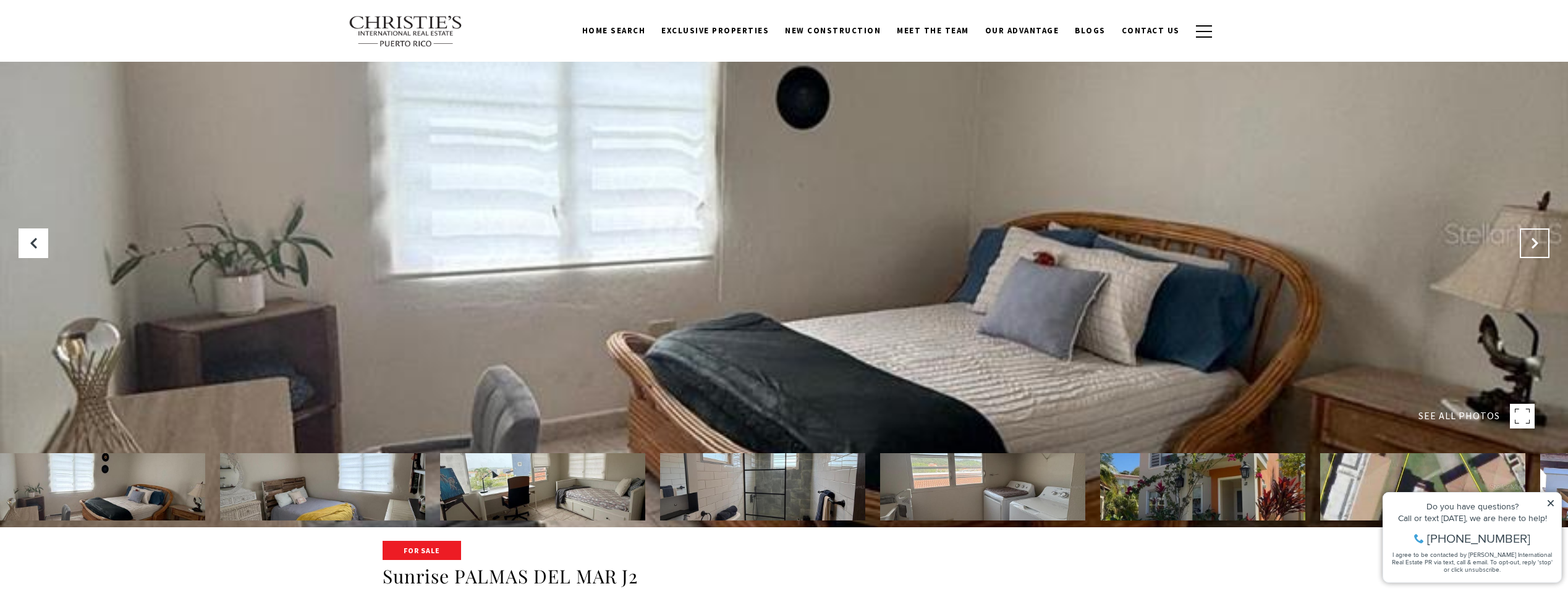
click at [1526, 244] on button "Next Slide" at bounding box center [1535, 243] width 30 height 30
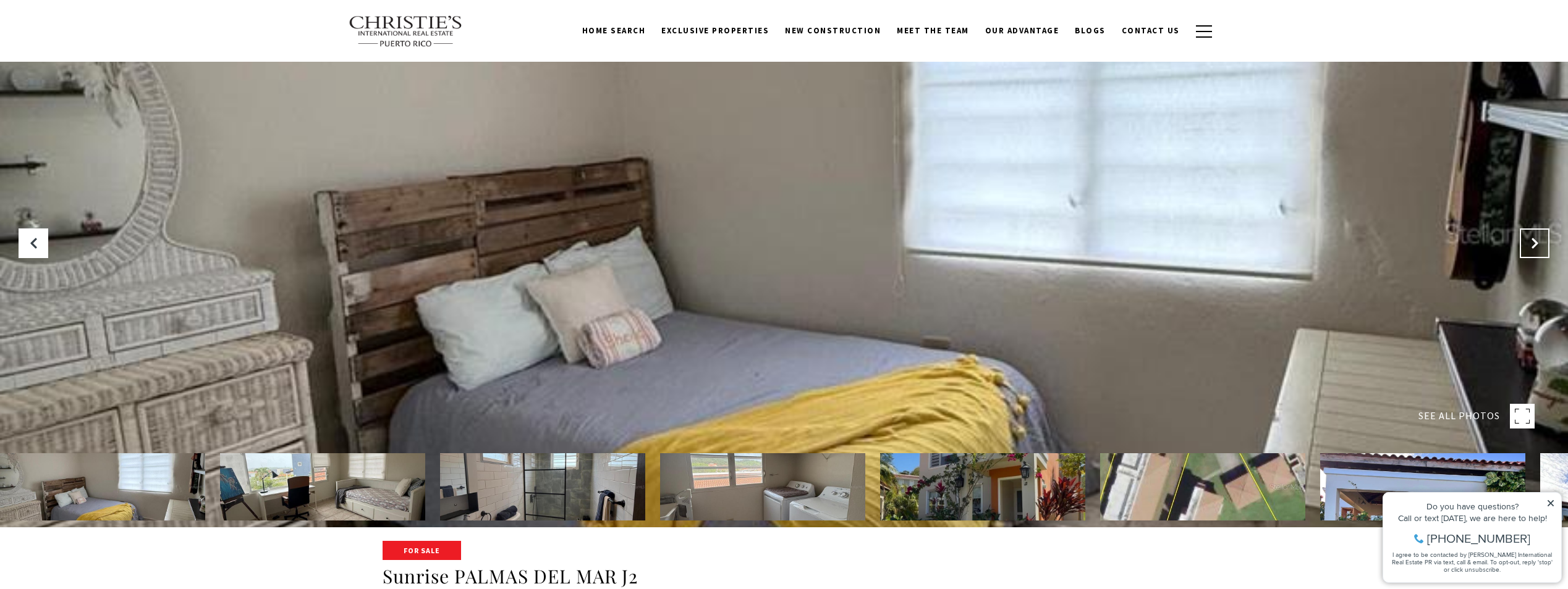
click at [1524, 244] on button "Next Slide" at bounding box center [1535, 243] width 30 height 30
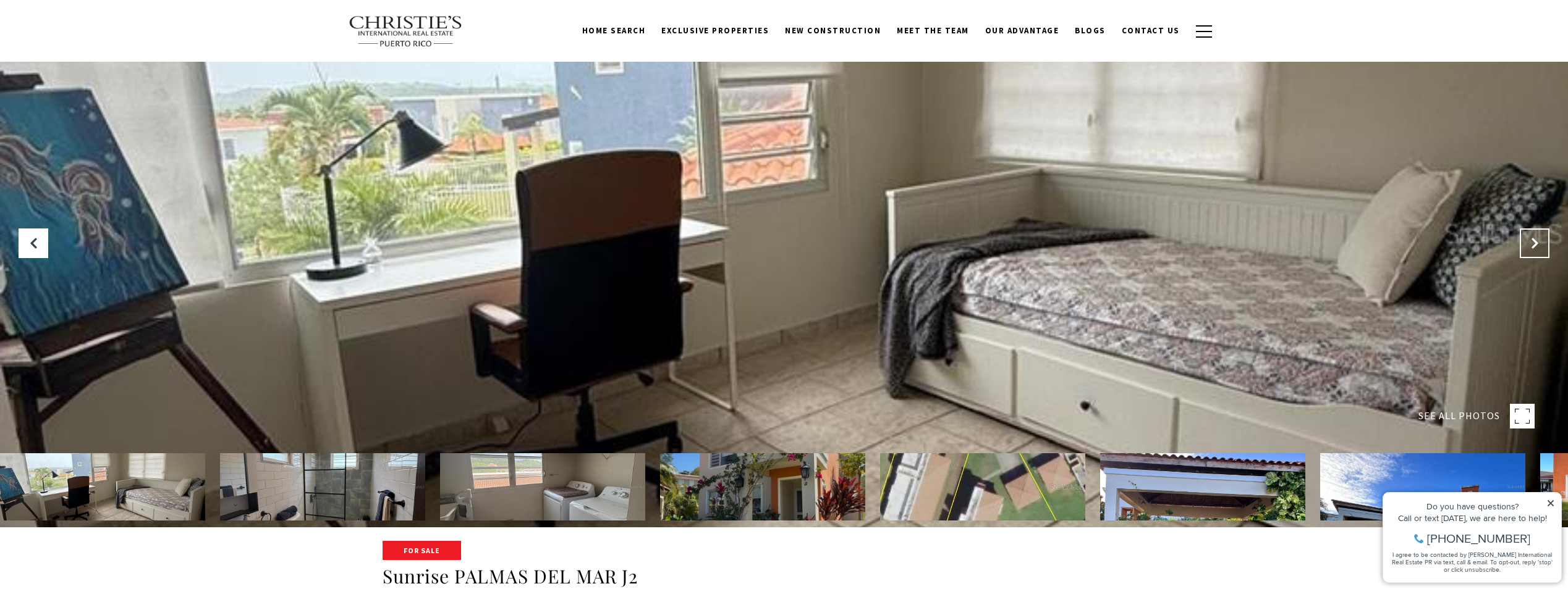
click at [1524, 244] on button "Next Slide" at bounding box center [1535, 243] width 30 height 30
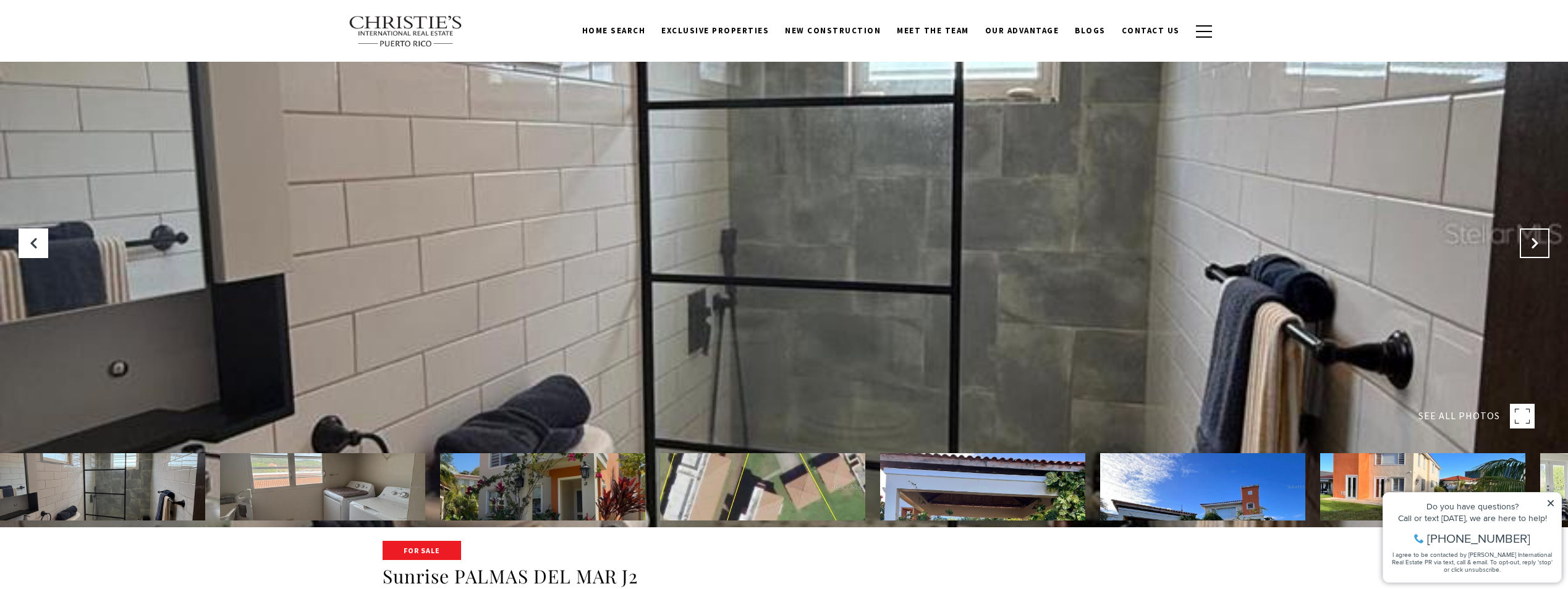
click at [1523, 244] on button "Next Slide" at bounding box center [1535, 243] width 30 height 30
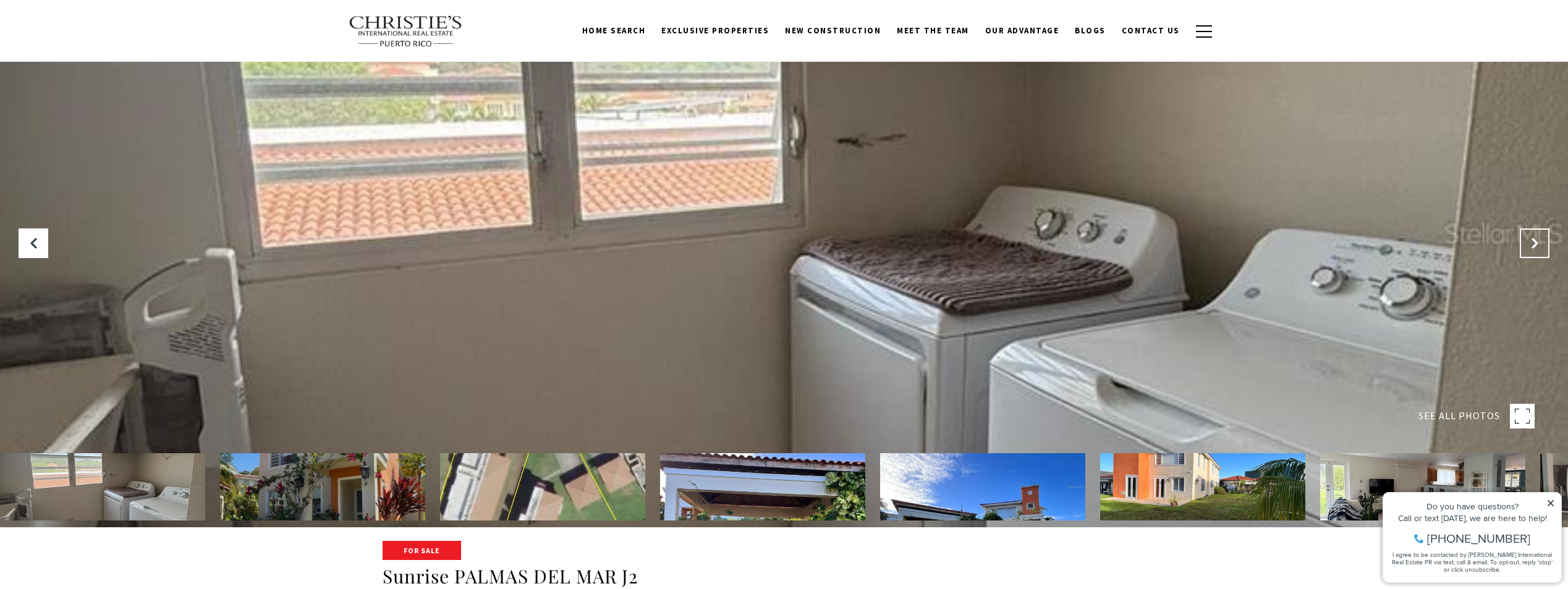
click at [1523, 244] on button "Next Slide" at bounding box center [1535, 243] width 30 height 30
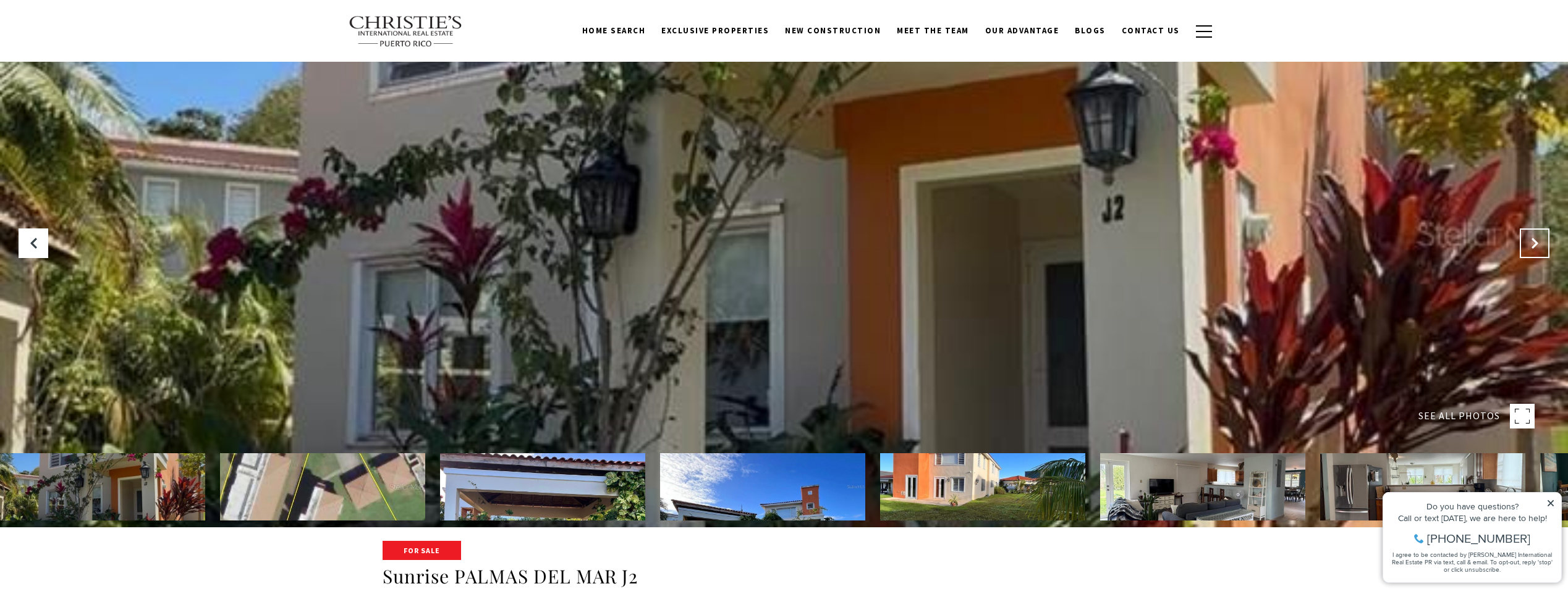
click at [1522, 243] on button "Next Slide" at bounding box center [1535, 243] width 30 height 30
